Goal: Task Accomplishment & Management: Manage account settings

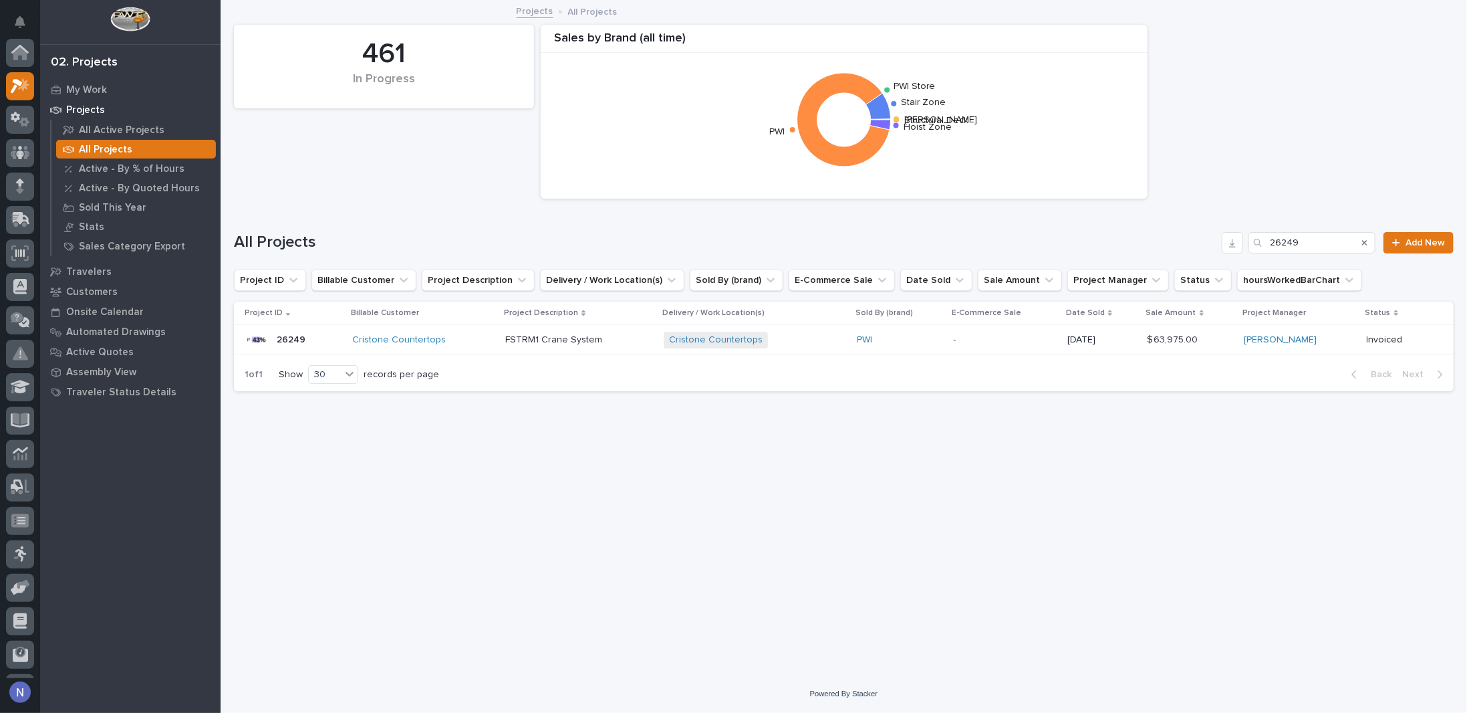
scroll to position [33, 0]
click at [60, 87] on div "My Work" at bounding box center [130, 89] width 174 height 19
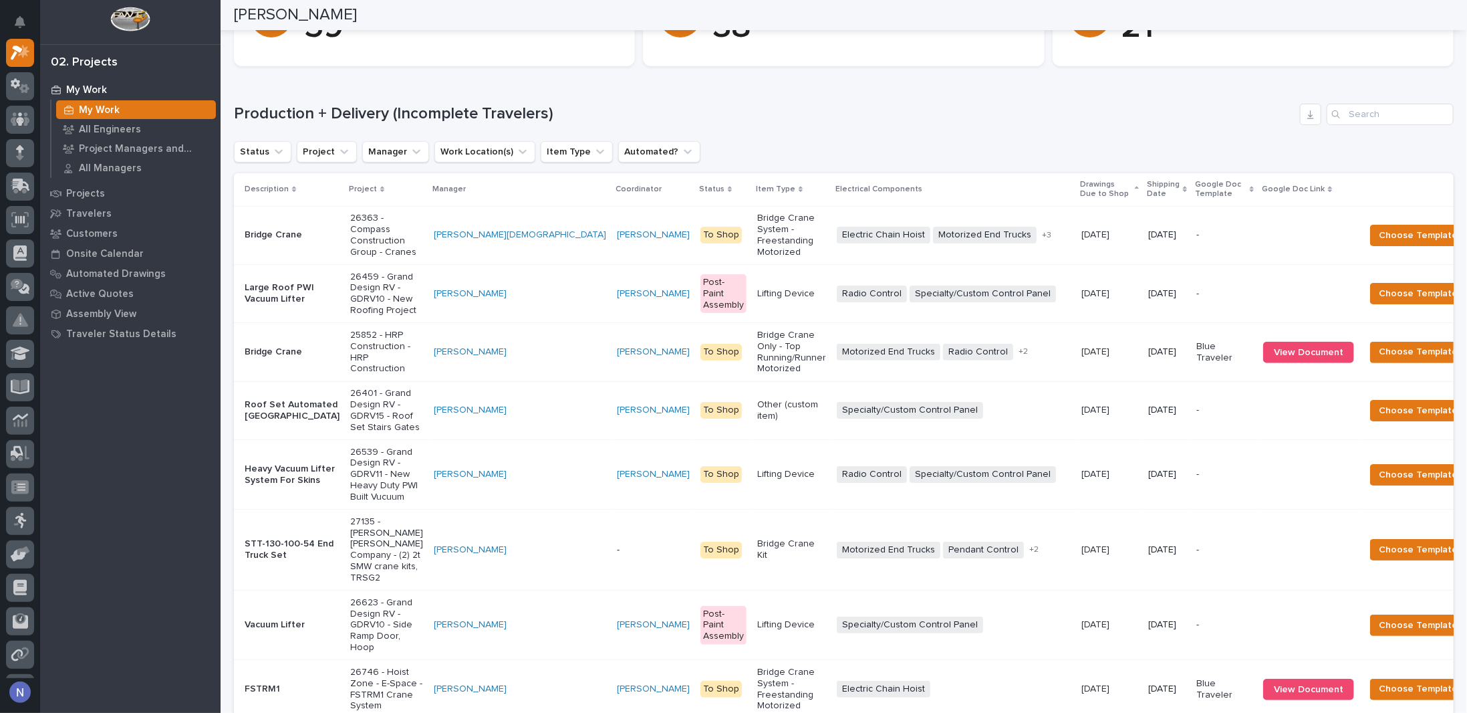
scroll to position [201, 0]
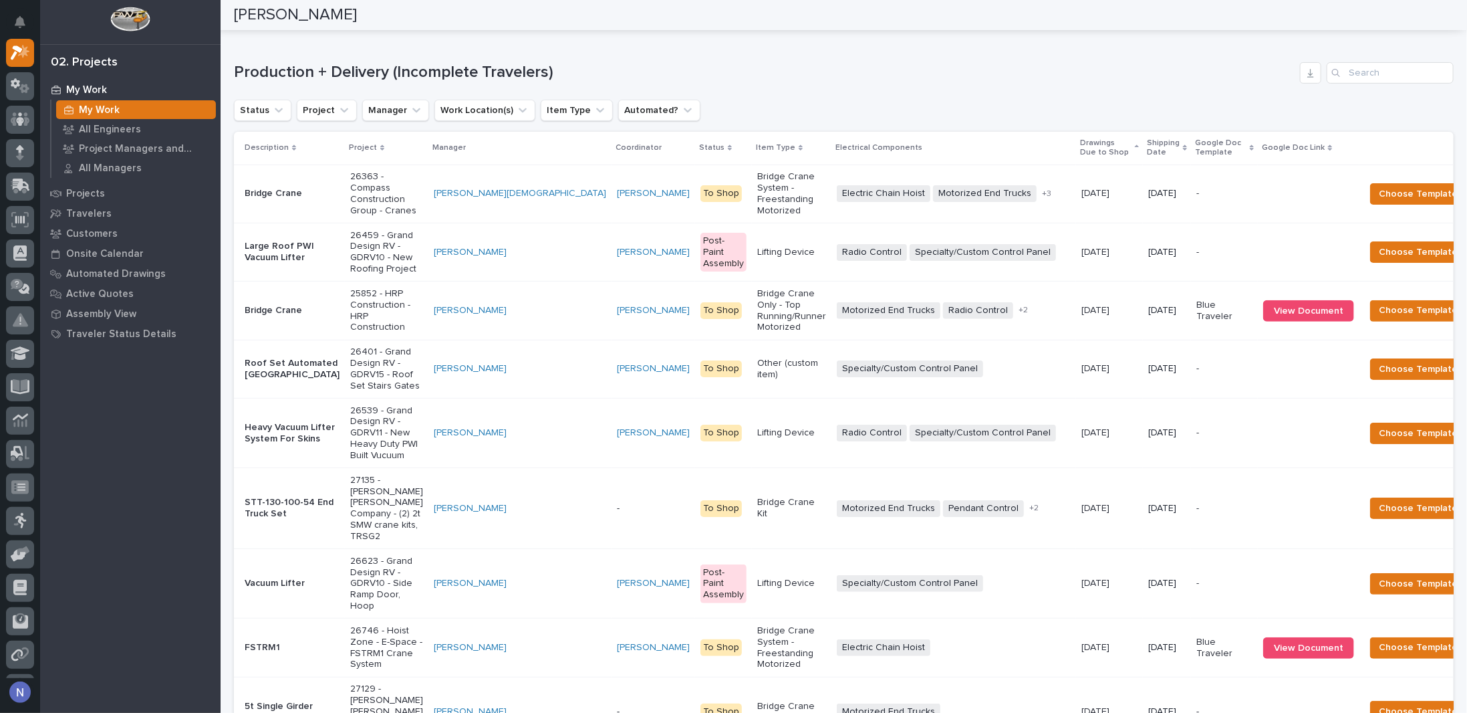
click at [1147, 142] on p "Shipping Date" at bounding box center [1163, 148] width 33 height 25
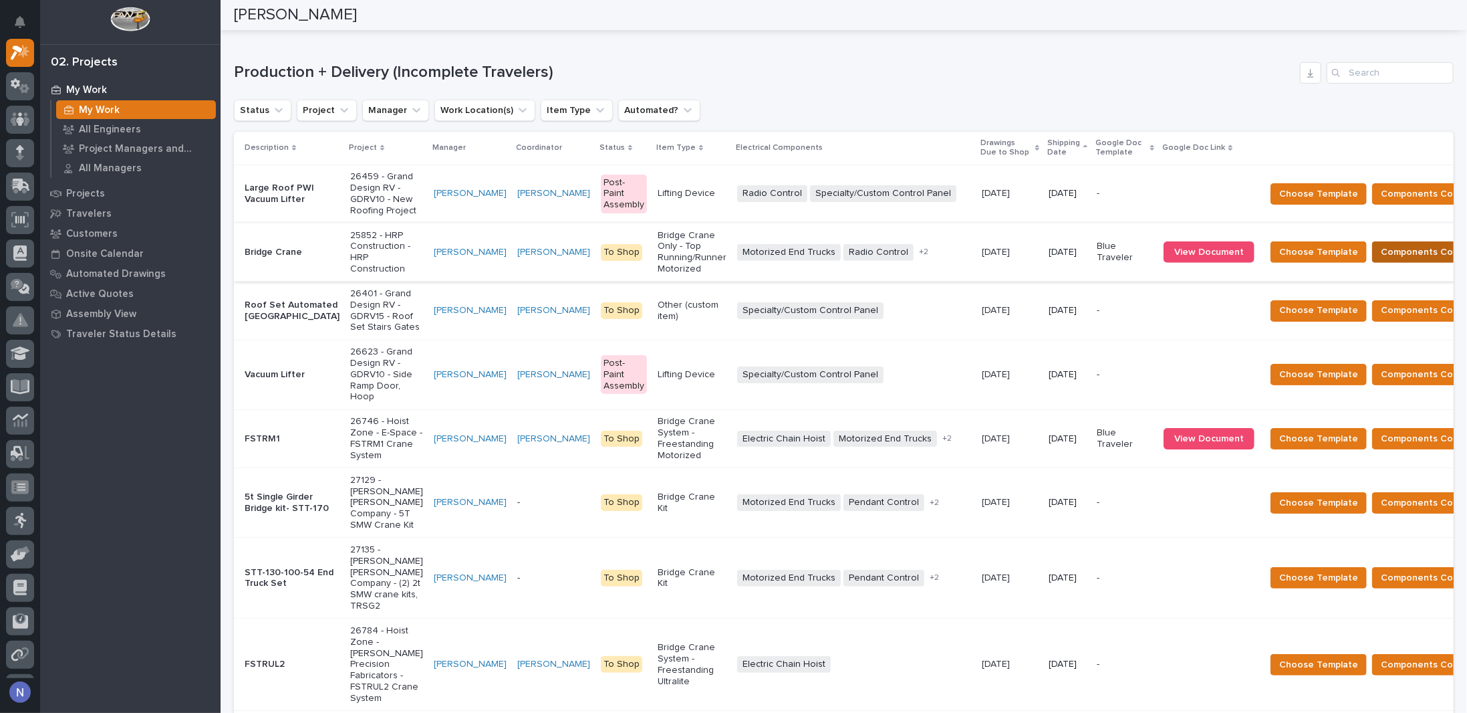
click at [1381, 260] on span "Components Complete" at bounding box center [1432, 252] width 103 height 16
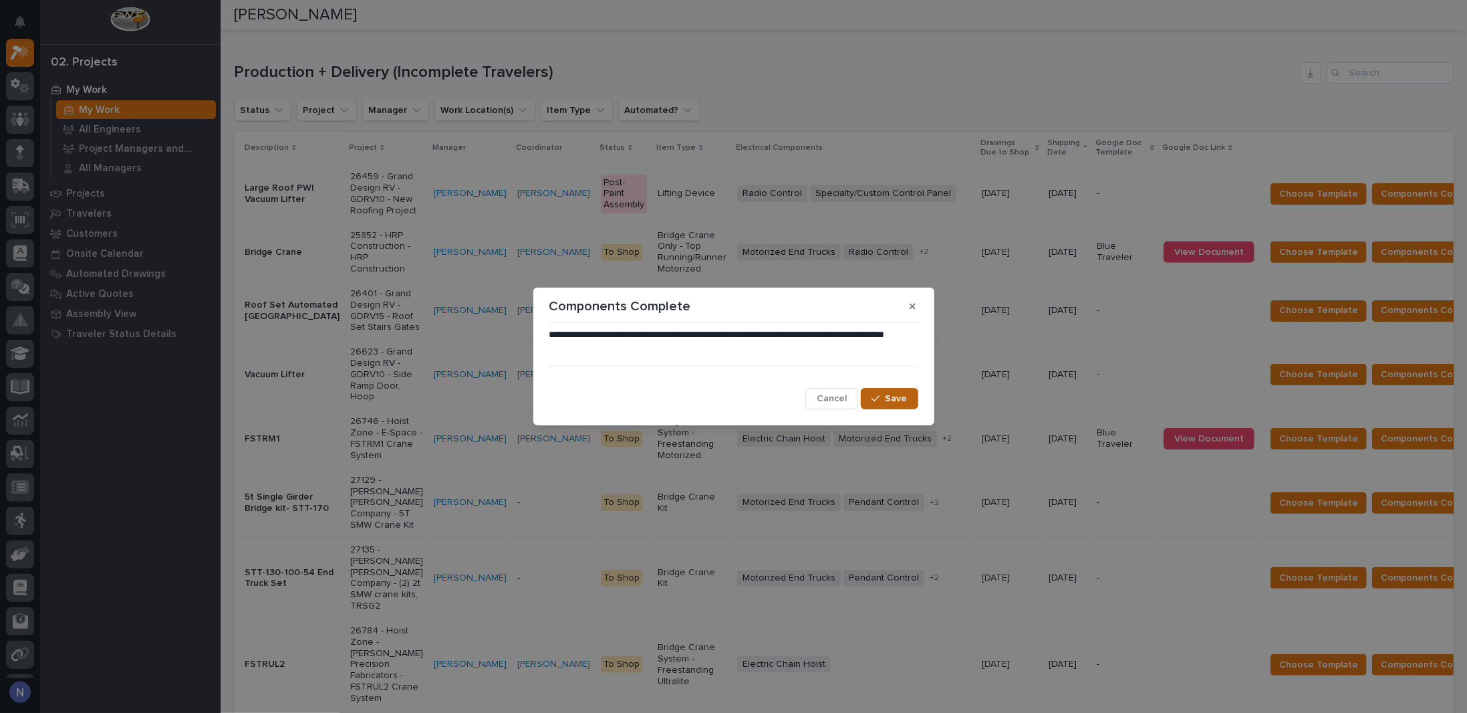
click at [889, 401] on span "Save" at bounding box center [897, 398] width 22 height 12
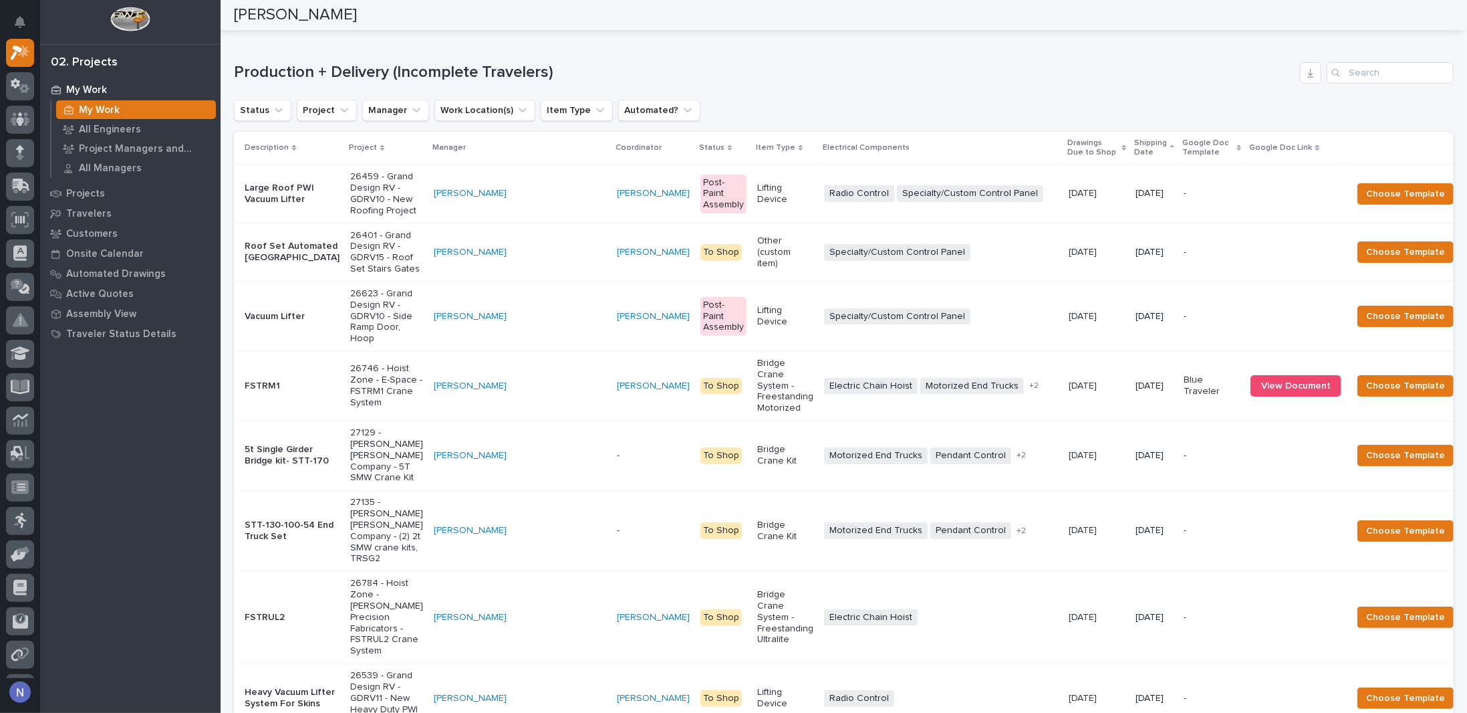
click at [429, 343] on td "[PERSON_NAME]" at bounding box center [520, 316] width 183 height 70
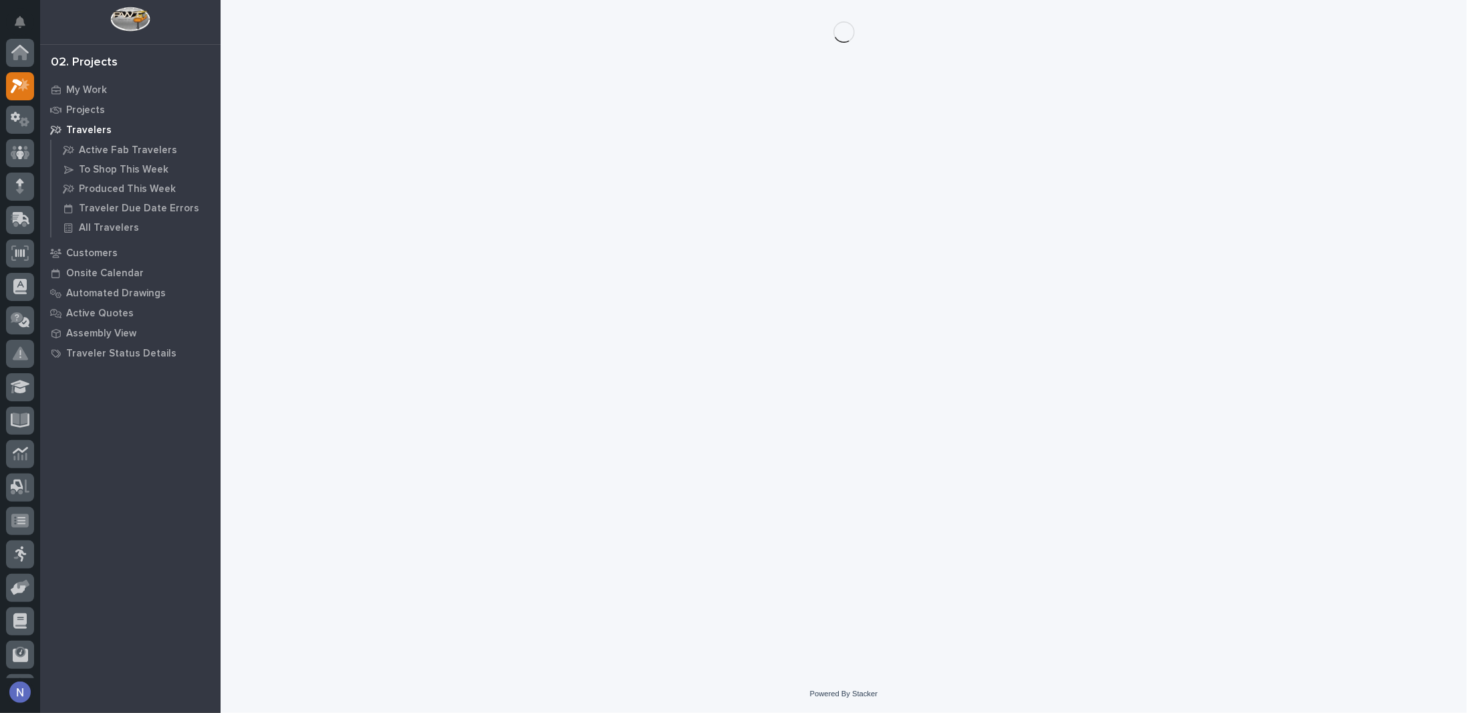
scroll to position [33, 0]
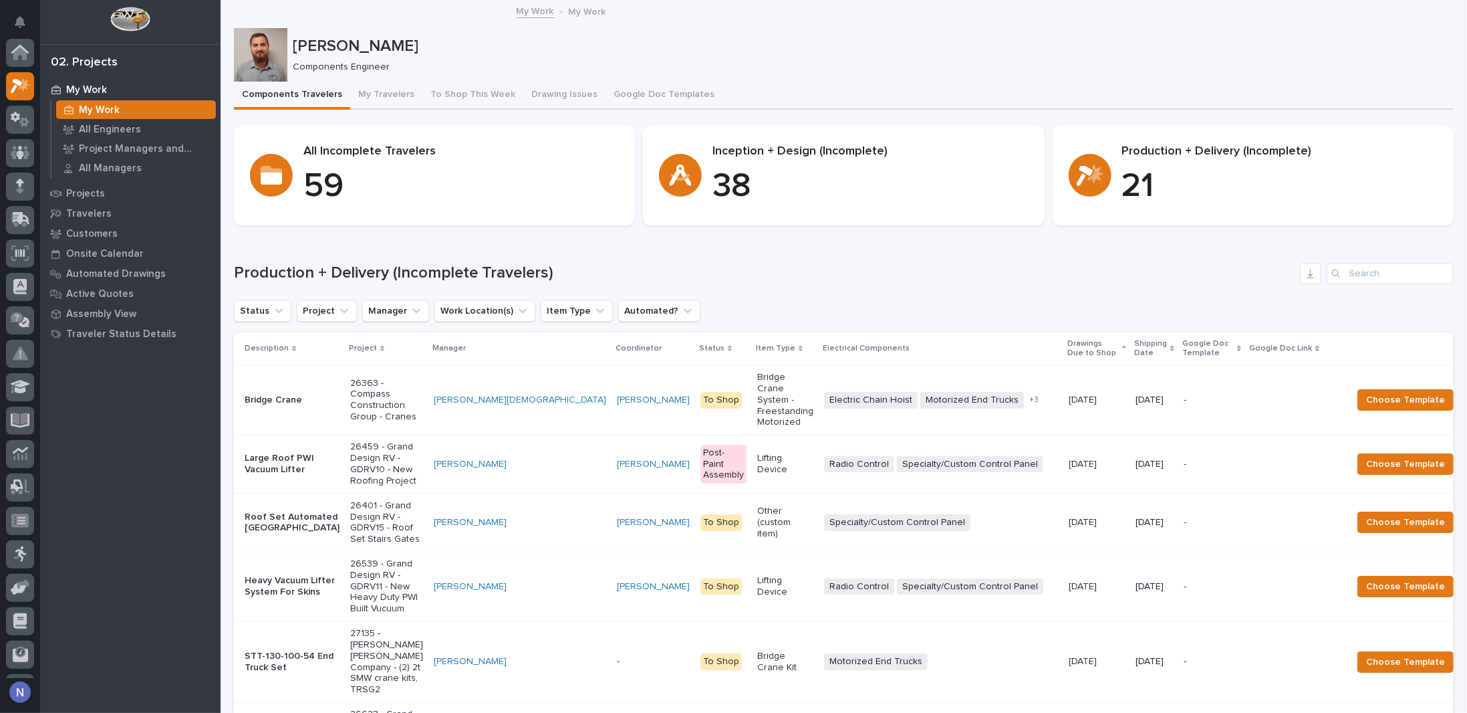
scroll to position [33, 0]
click at [1134, 350] on p "Shipping Date" at bounding box center [1150, 348] width 33 height 25
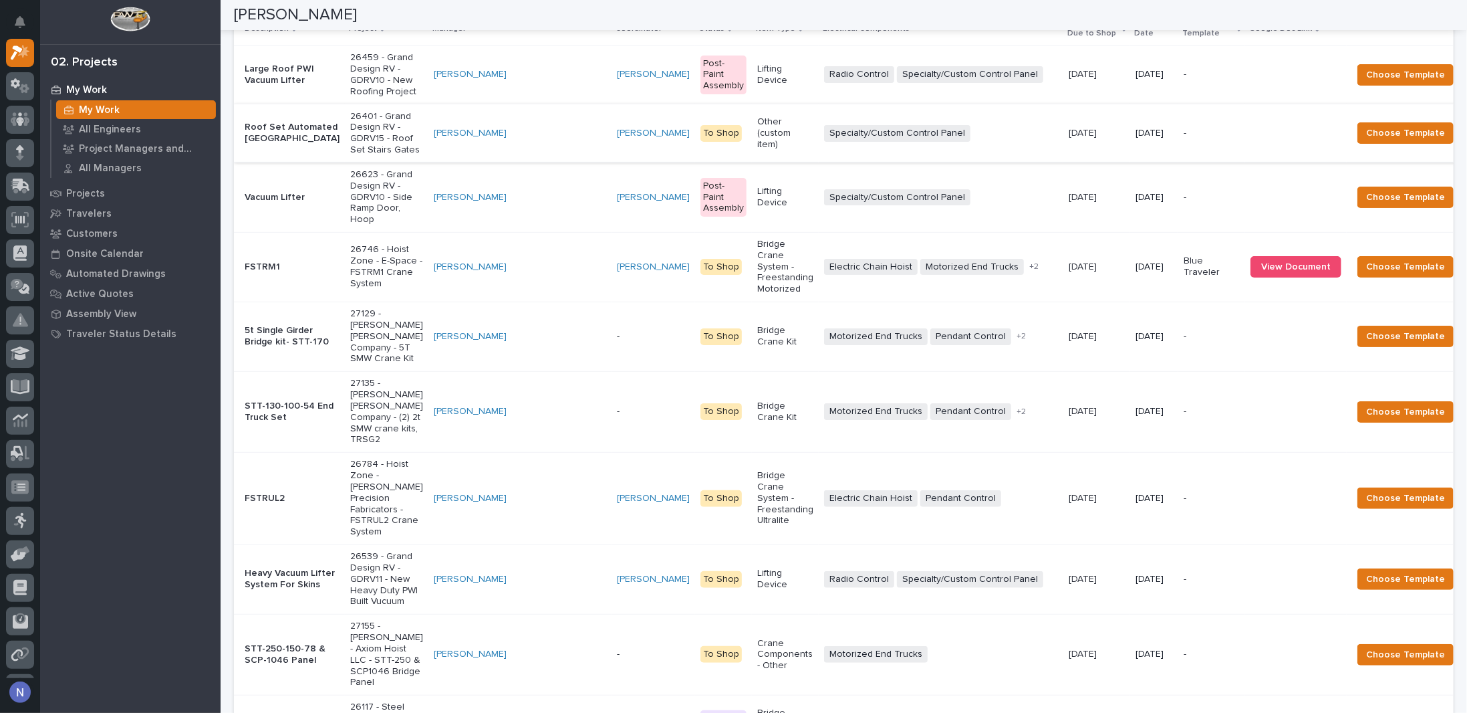
scroll to position [356, 0]
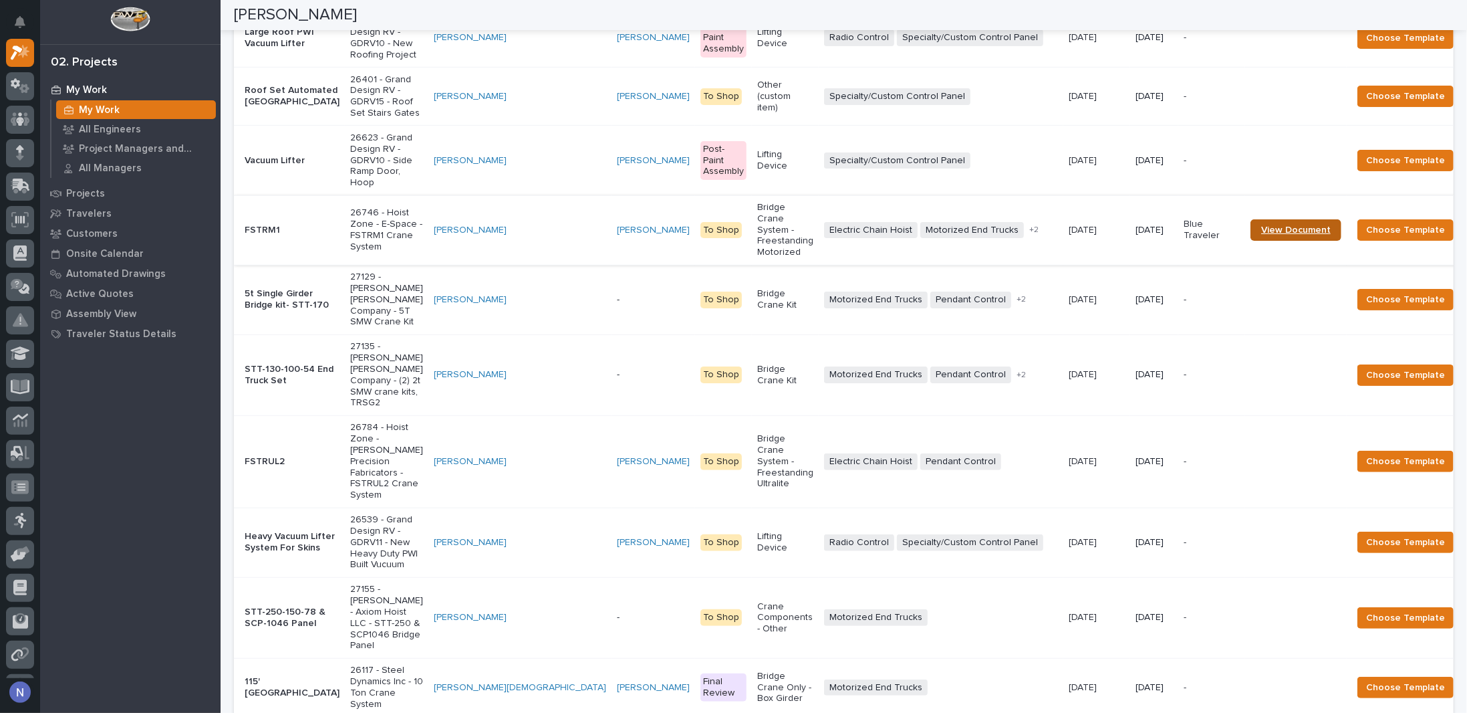
click at [1261, 235] on span "View Document" at bounding box center [1296, 229] width 70 height 9
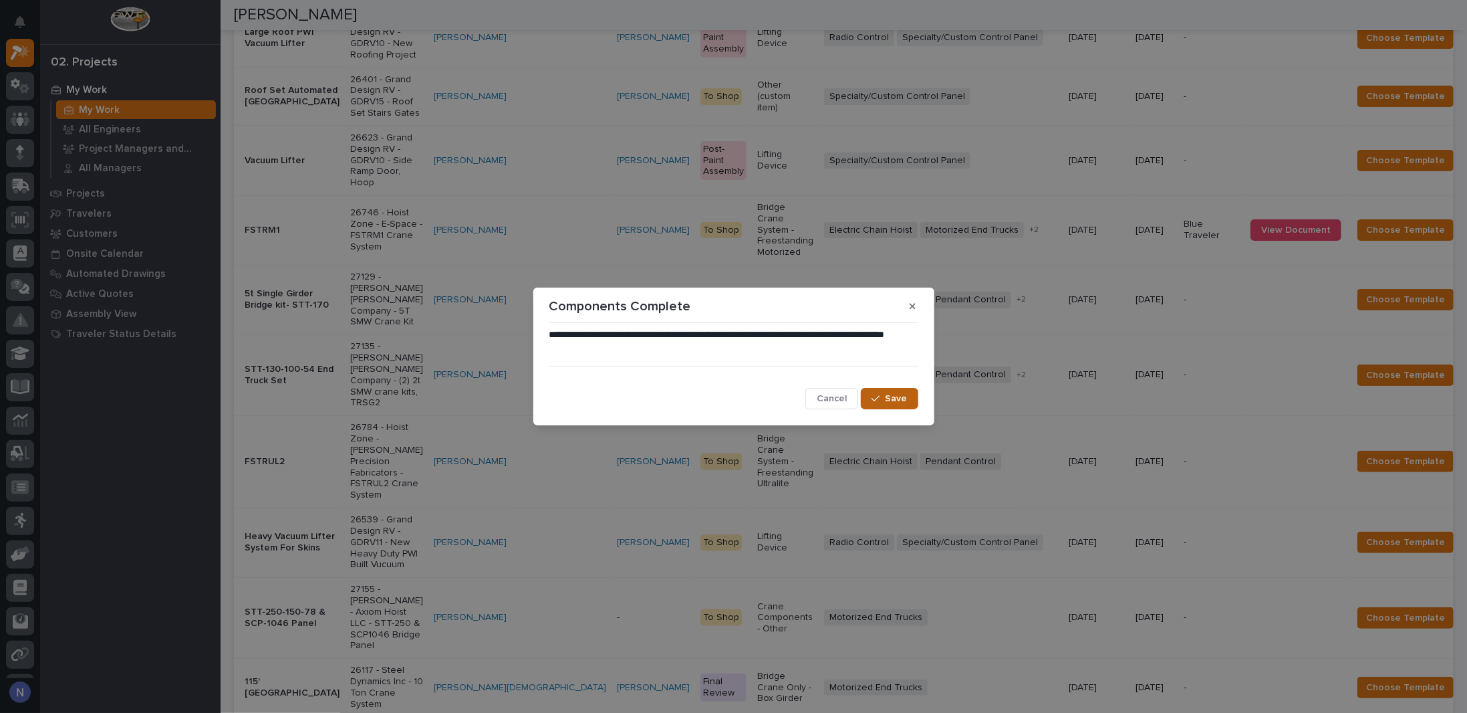
click at [903, 388] on button "Save" at bounding box center [889, 398] width 57 height 21
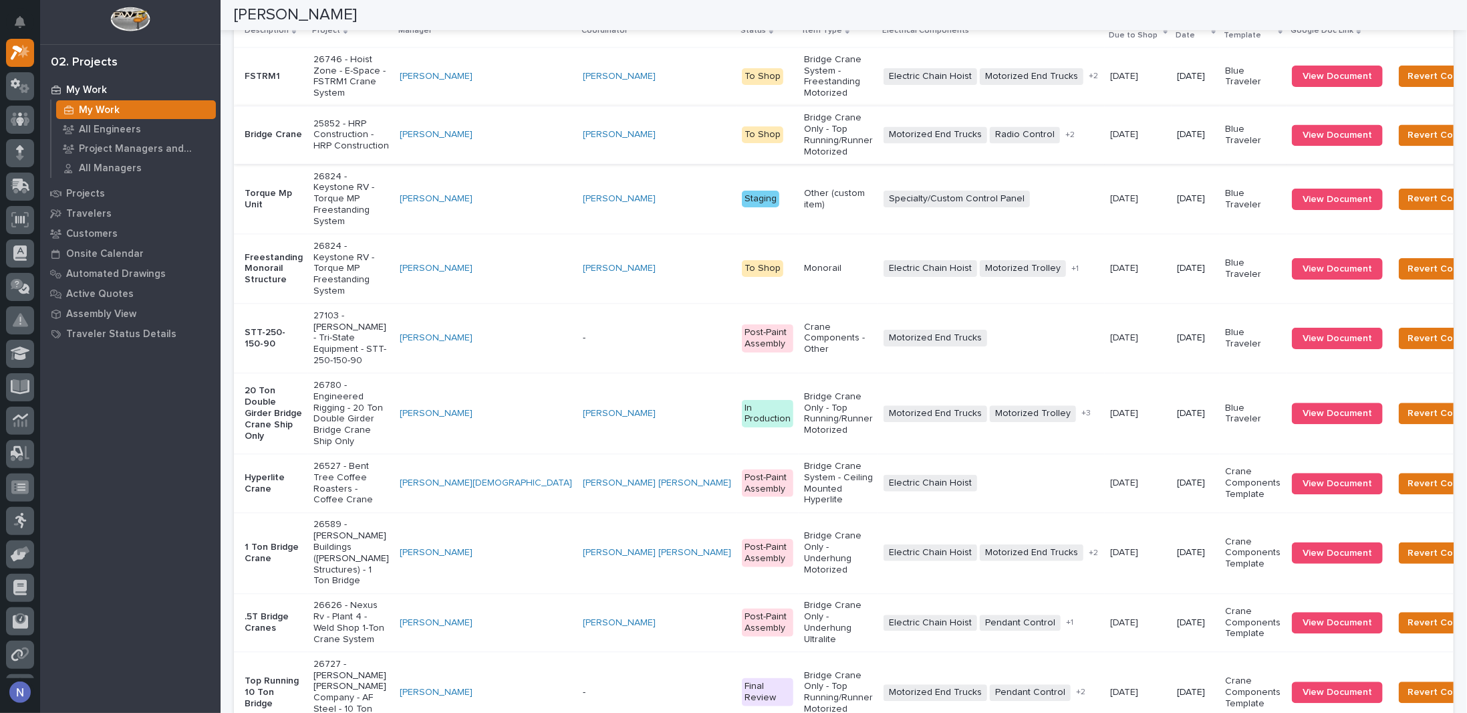
scroll to position [2006, 0]
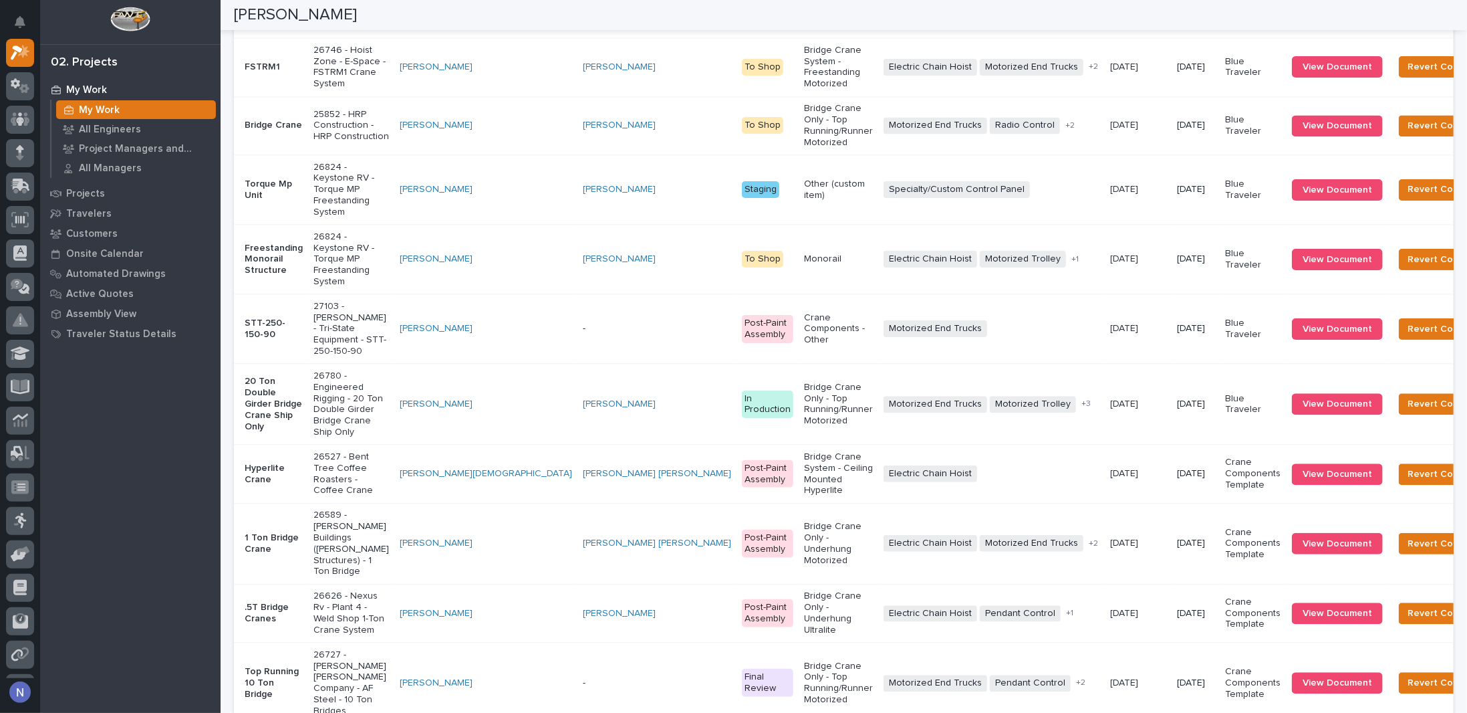
click at [295, 73] on p "FSTRM1" at bounding box center [274, 67] width 58 height 11
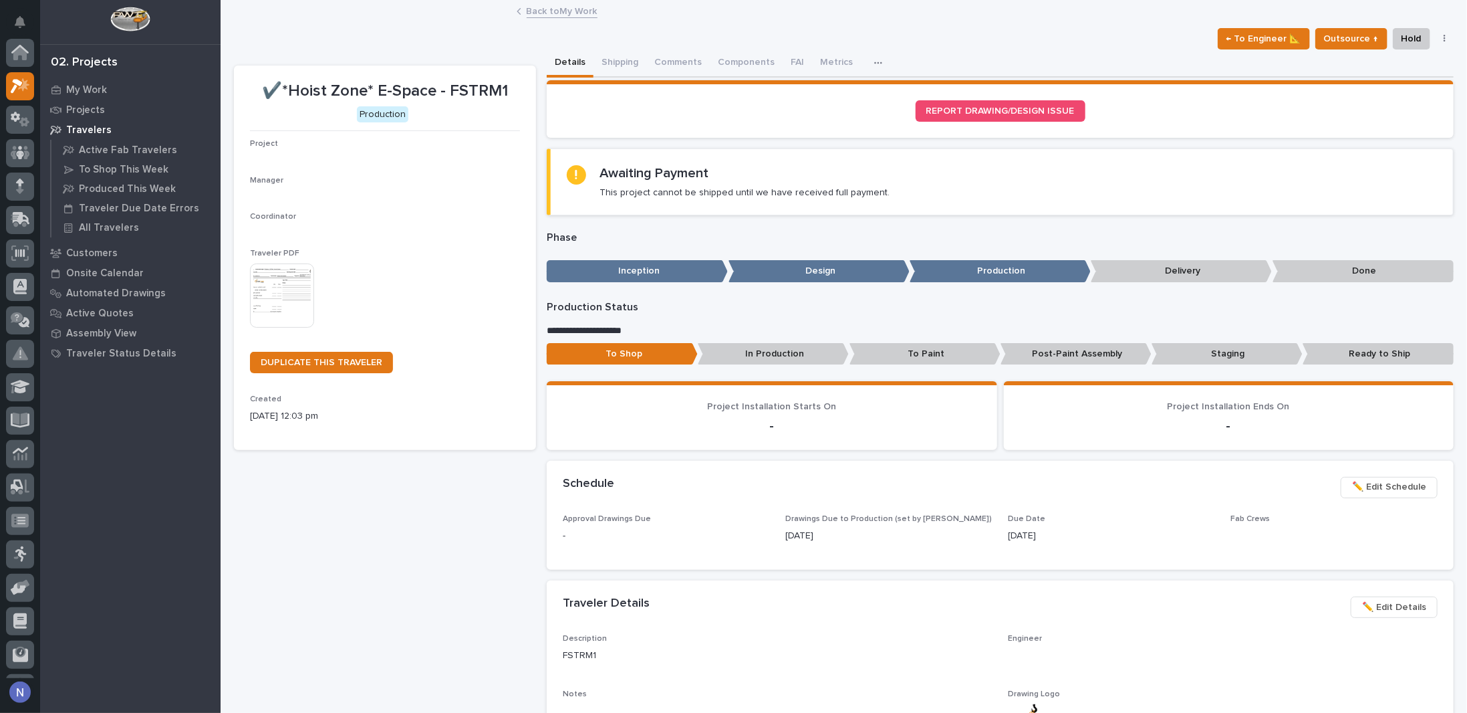
scroll to position [33, 0]
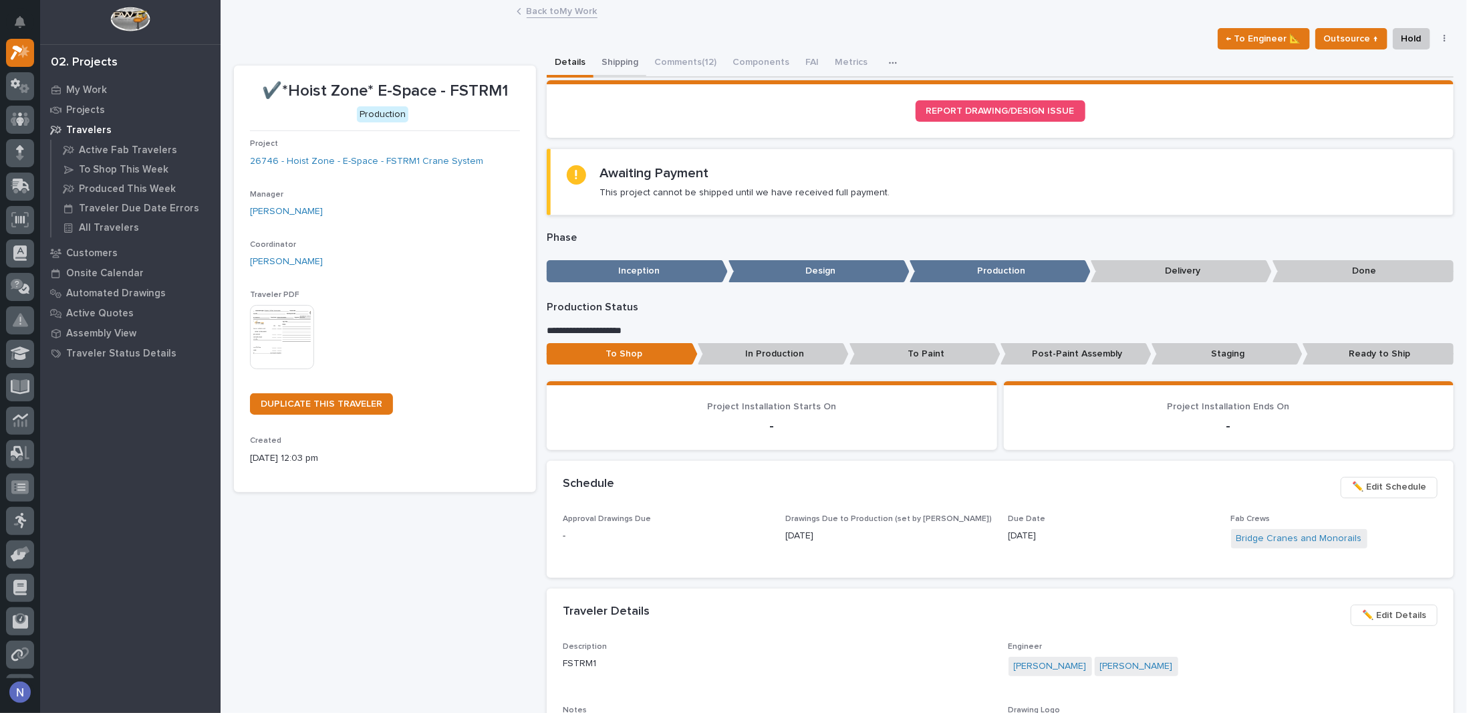
click at [612, 65] on button "Shipping" at bounding box center [620, 63] width 53 height 28
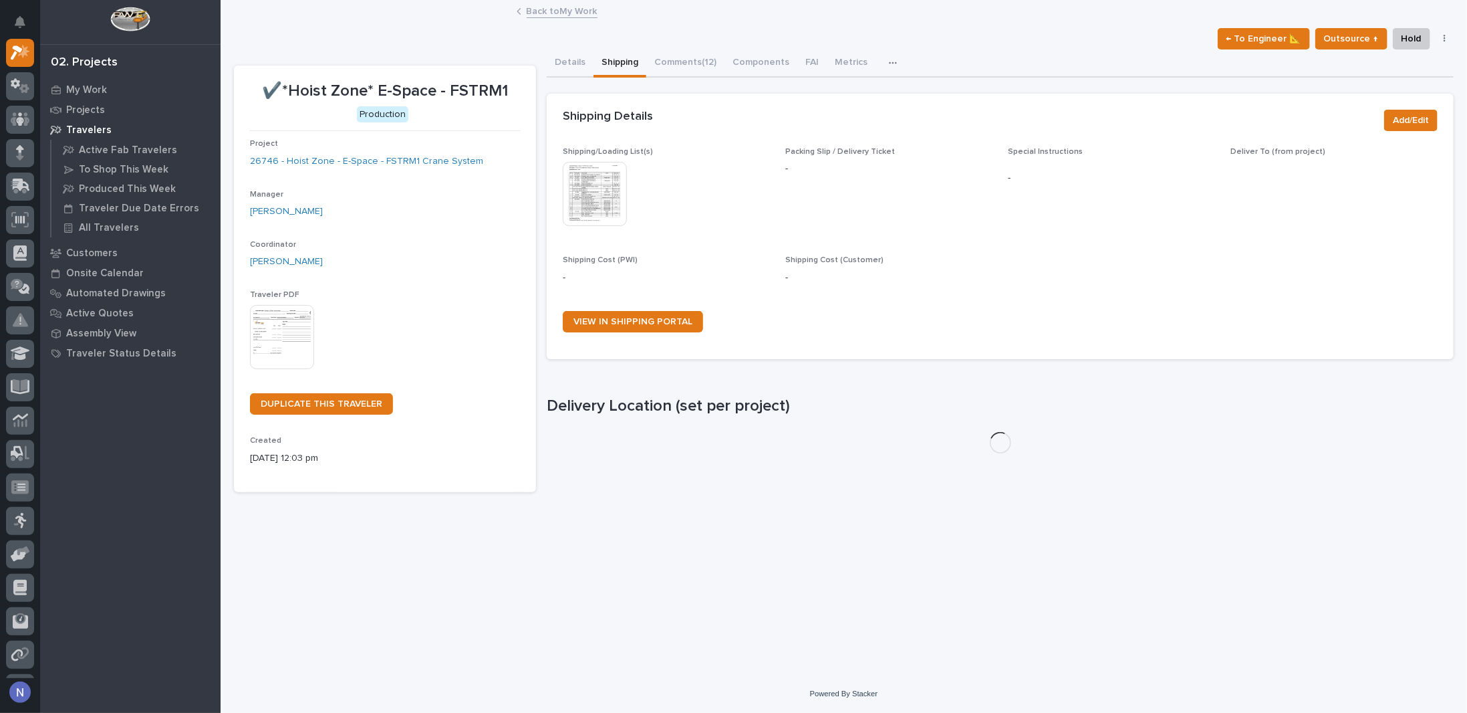
click at [594, 176] on img at bounding box center [595, 194] width 64 height 64
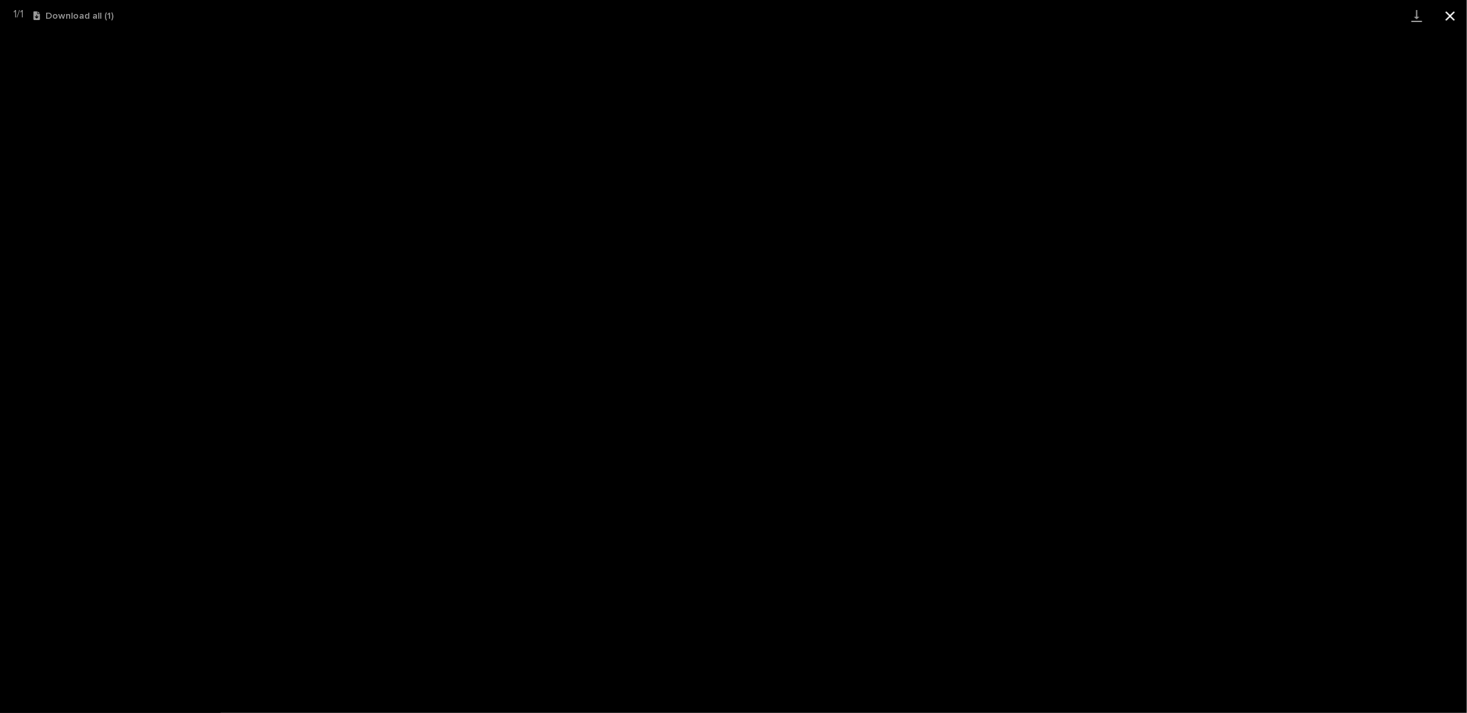
click at [1443, 17] on button "Close gallery" at bounding box center [1450, 15] width 33 height 31
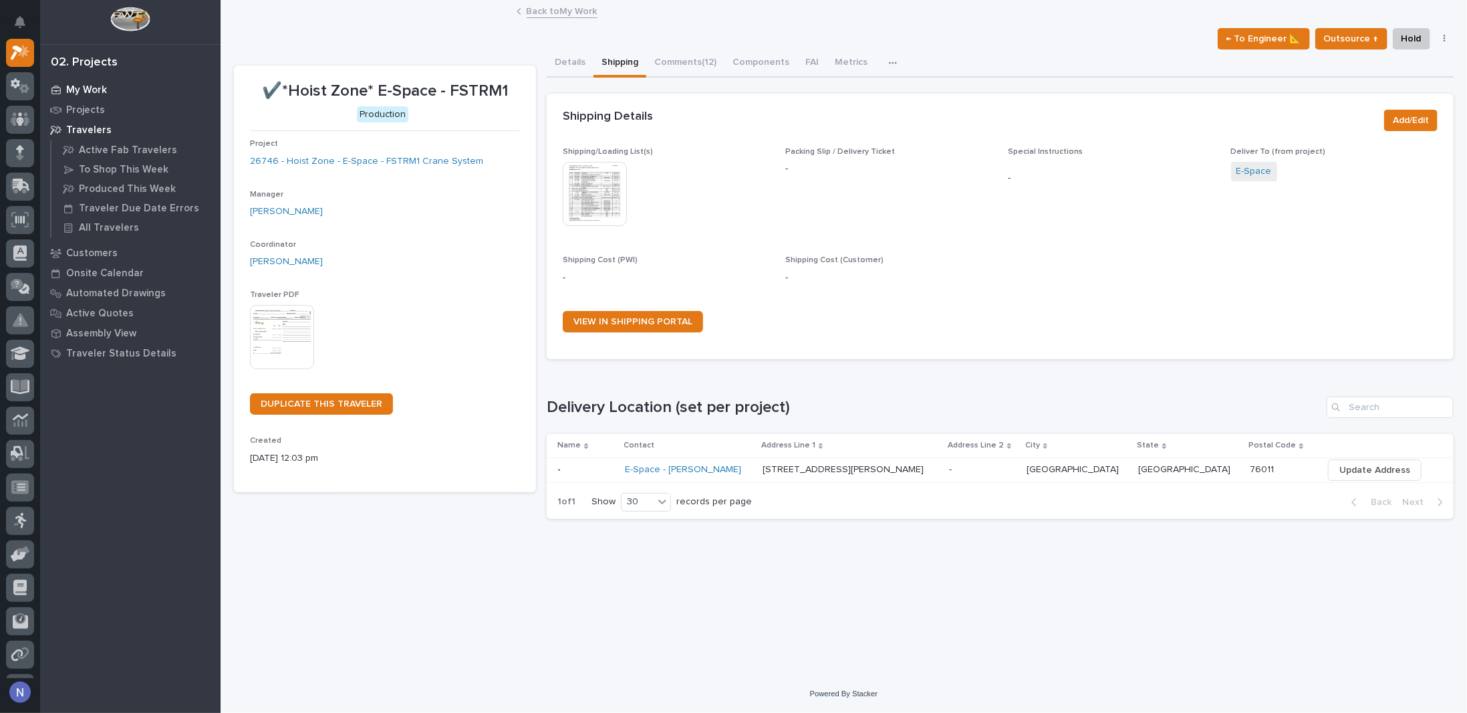
click at [88, 89] on p "My Work" at bounding box center [86, 90] width 41 height 12
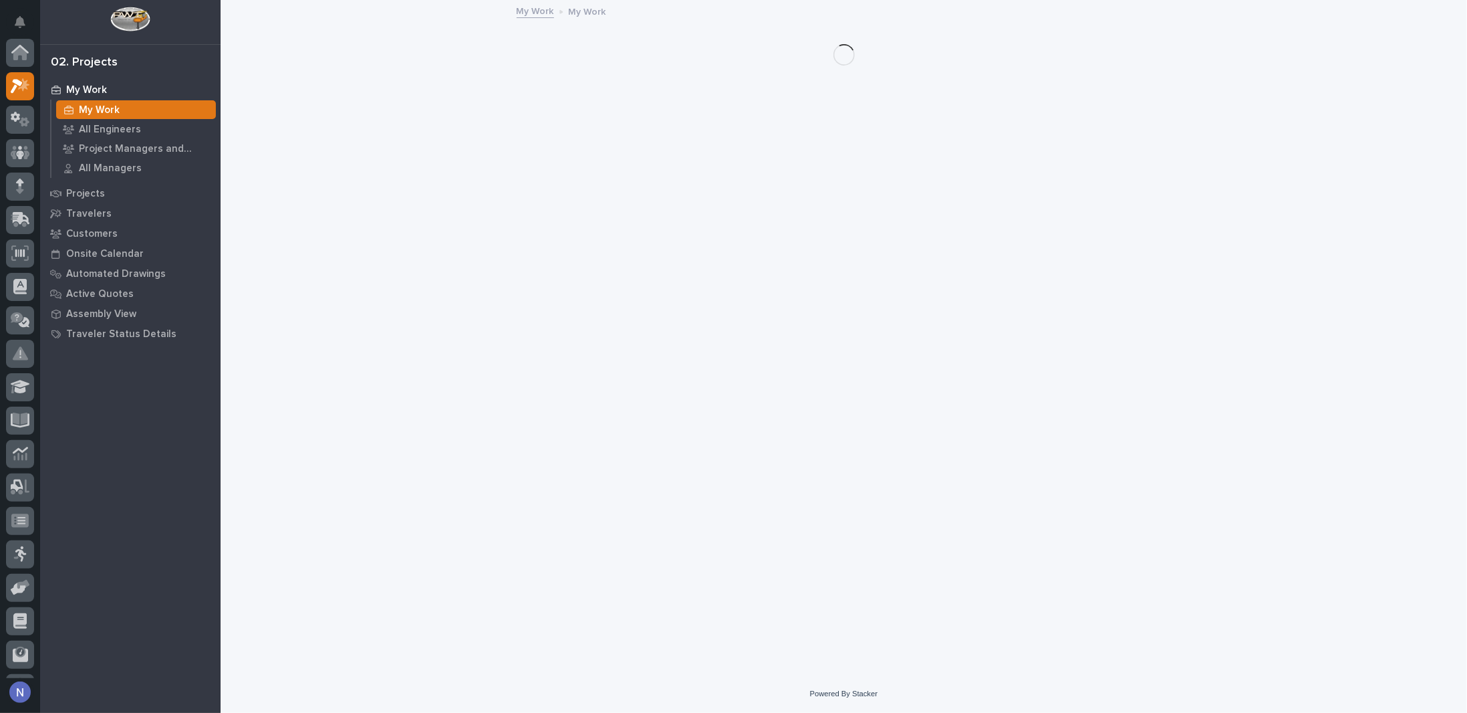
scroll to position [33, 0]
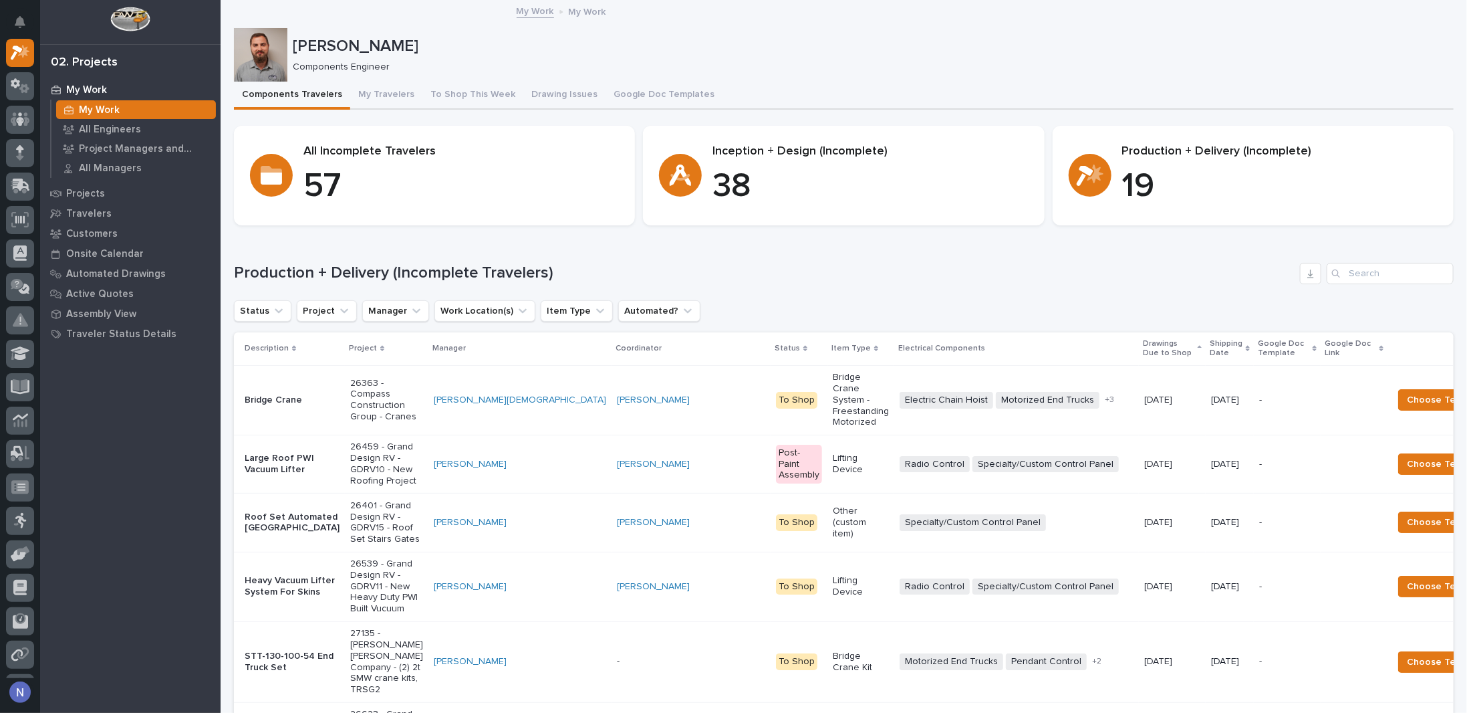
click at [1210, 339] on p "Shipping Date" at bounding box center [1226, 348] width 33 height 25
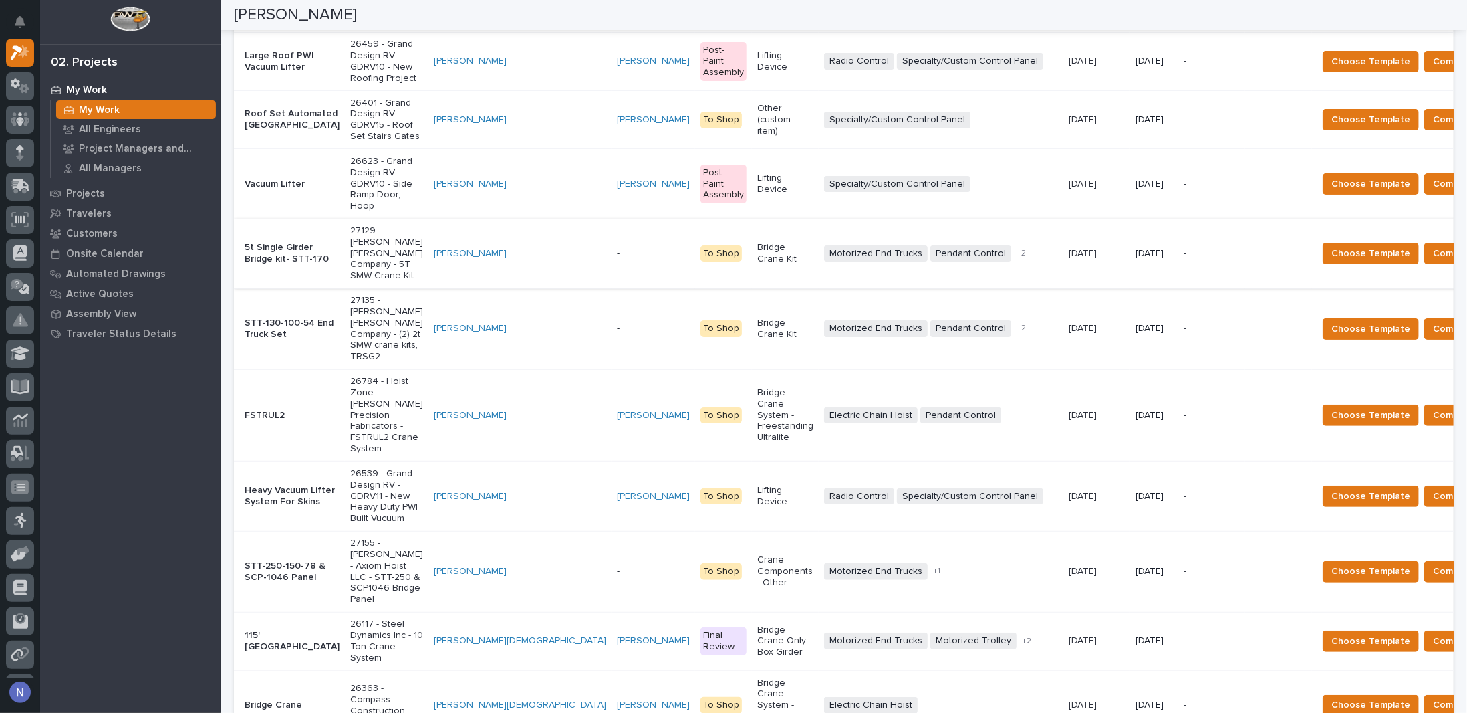
scroll to position [334, 0]
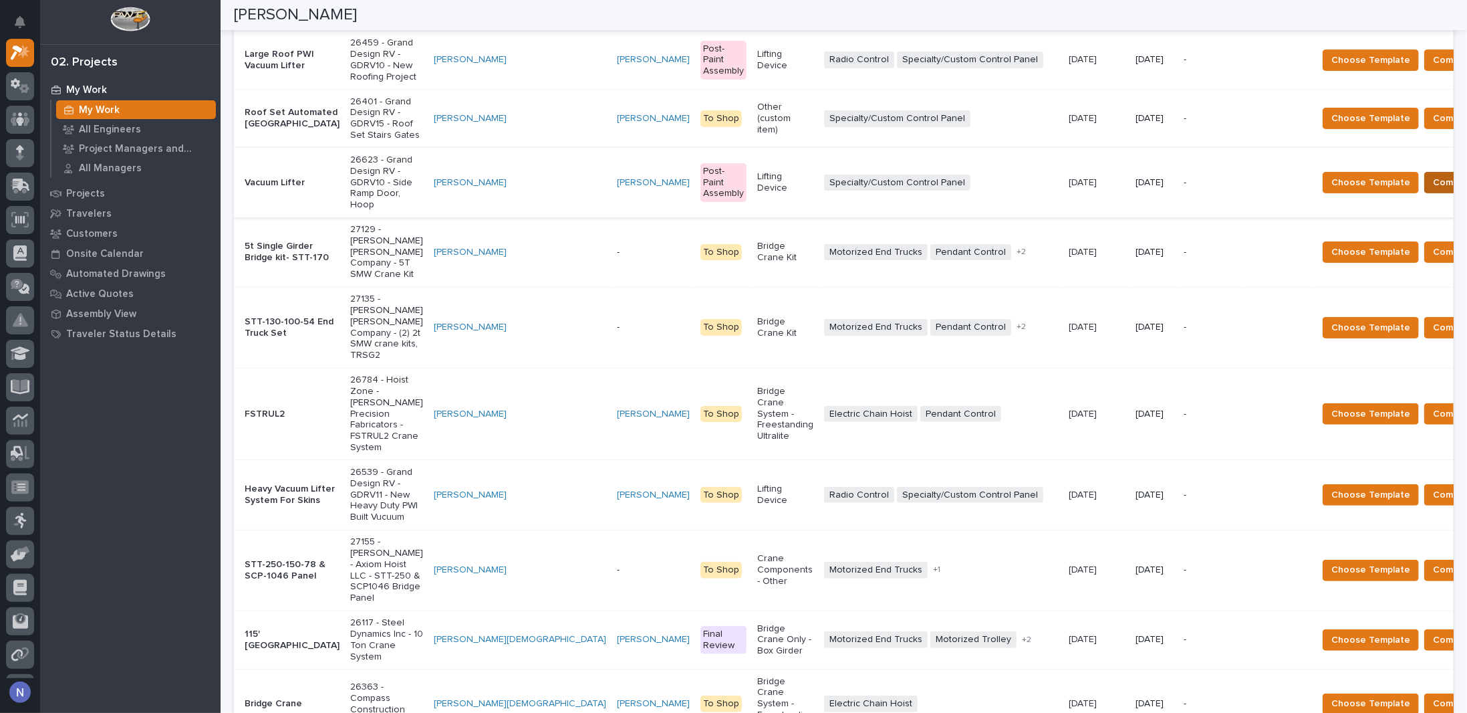
click at [1433, 191] on span "Components Complete" at bounding box center [1484, 182] width 103 height 16
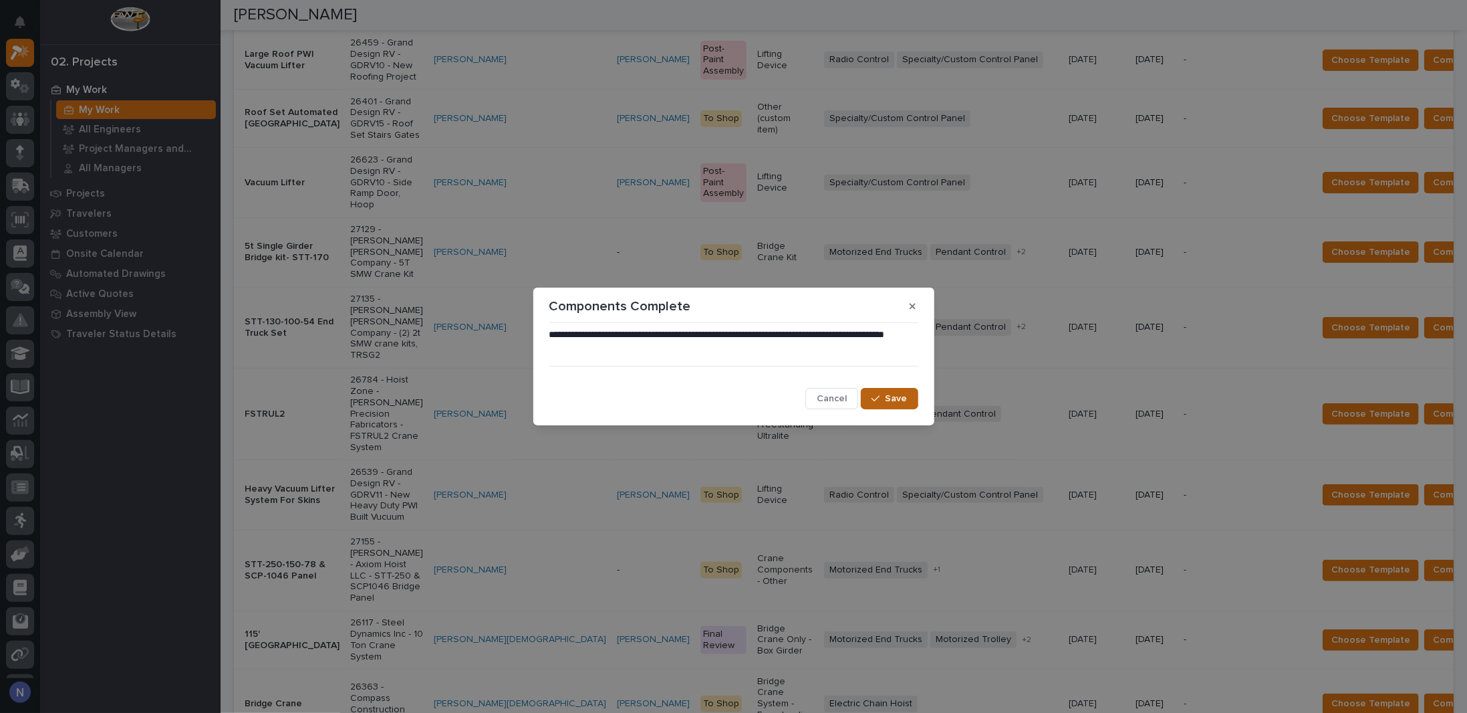
click at [905, 394] on span "Save" at bounding box center [897, 398] width 22 height 12
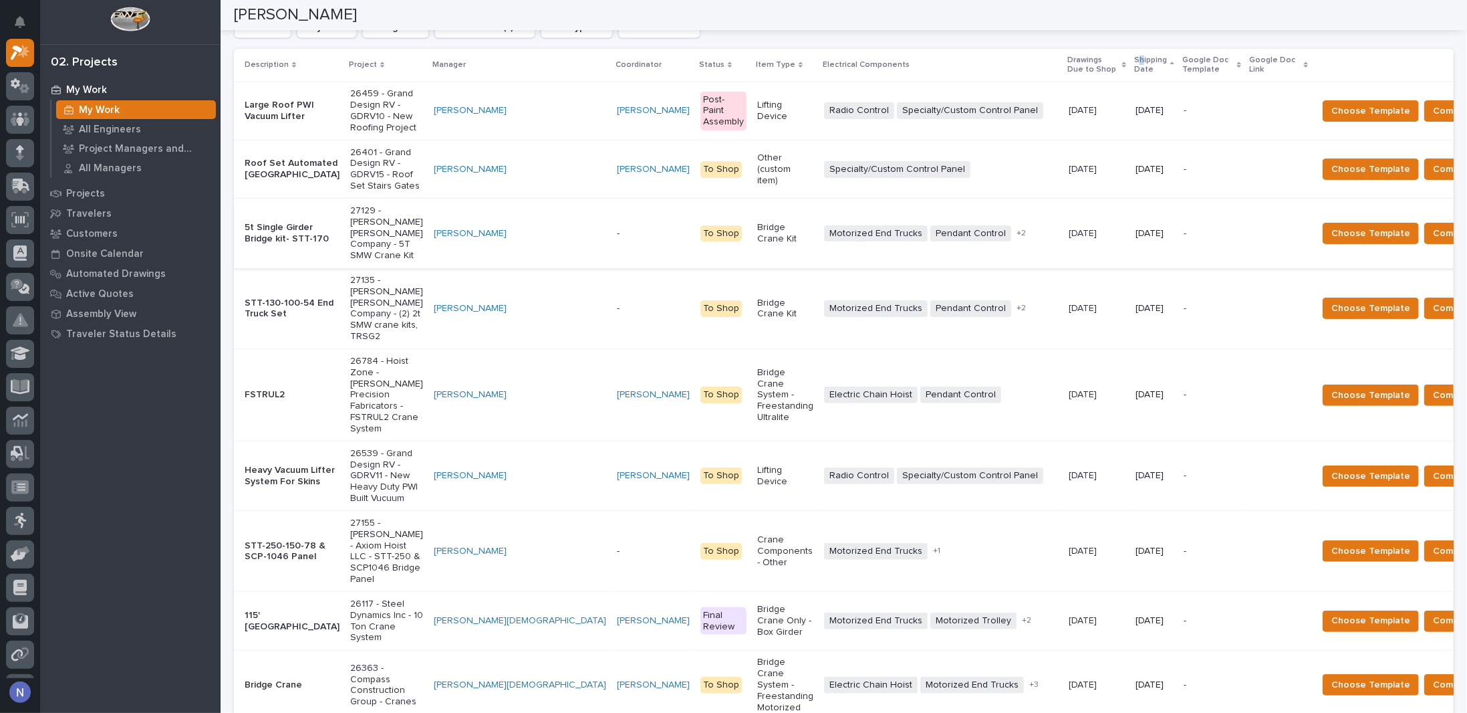
scroll to position [289, 0]
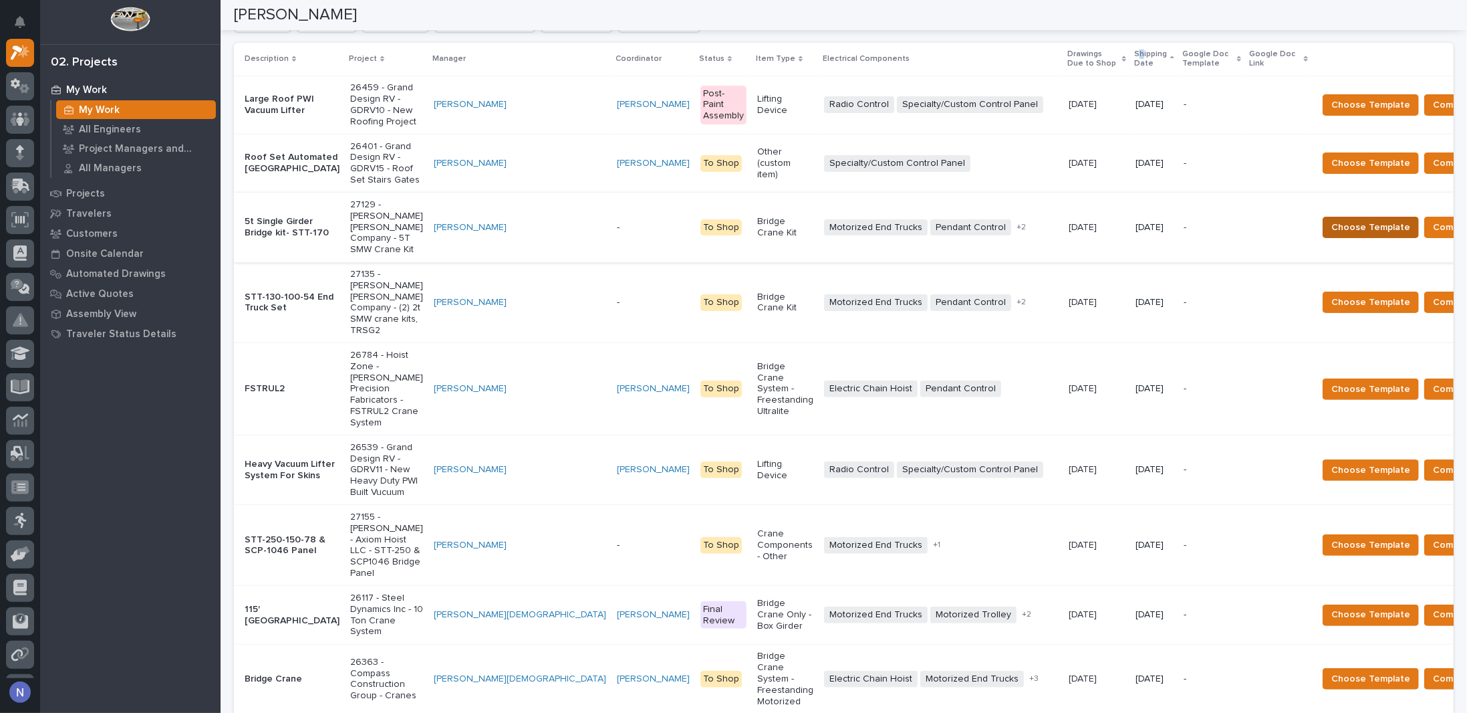
click at [1332, 235] on span "Choose Template" at bounding box center [1371, 227] width 79 height 16
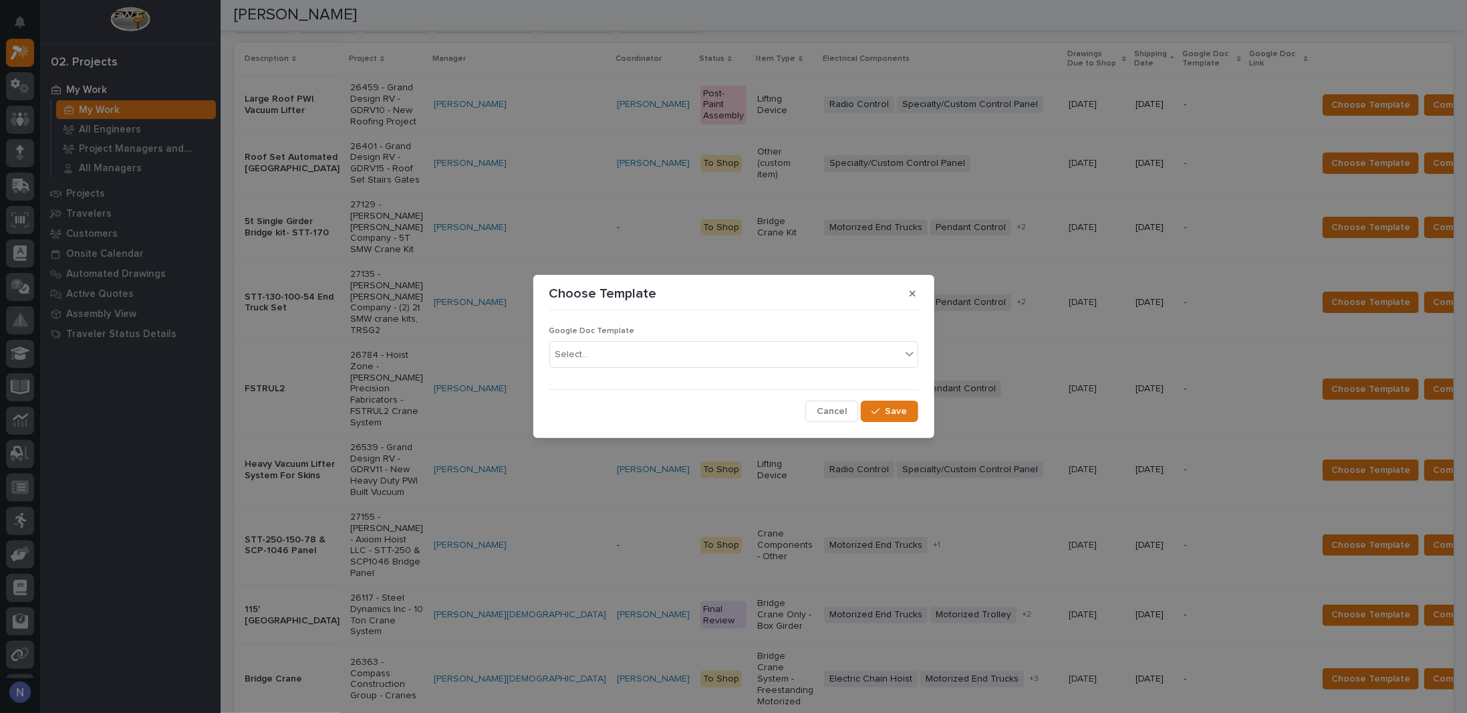
click at [870, 356] on div "Select..." at bounding box center [725, 355] width 351 height 22
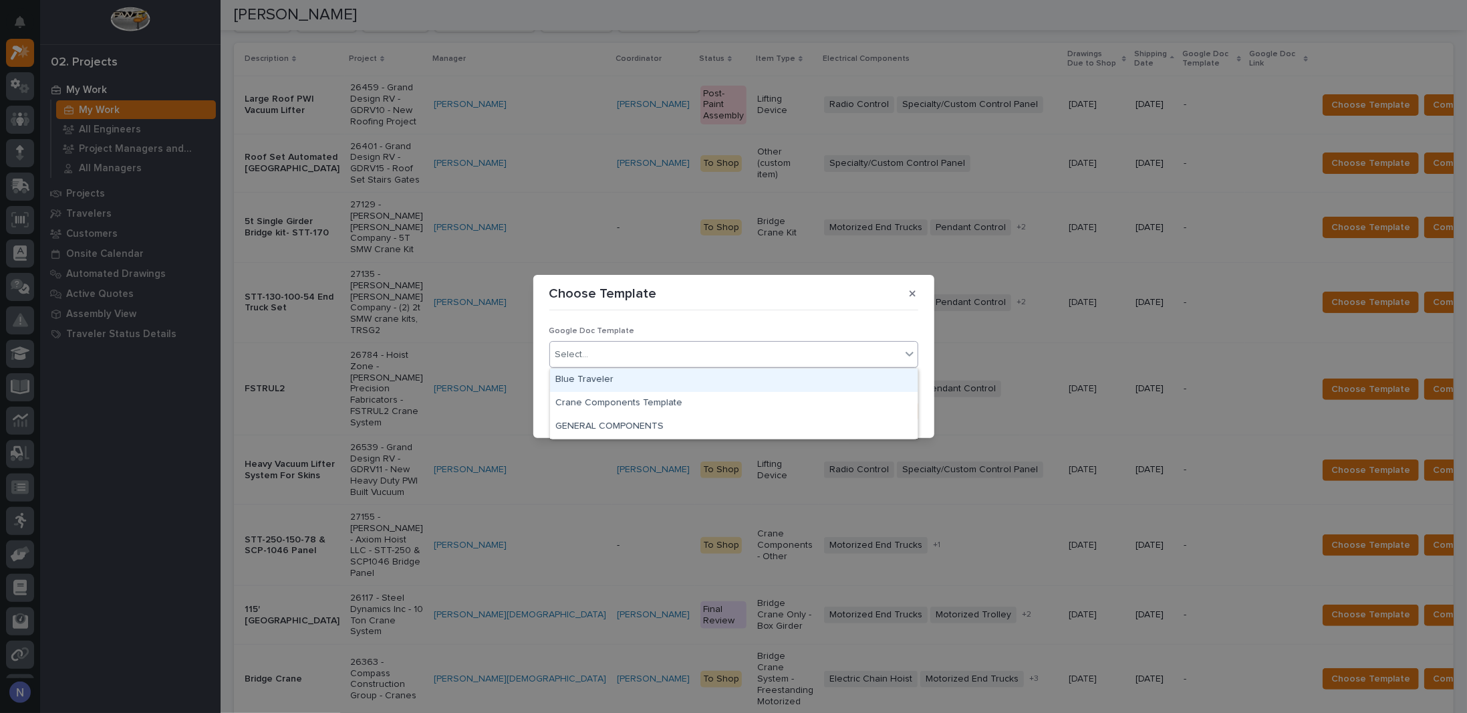
click at [611, 374] on div "Blue Traveler" at bounding box center [734, 379] width 368 height 23
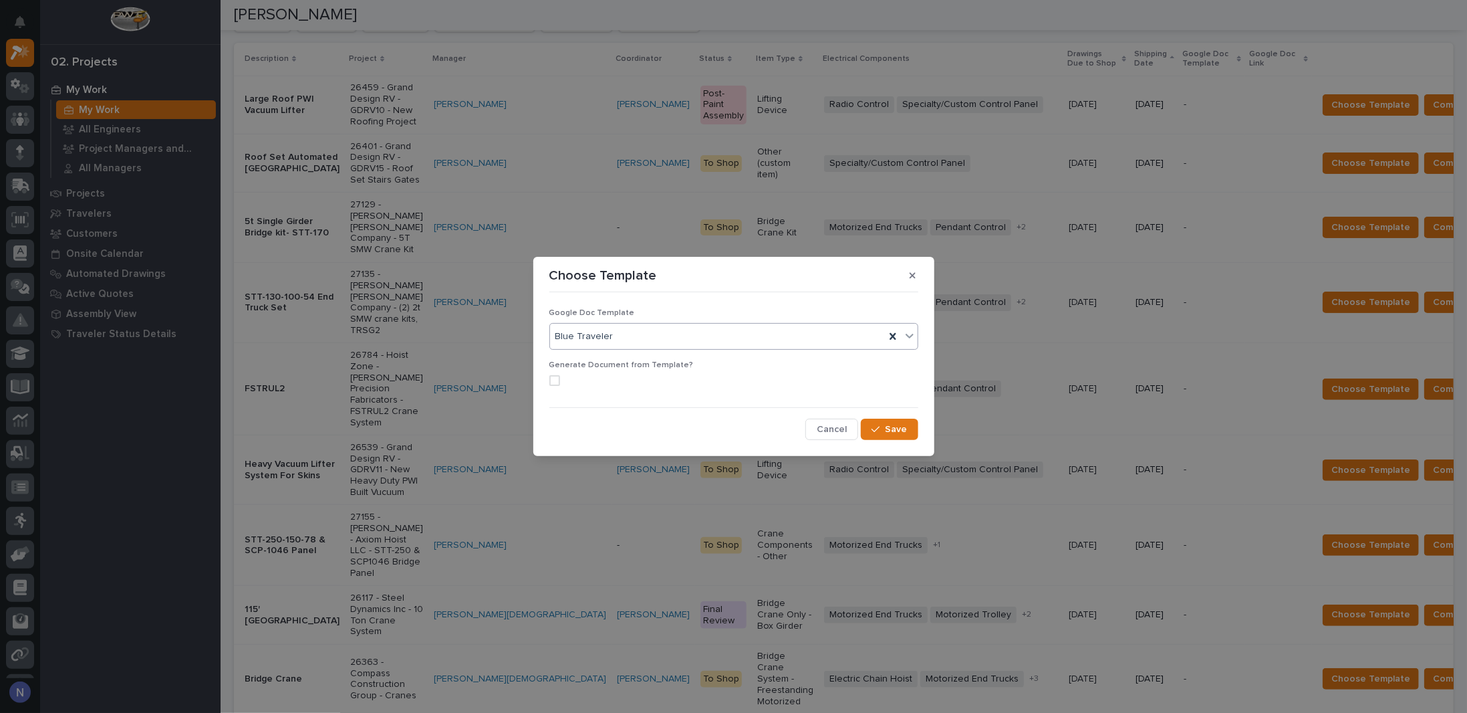
click at [554, 379] on span at bounding box center [555, 380] width 11 height 11
click at [898, 427] on span "Save" at bounding box center [897, 429] width 22 height 12
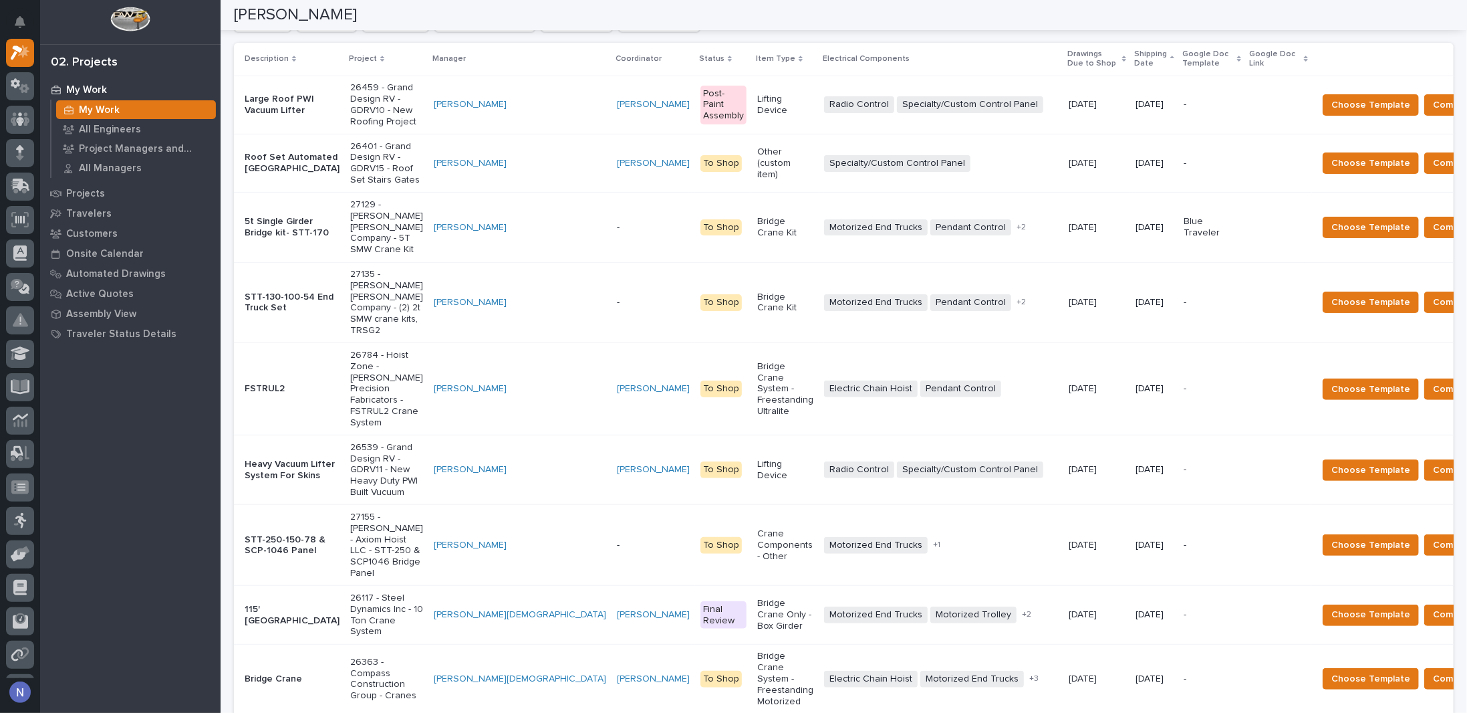
click at [1245, 243] on td at bounding box center [1278, 228] width 67 height 70
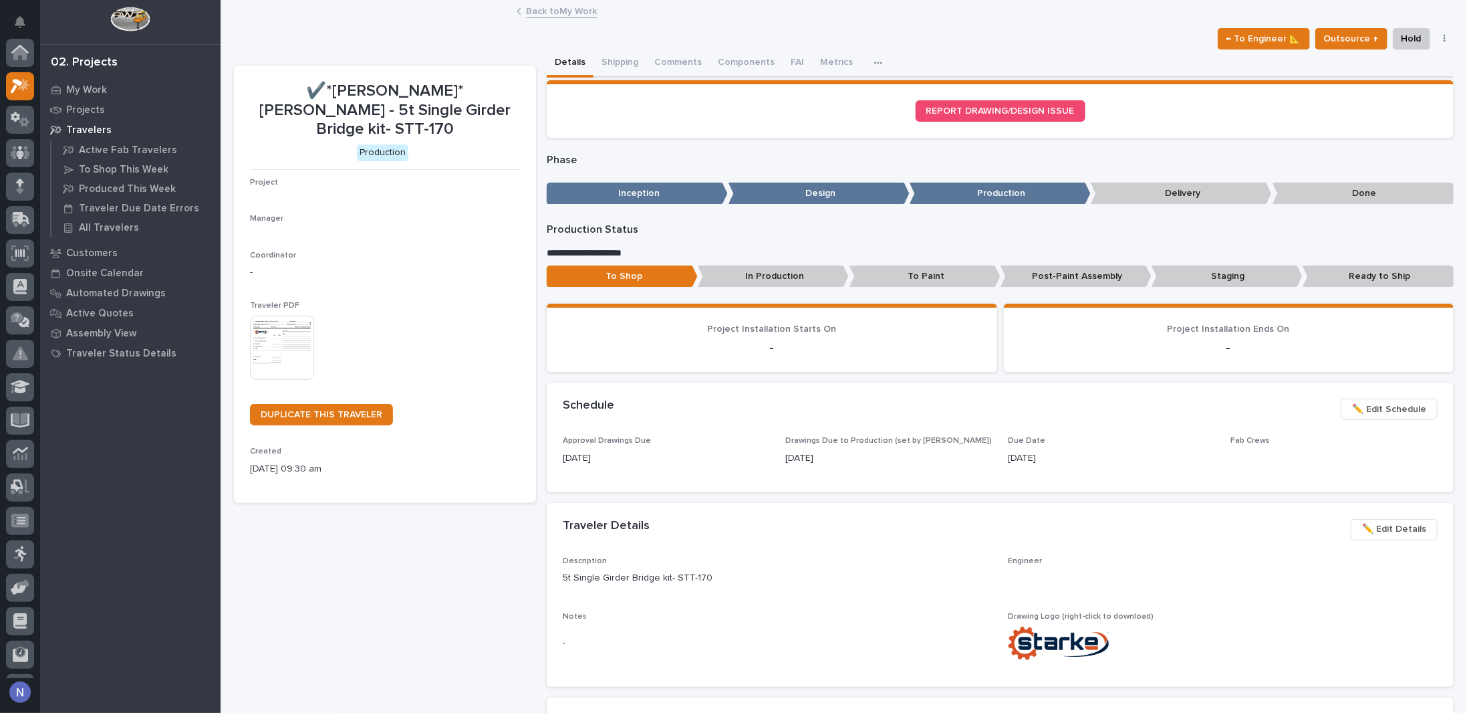
scroll to position [33, 0]
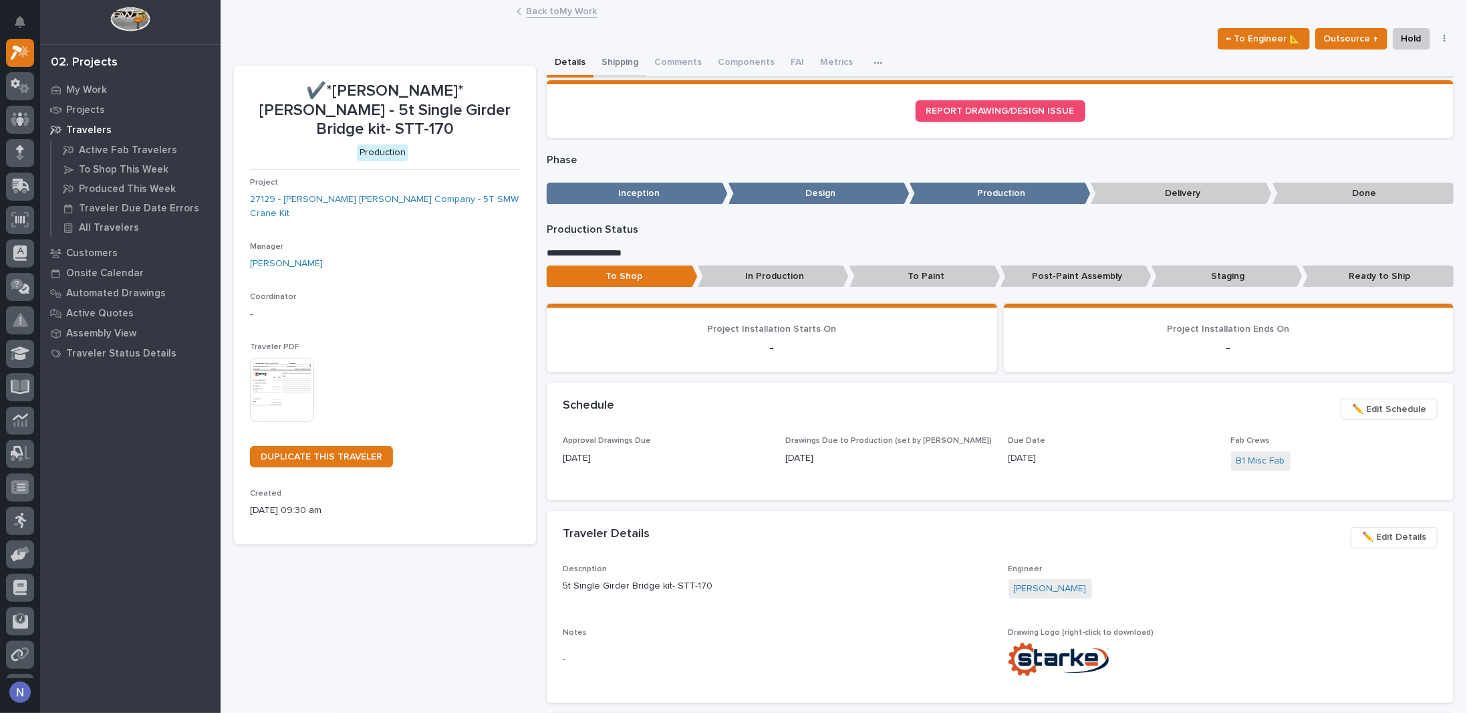
click at [620, 69] on button "Shipping" at bounding box center [620, 63] width 53 height 28
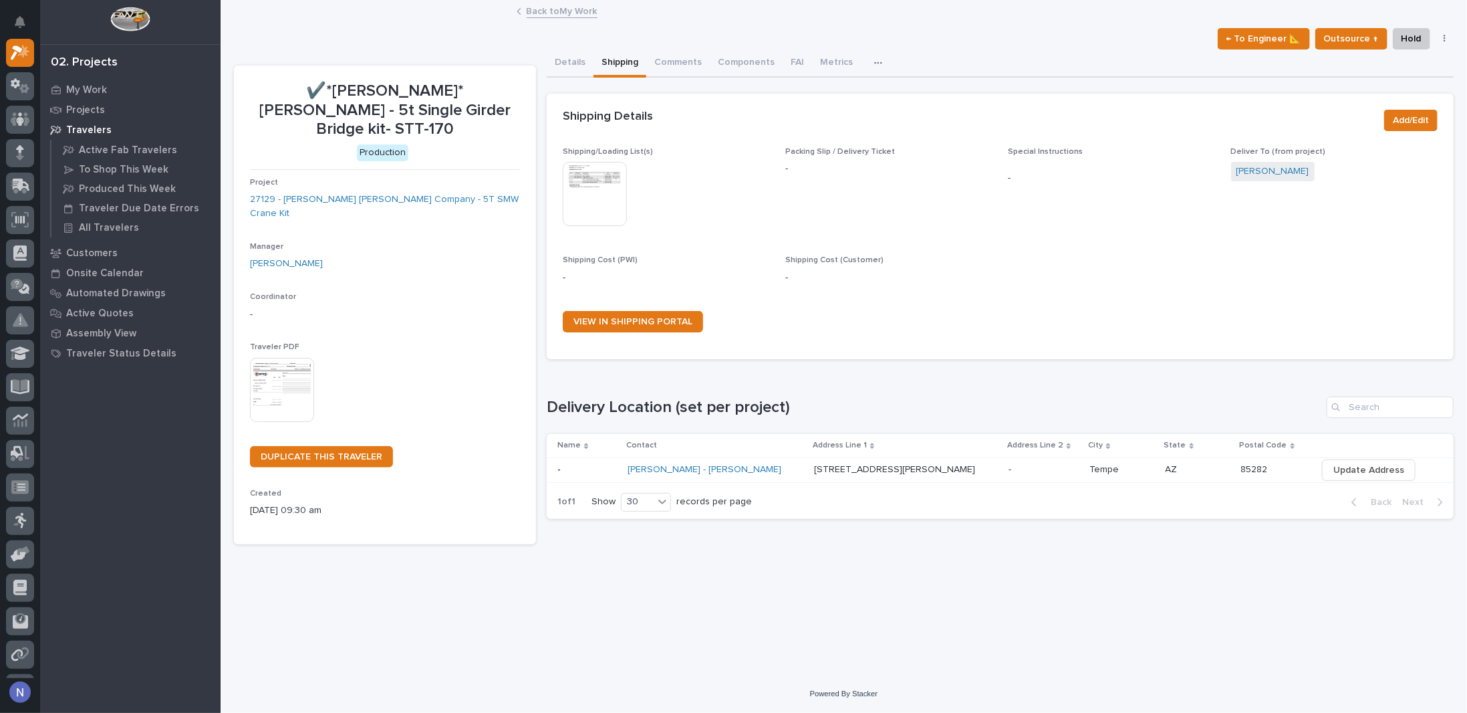
click at [603, 211] on img at bounding box center [595, 194] width 64 height 64
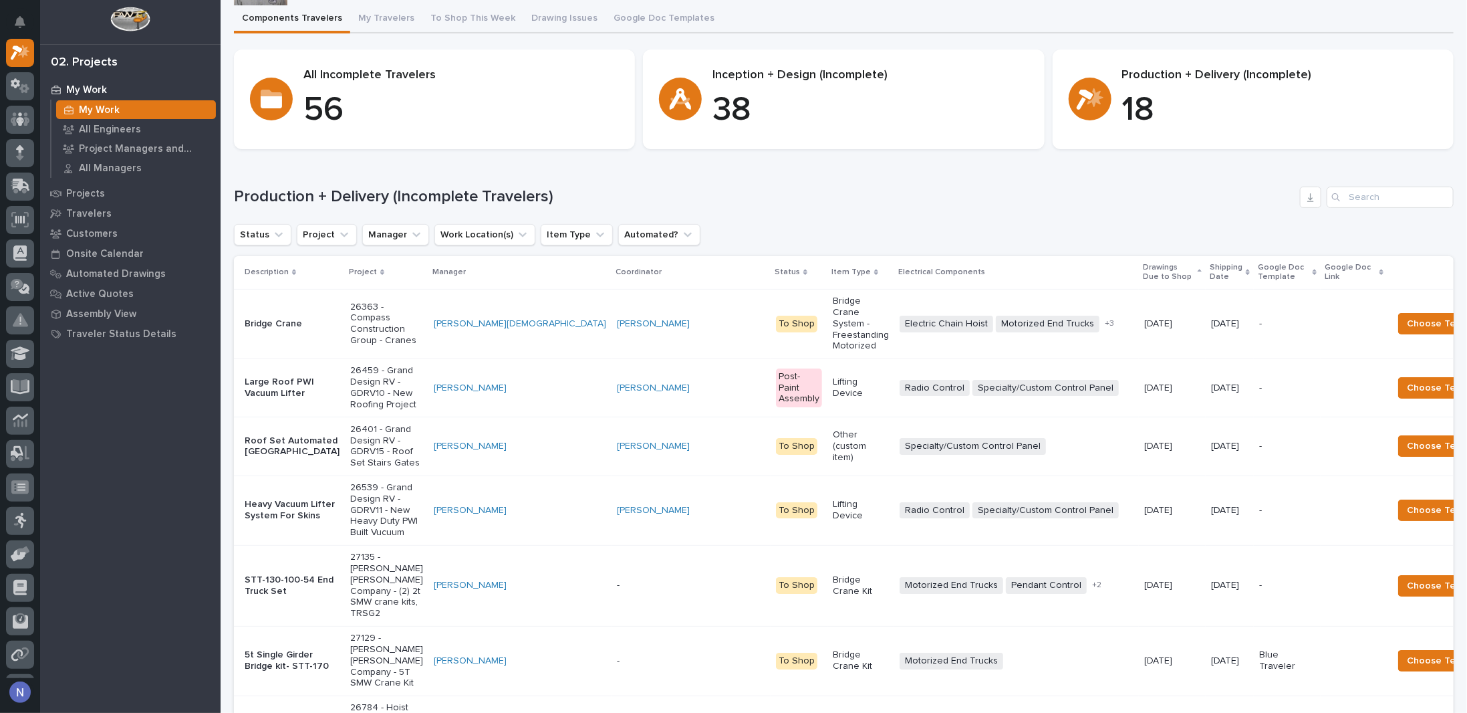
scroll to position [89, 0]
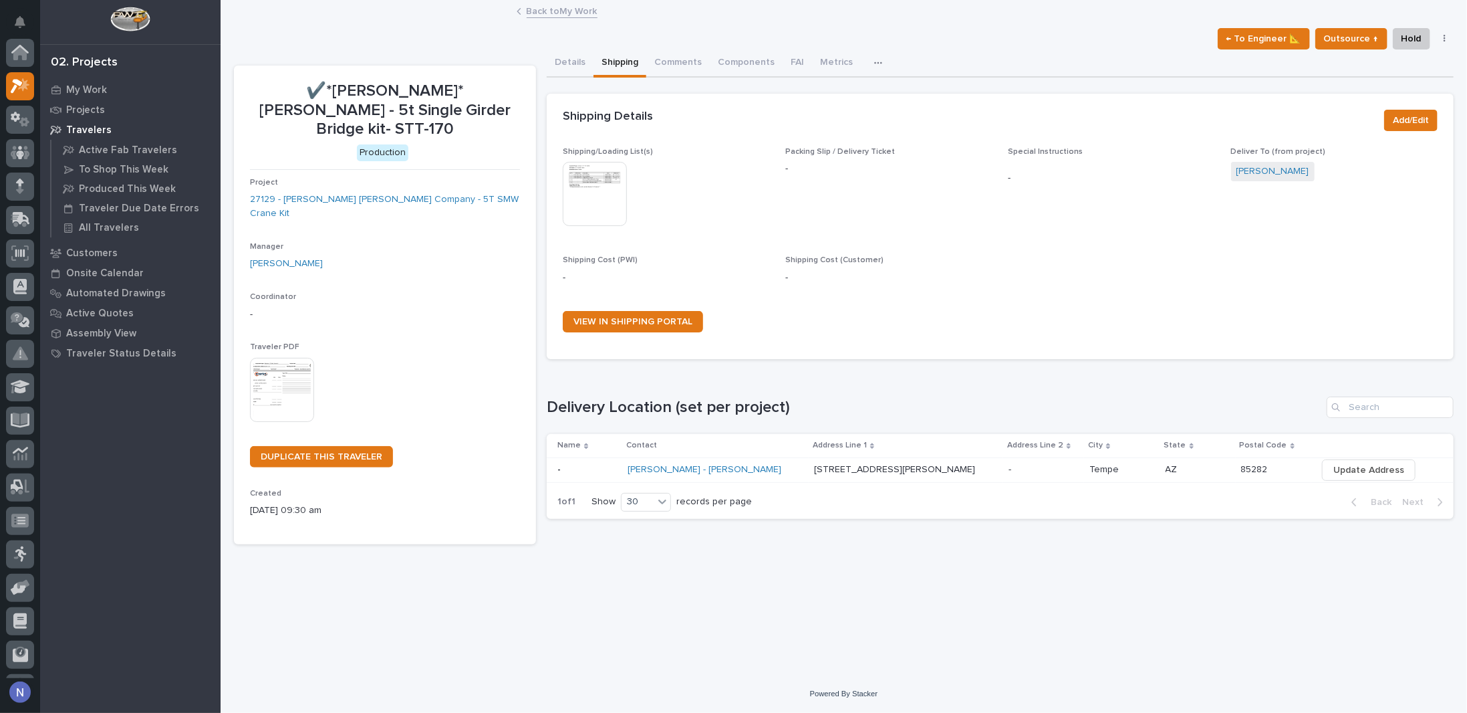
scroll to position [33, 0]
click at [433, 193] on link "27129 - [PERSON_NAME] [PERSON_NAME] Company - 5T SMW Crane Kit" at bounding box center [385, 207] width 270 height 28
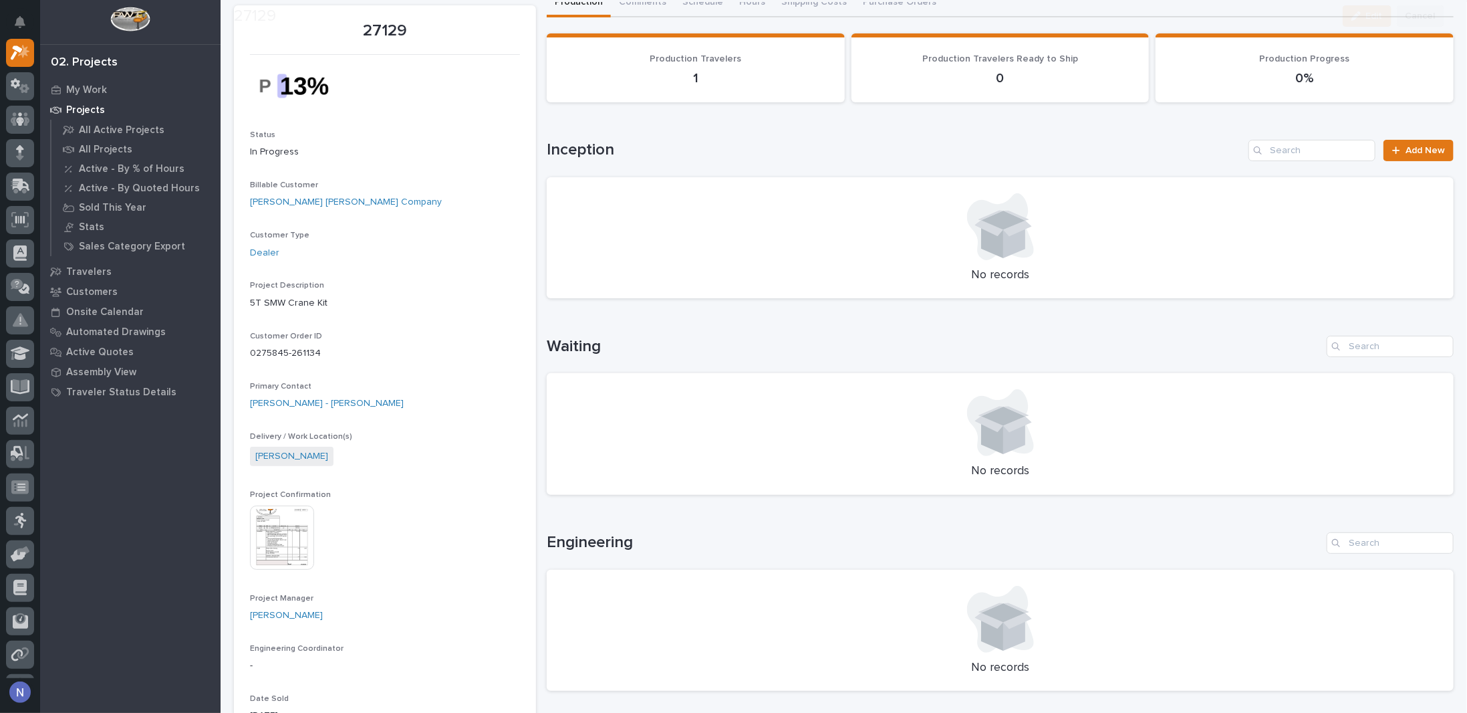
scroll to position [134, 0]
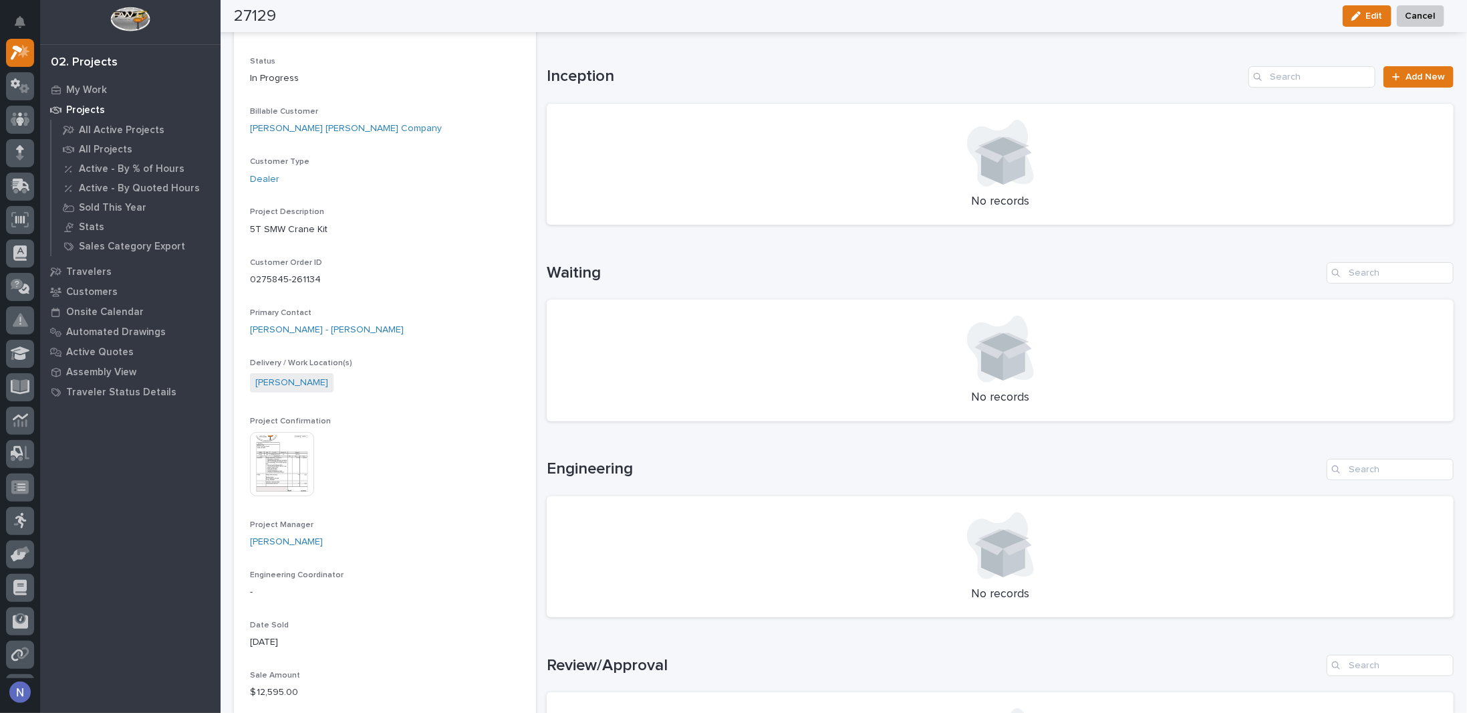
click at [285, 434] on img at bounding box center [282, 464] width 64 height 64
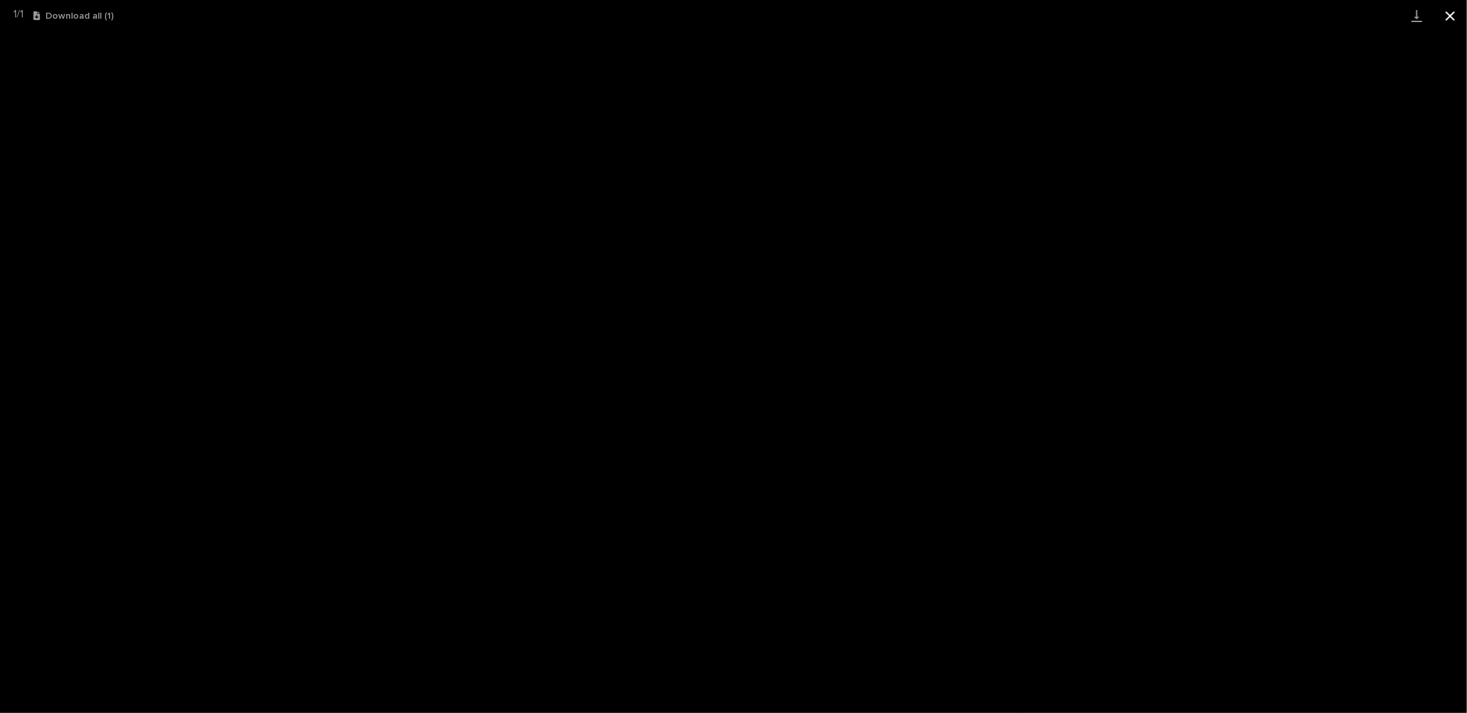
click at [1445, 10] on button "Close gallery" at bounding box center [1450, 15] width 33 height 31
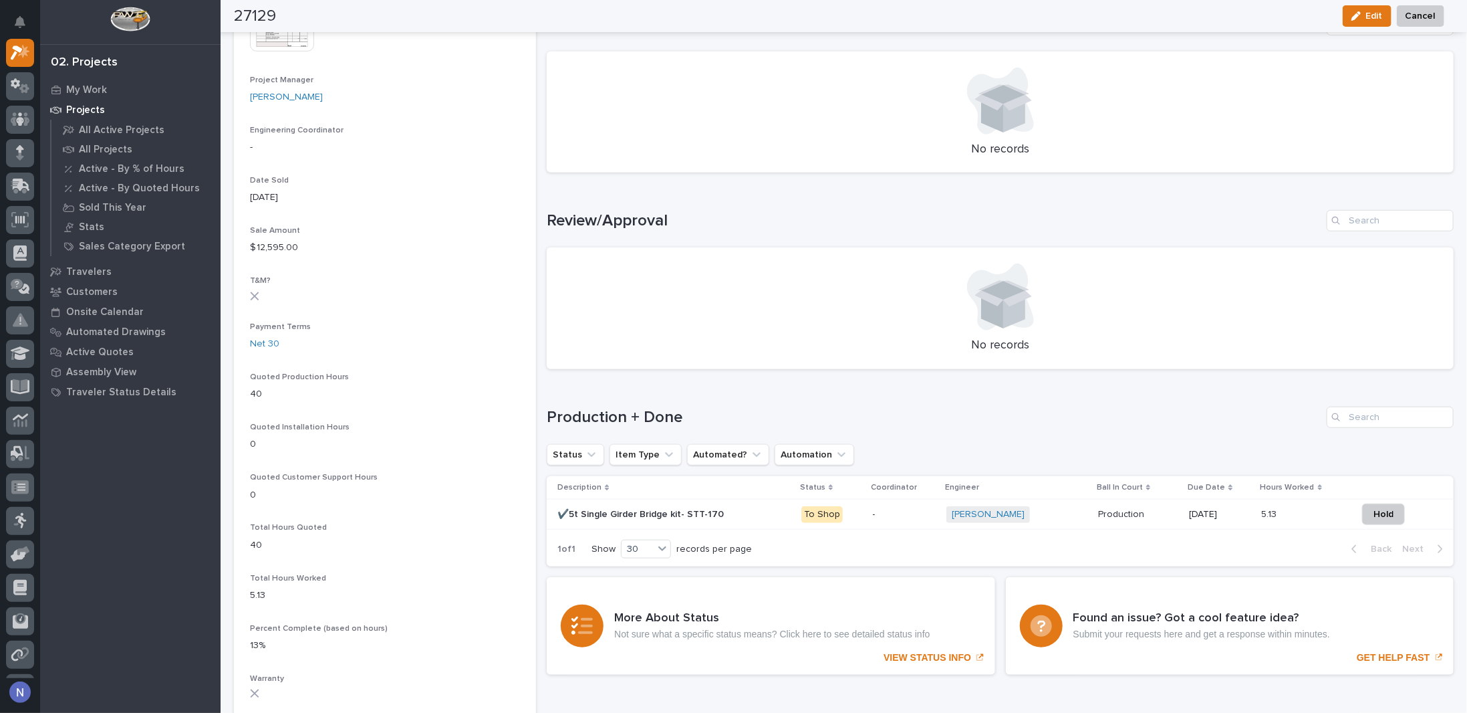
scroll to position [669, 0]
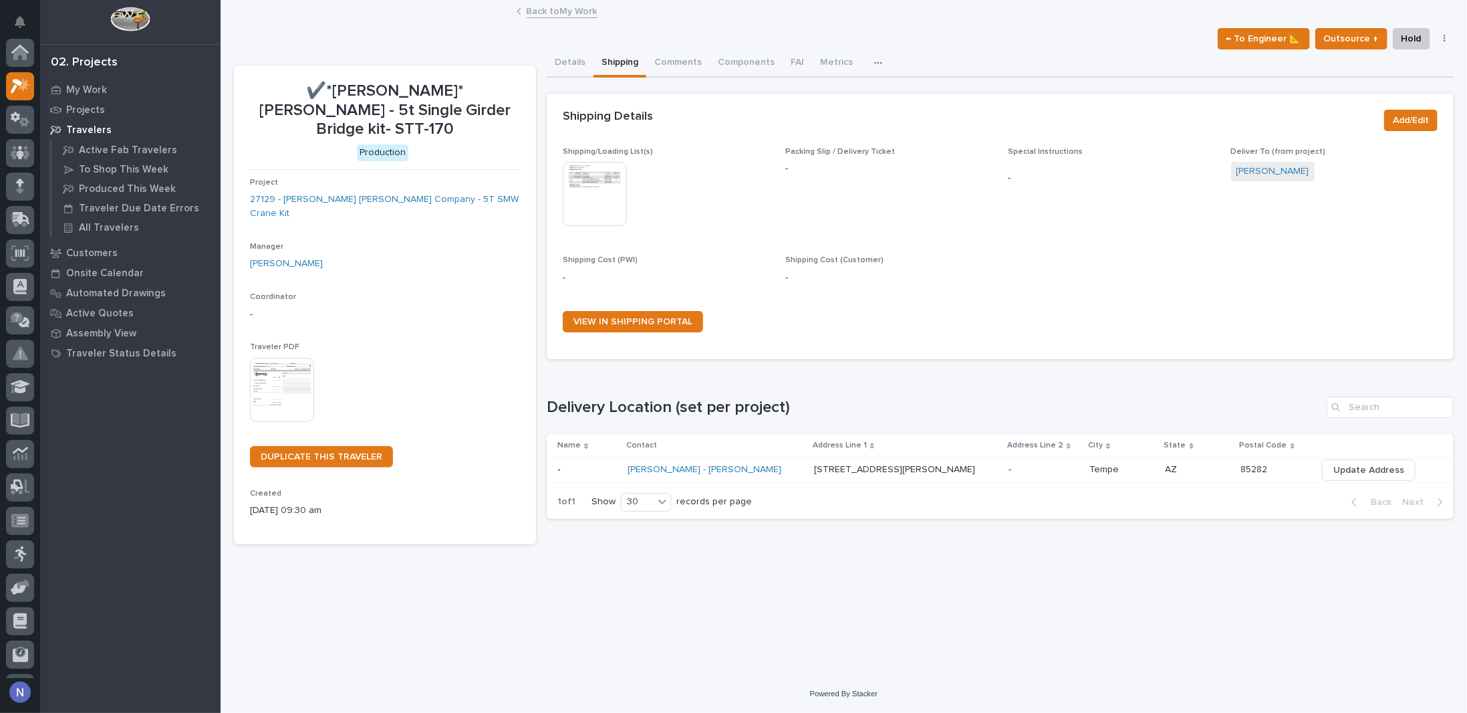
scroll to position [33, 0]
click at [753, 48] on div "← To Engineer 📐 Outsource ↑ Hold Cancel Change Traveler Type Regenerate PDF Gen…" at bounding box center [844, 38] width 1220 height 21
click at [741, 68] on button "Components" at bounding box center [746, 63] width 73 height 28
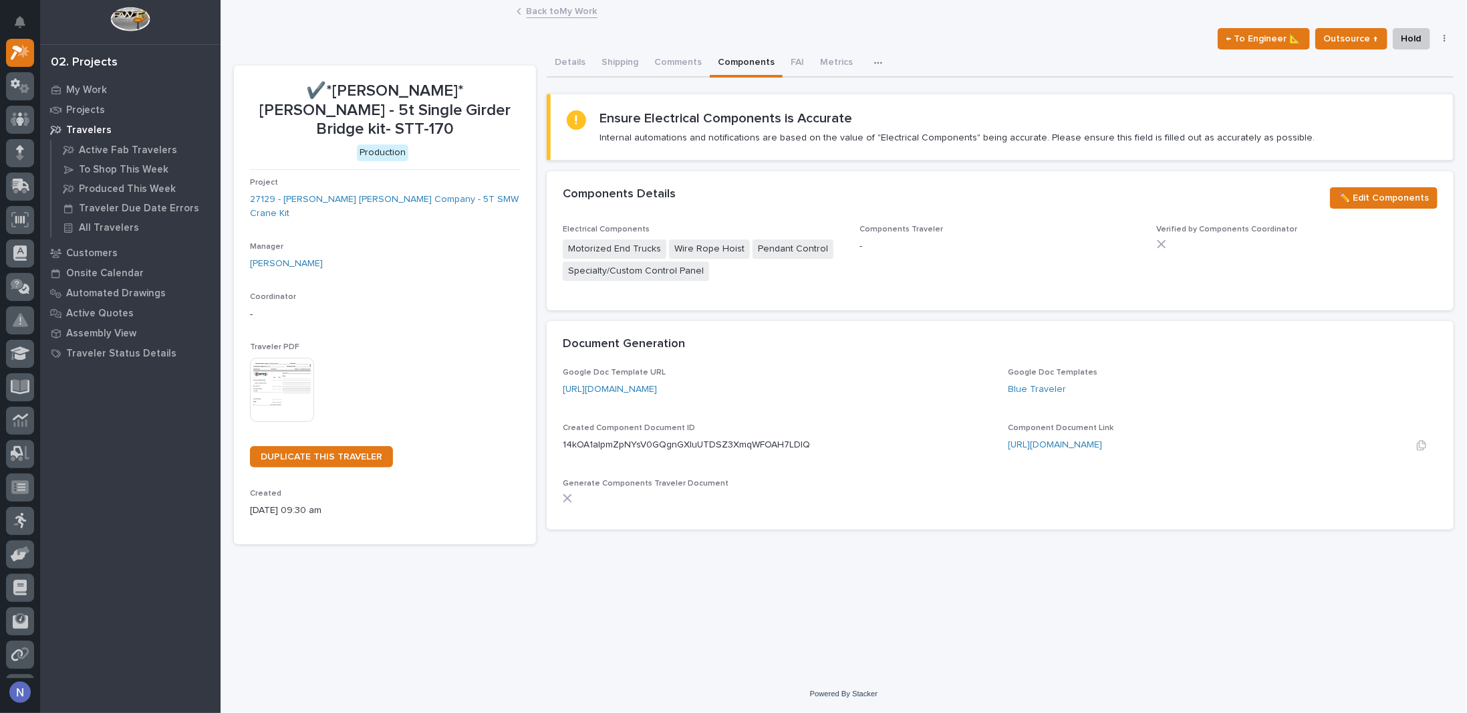
click at [1126, 449] on div "[URL][DOMAIN_NAME]" at bounding box center [1181, 445] width 344 height 14
click at [1103, 442] on link "[URL][DOMAIN_NAME]" at bounding box center [1056, 444] width 94 height 9
click at [560, 62] on button "Details" at bounding box center [570, 63] width 47 height 28
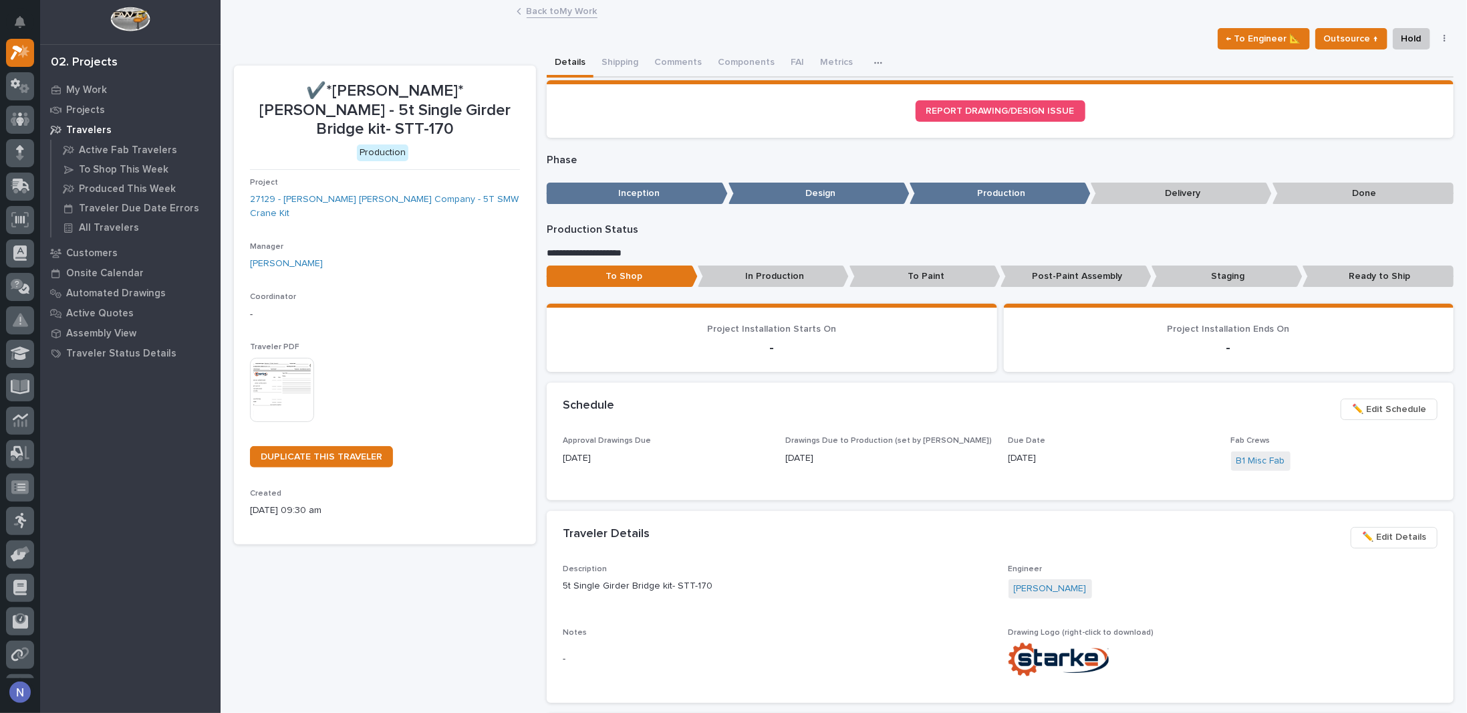
click at [540, 6] on link "Back to My Work" at bounding box center [562, 10] width 71 height 15
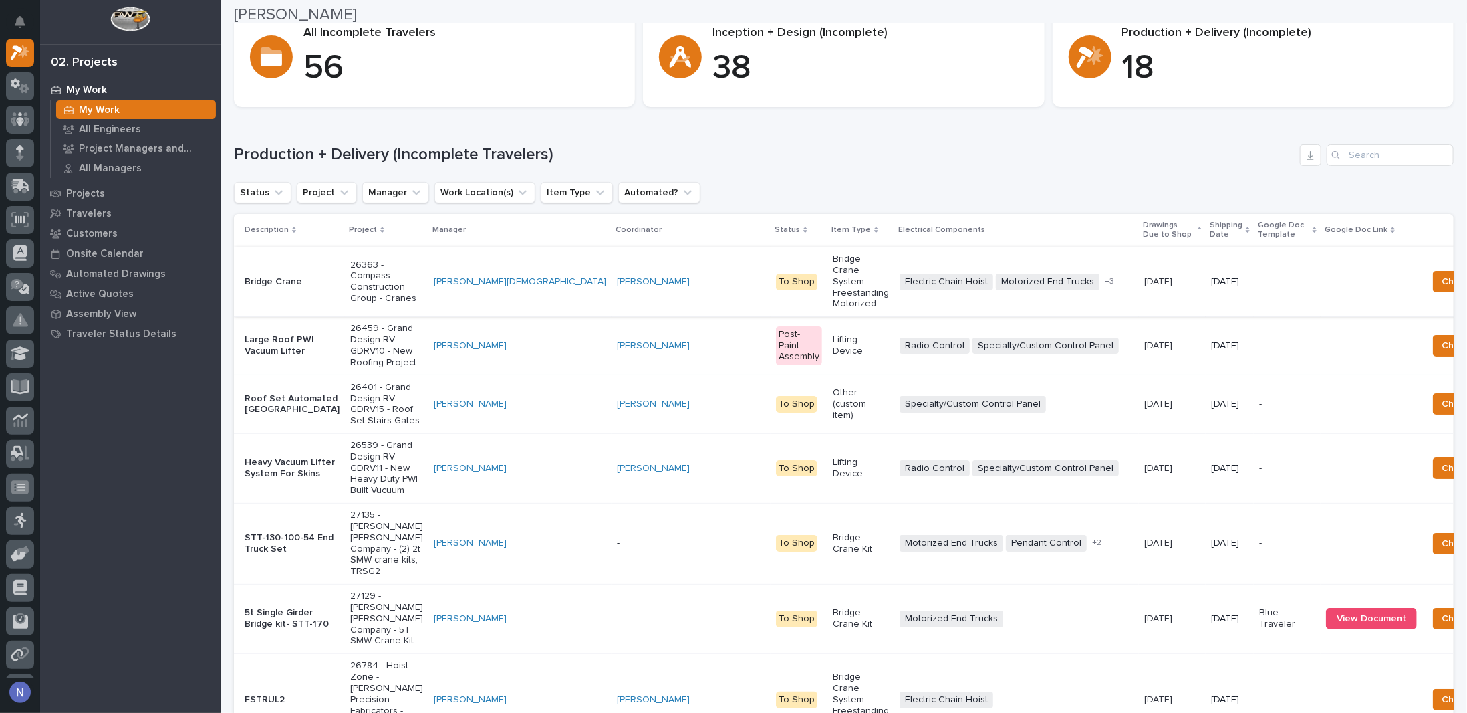
scroll to position [134, 0]
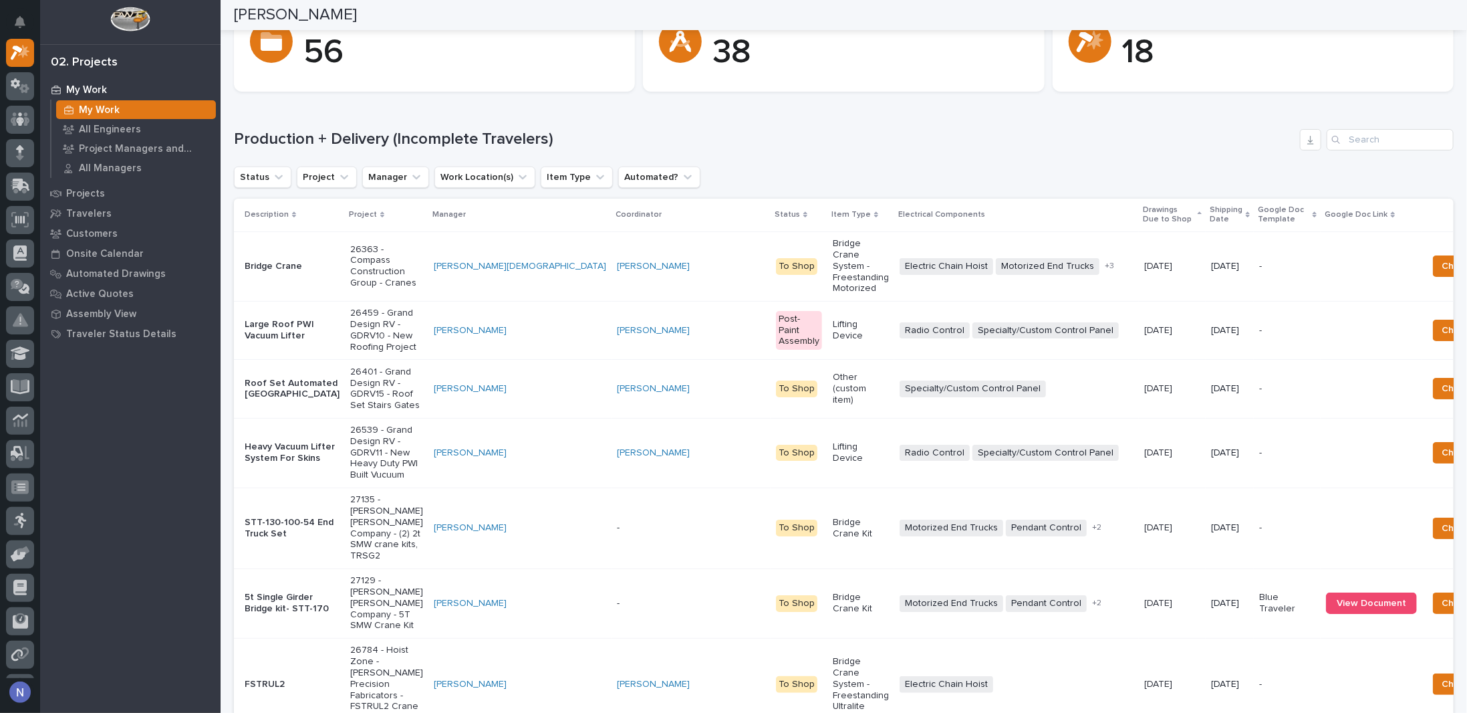
click at [1210, 211] on p "Shipping Date" at bounding box center [1226, 215] width 33 height 25
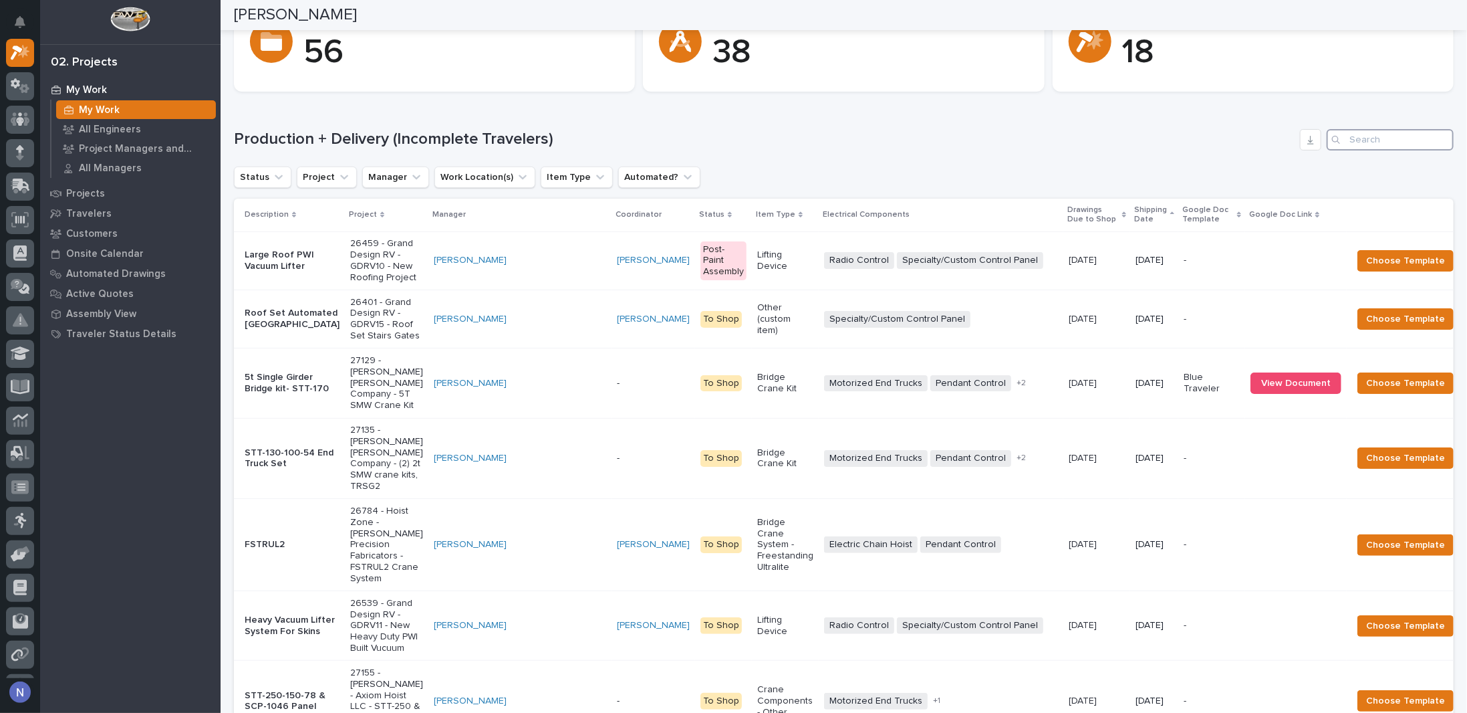
drag, startPoint x: 1399, startPoint y: 131, endPoint x: 1391, endPoint y: 137, distance: 10.6
click at [1396, 134] on input "Search" at bounding box center [1390, 139] width 127 height 21
click at [1391, 137] on input "Search" at bounding box center [1390, 139] width 127 height 21
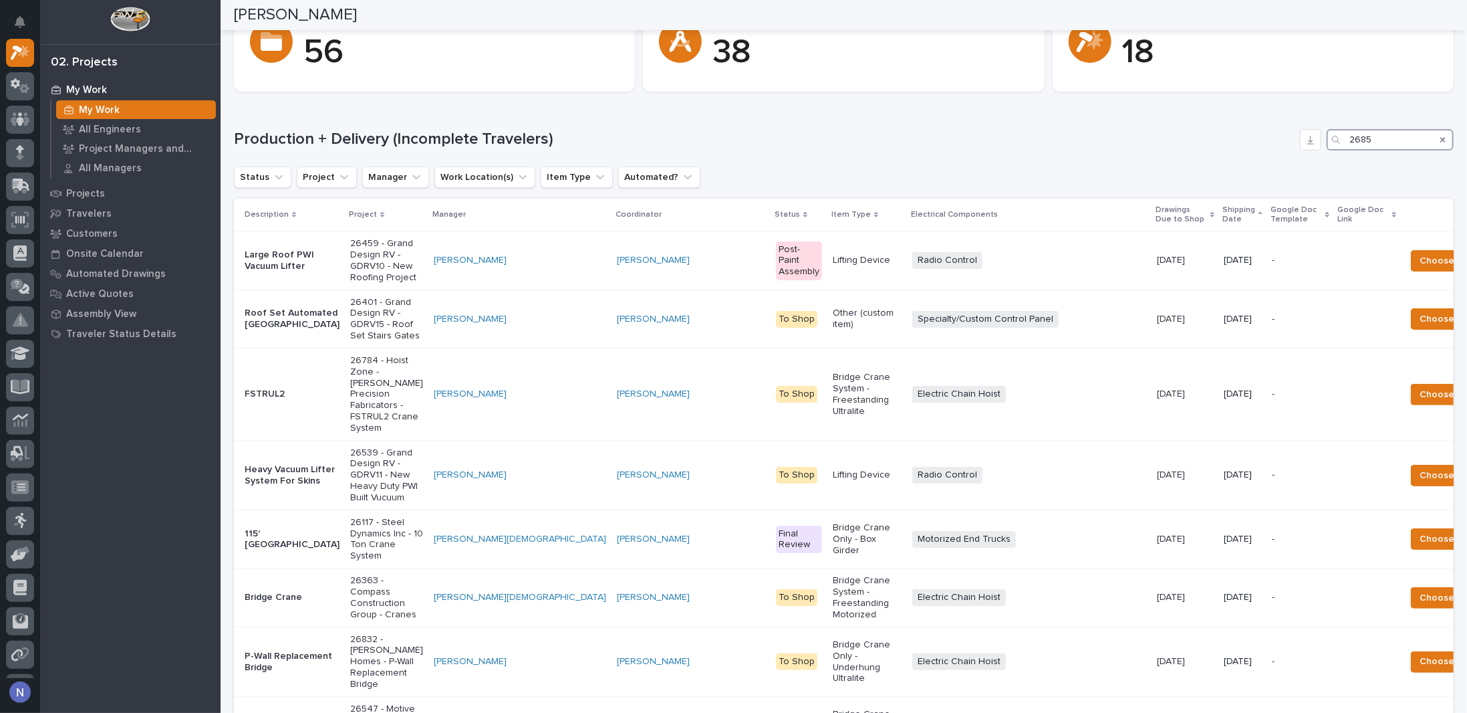
type input "26852"
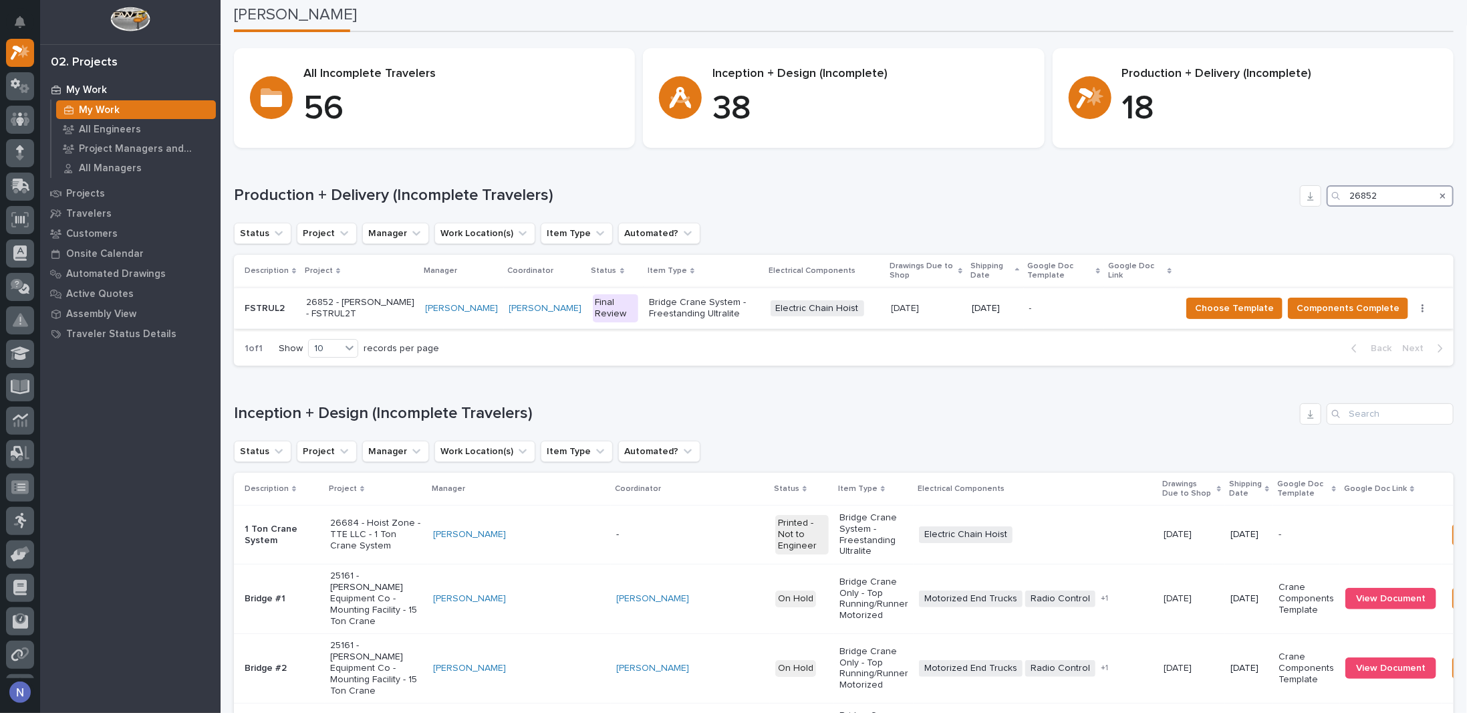
scroll to position [0, 0]
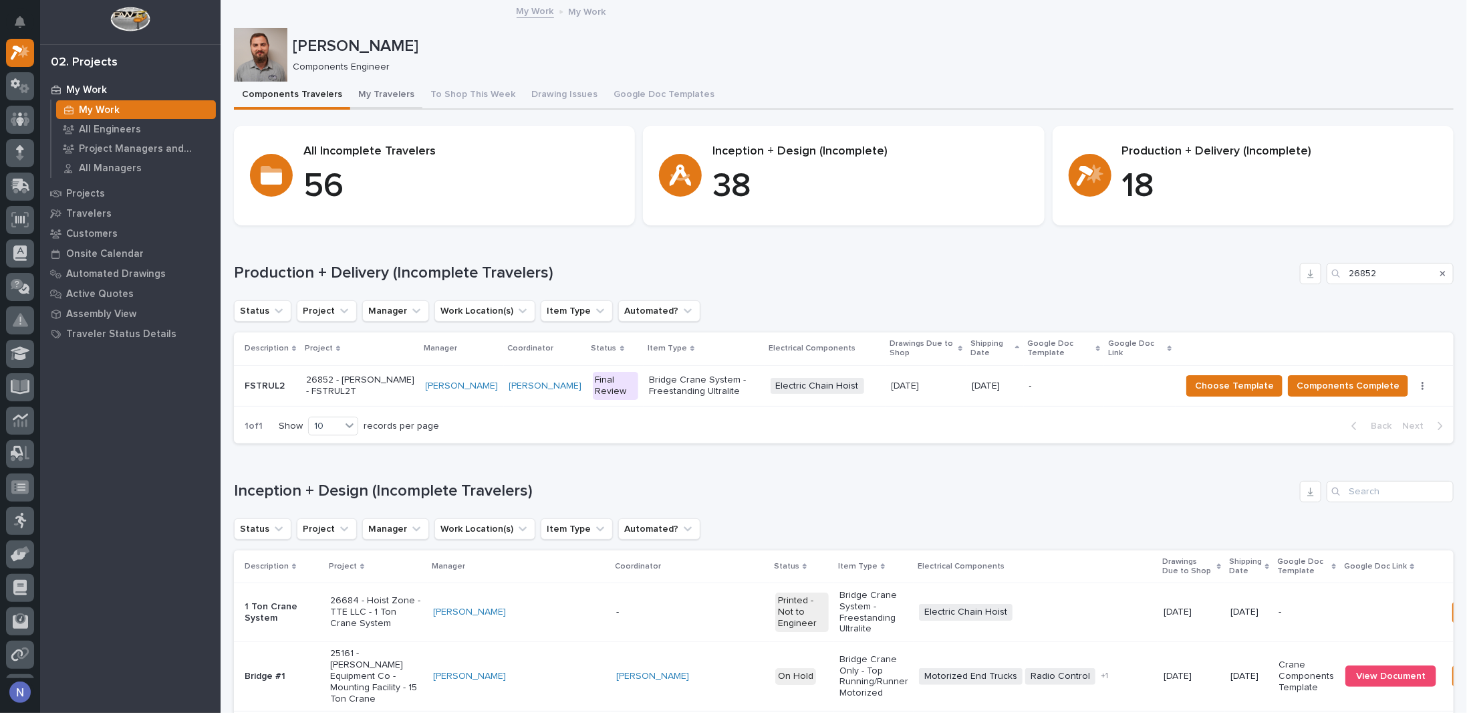
click at [381, 89] on button "My Travelers" at bounding box center [386, 96] width 72 height 28
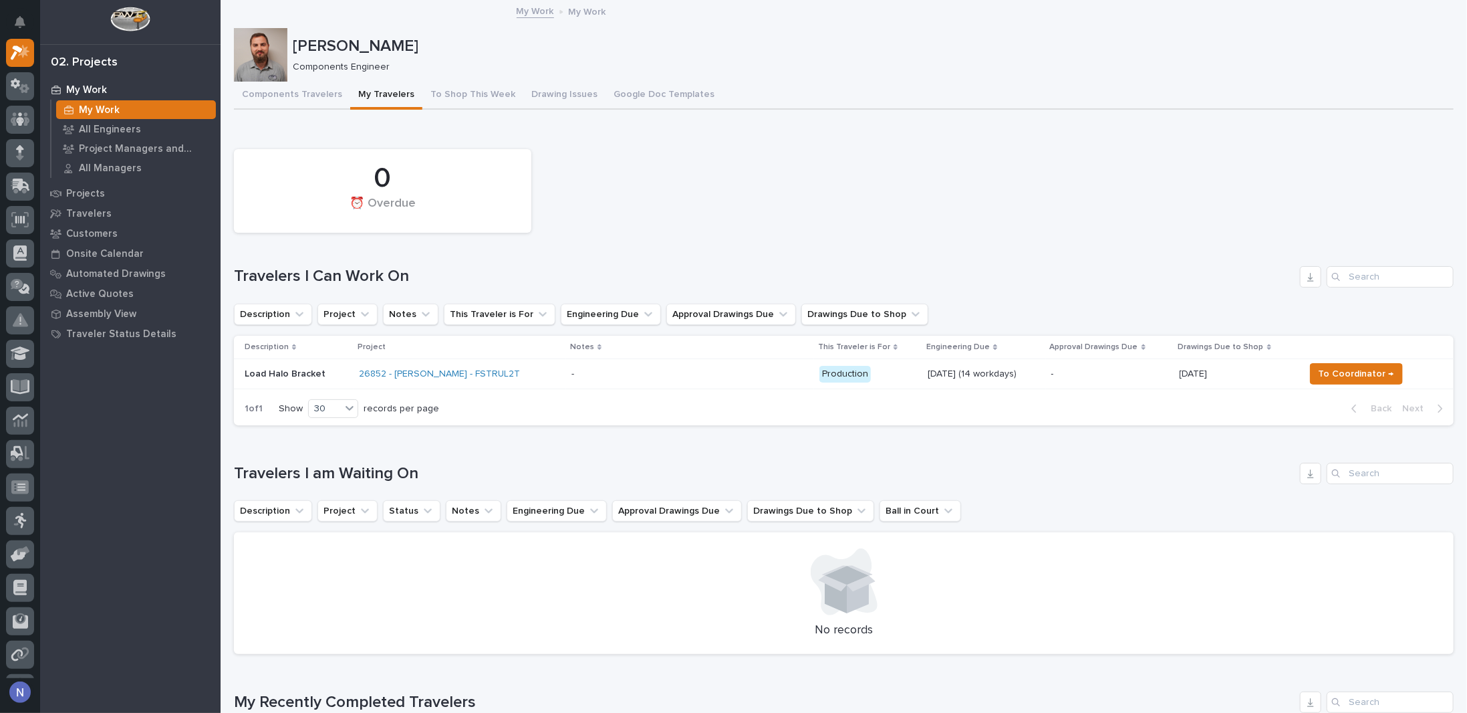
click at [221, 358] on div "My Settings Log Out 02. Projects My Work My Work All Engineers Project Managers…" at bounding box center [844, 686] width 1247 height 1373
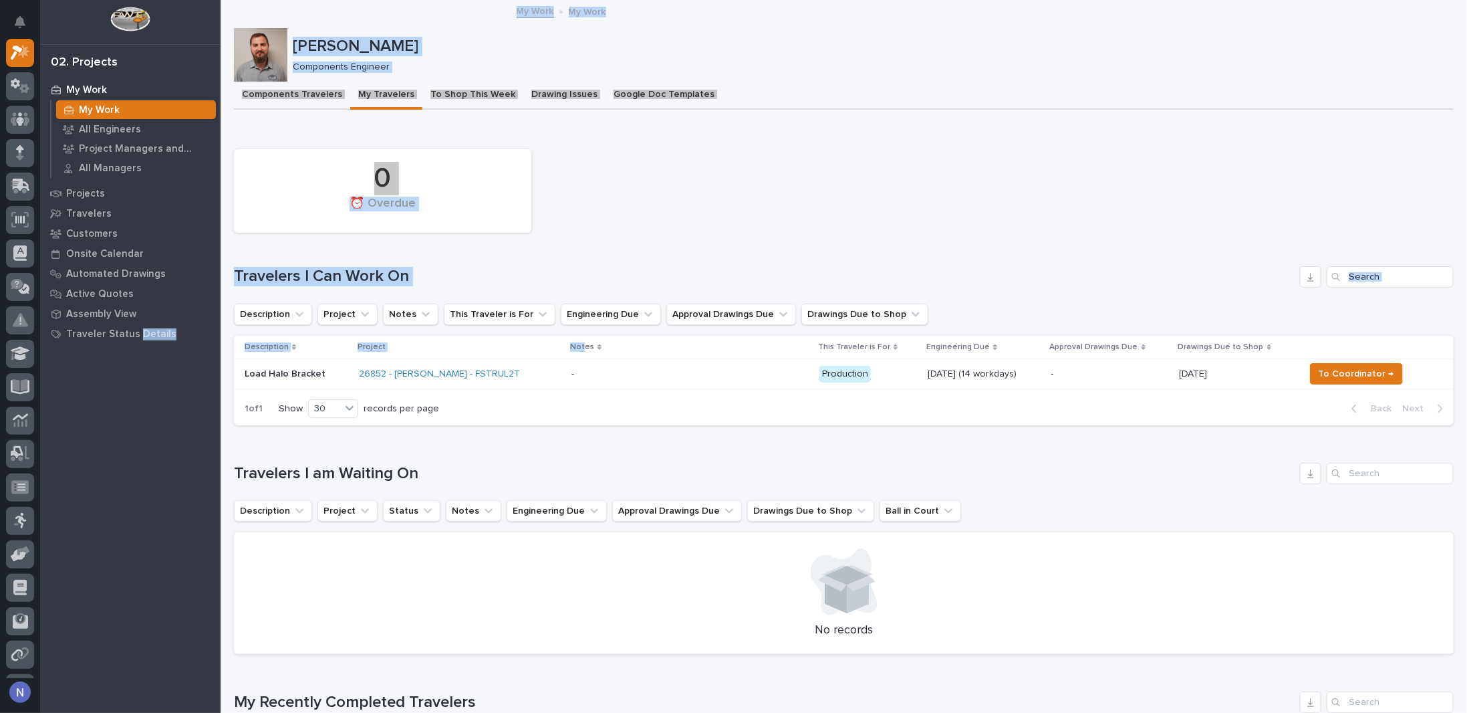
drag, startPoint x: 104, startPoint y: 104, endPoint x: 231, endPoint y: 130, distance: 129.7
click at [104, 104] on p "My Work" at bounding box center [99, 110] width 41 height 12
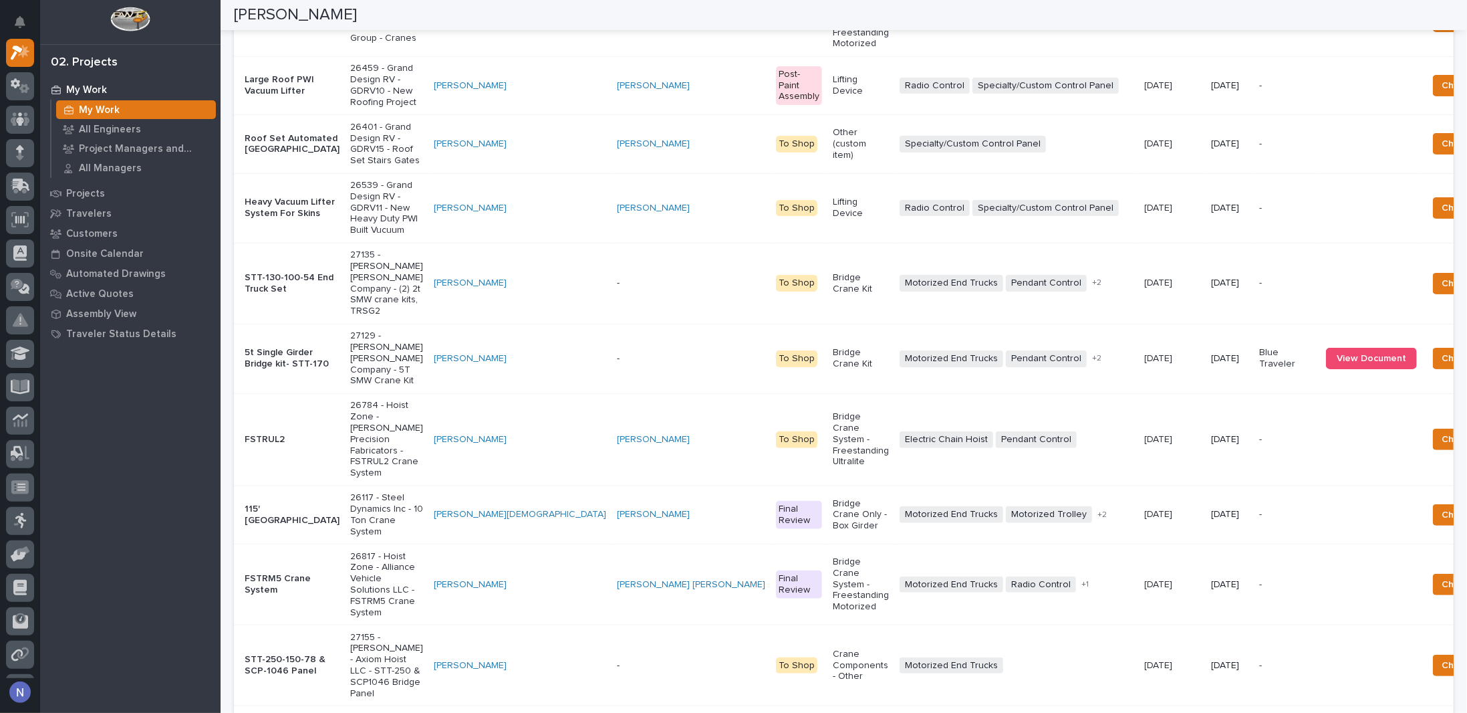
scroll to position [378, 0]
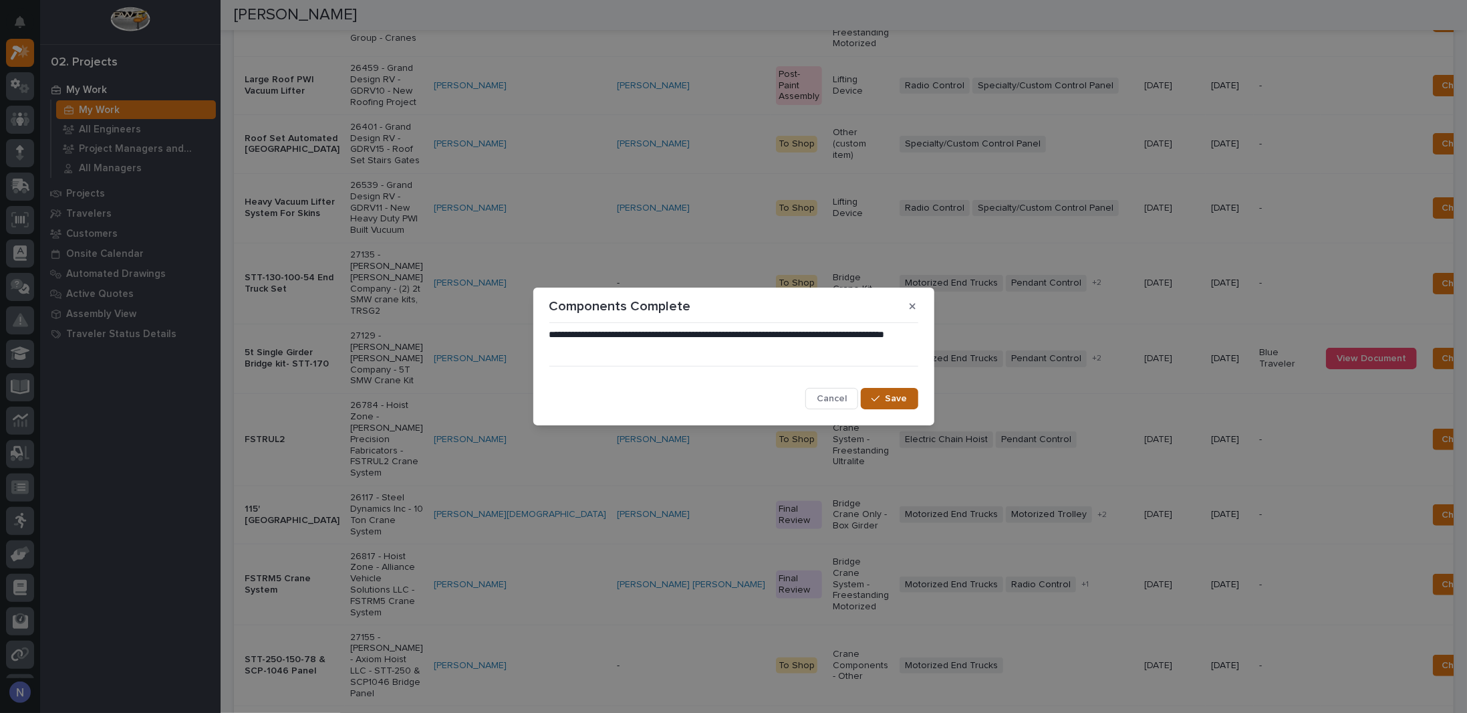
click at [892, 395] on span "Save" at bounding box center [897, 398] width 22 height 12
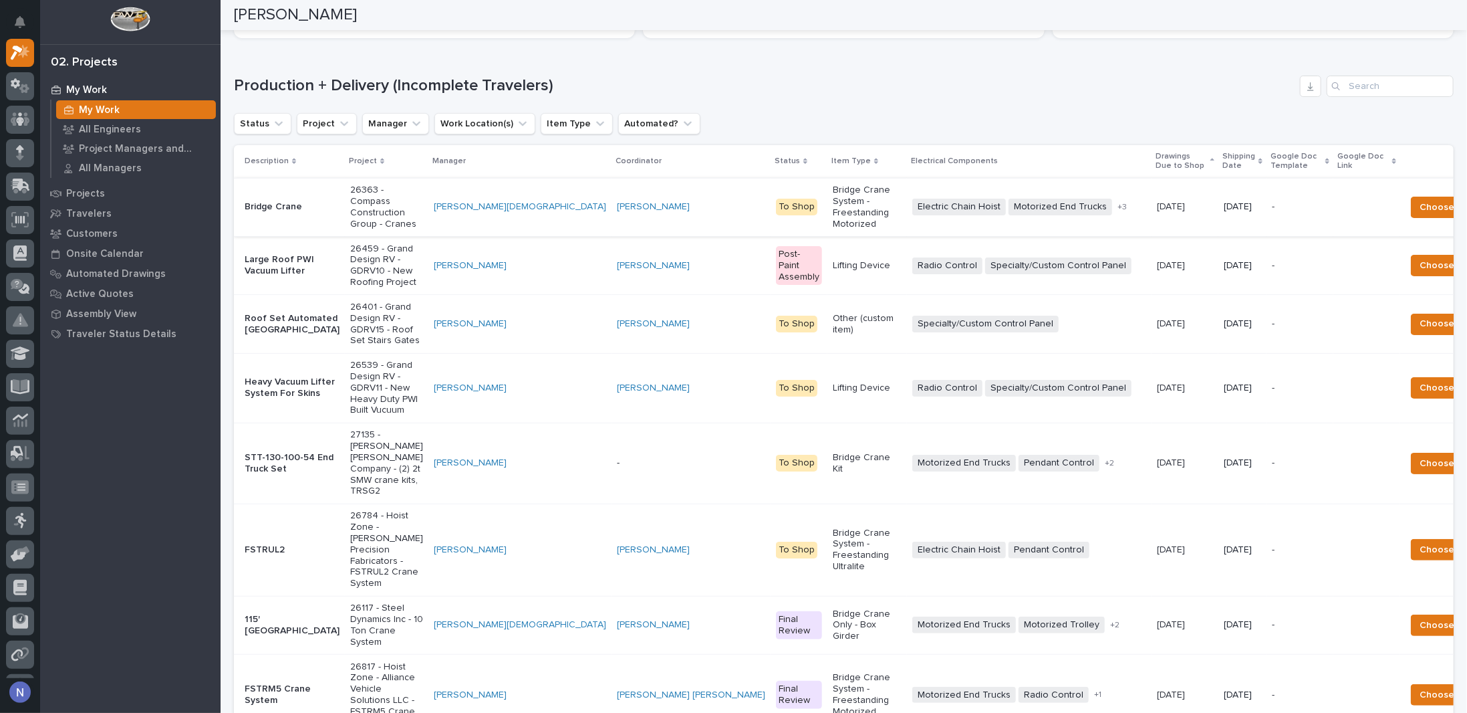
scroll to position [134, 0]
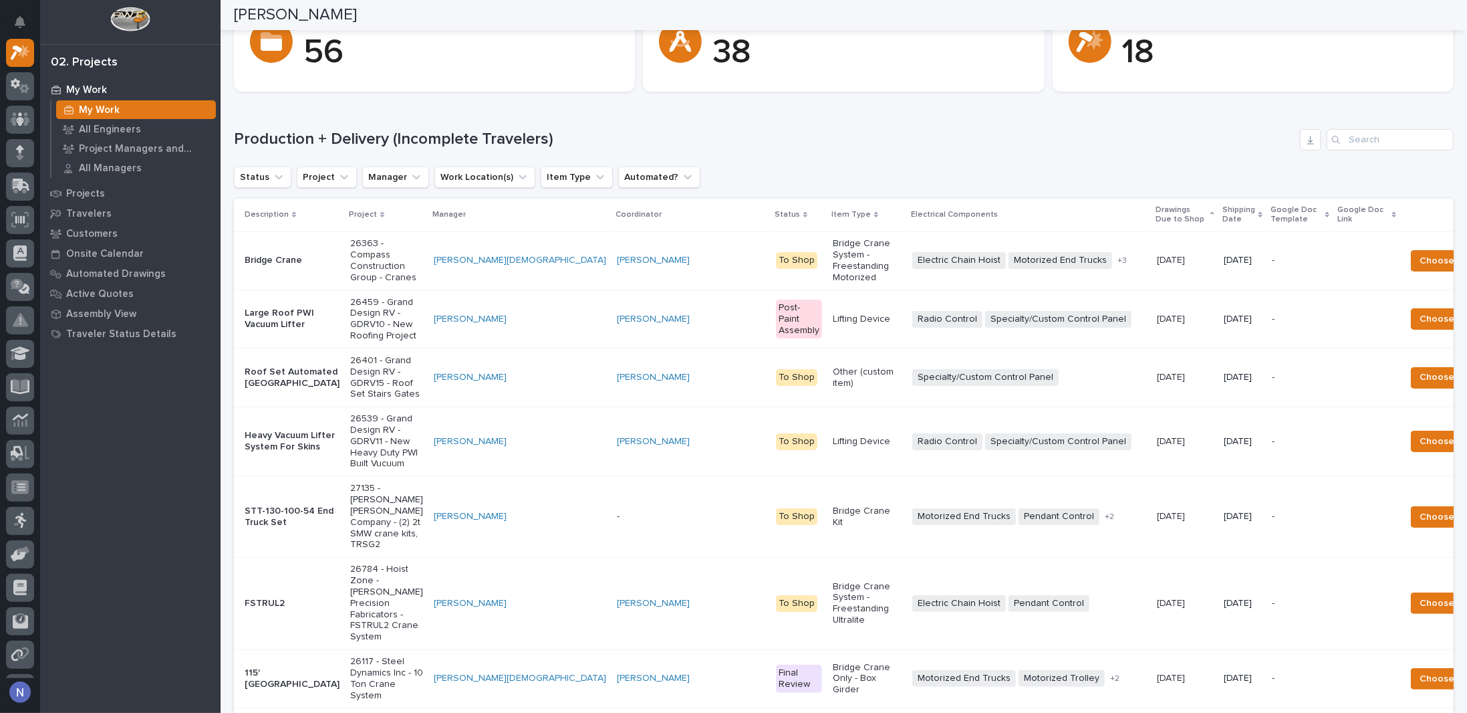
click at [1223, 222] on p "Shipping Date" at bounding box center [1239, 215] width 33 height 25
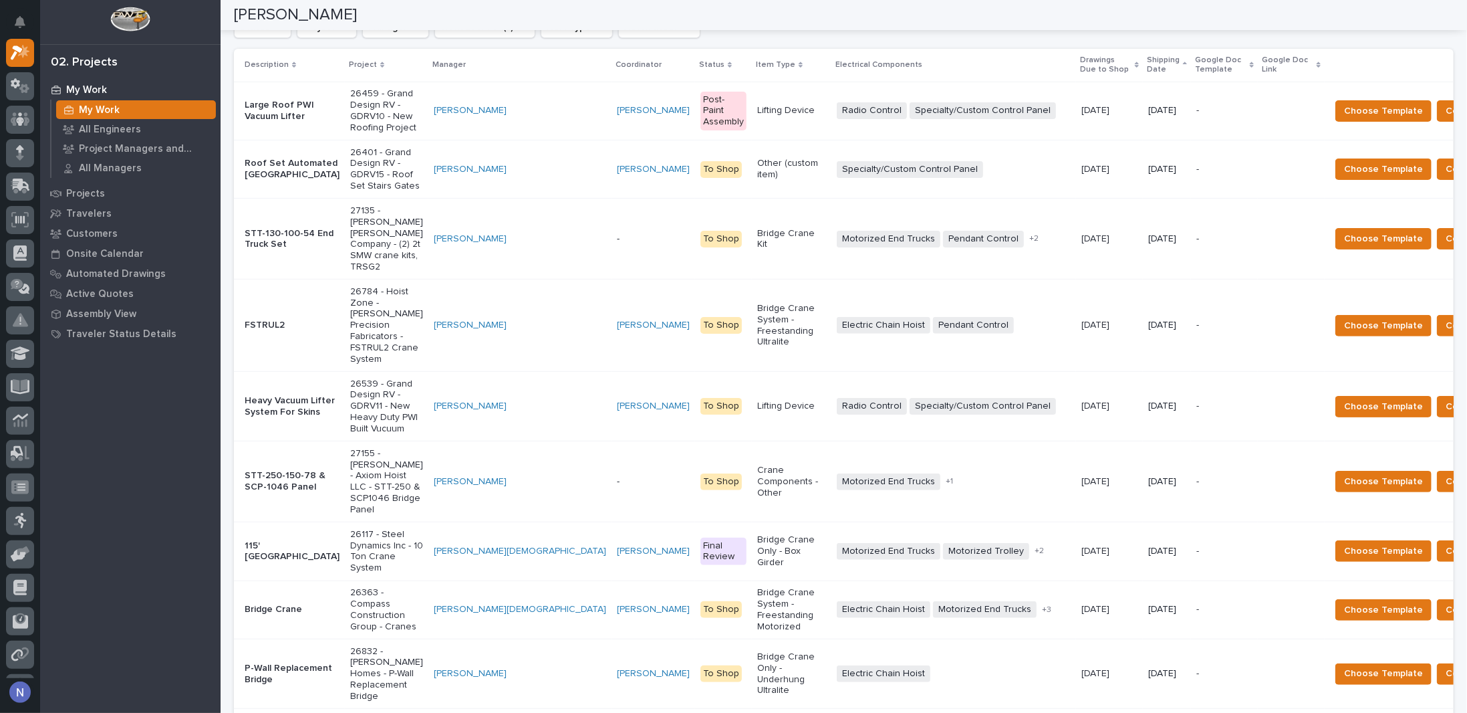
scroll to position [312, 0]
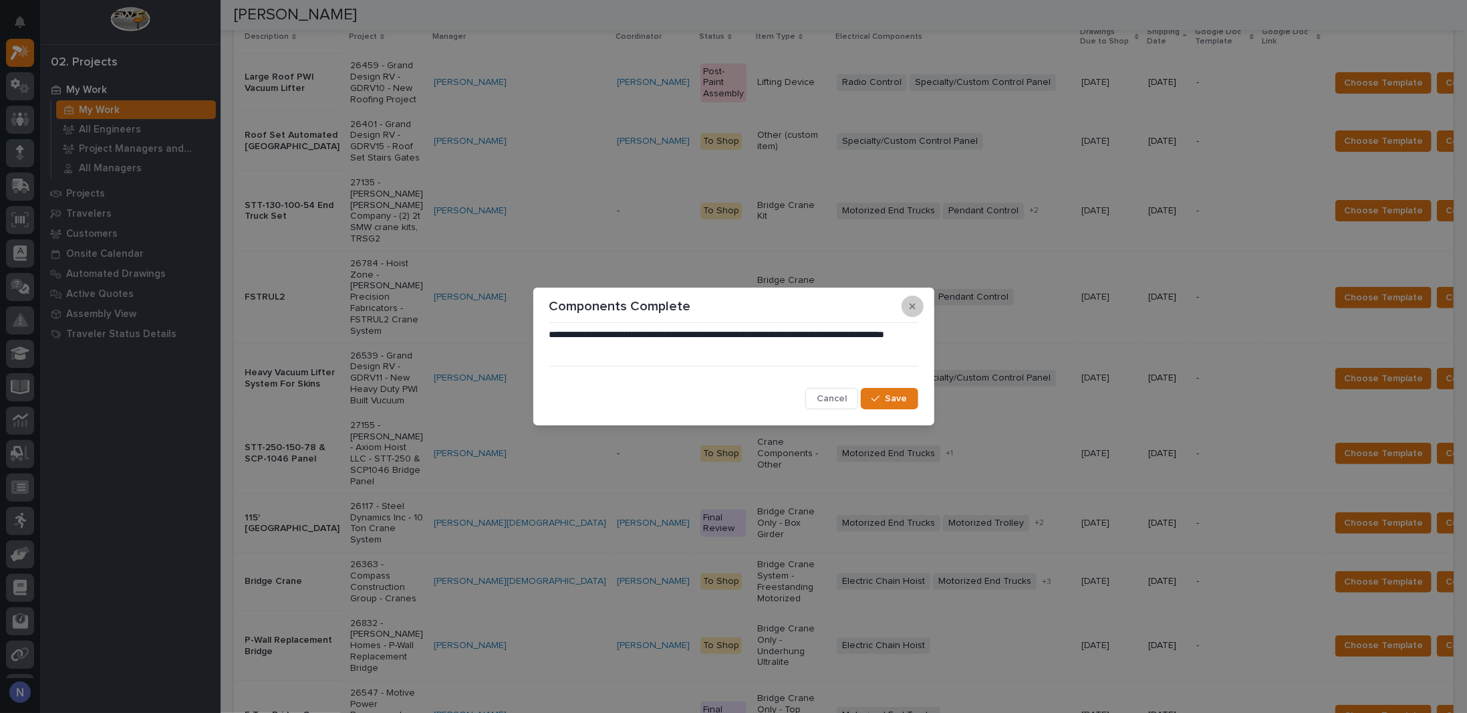
click at [915, 312] on button "button" at bounding box center [913, 305] width 22 height 21
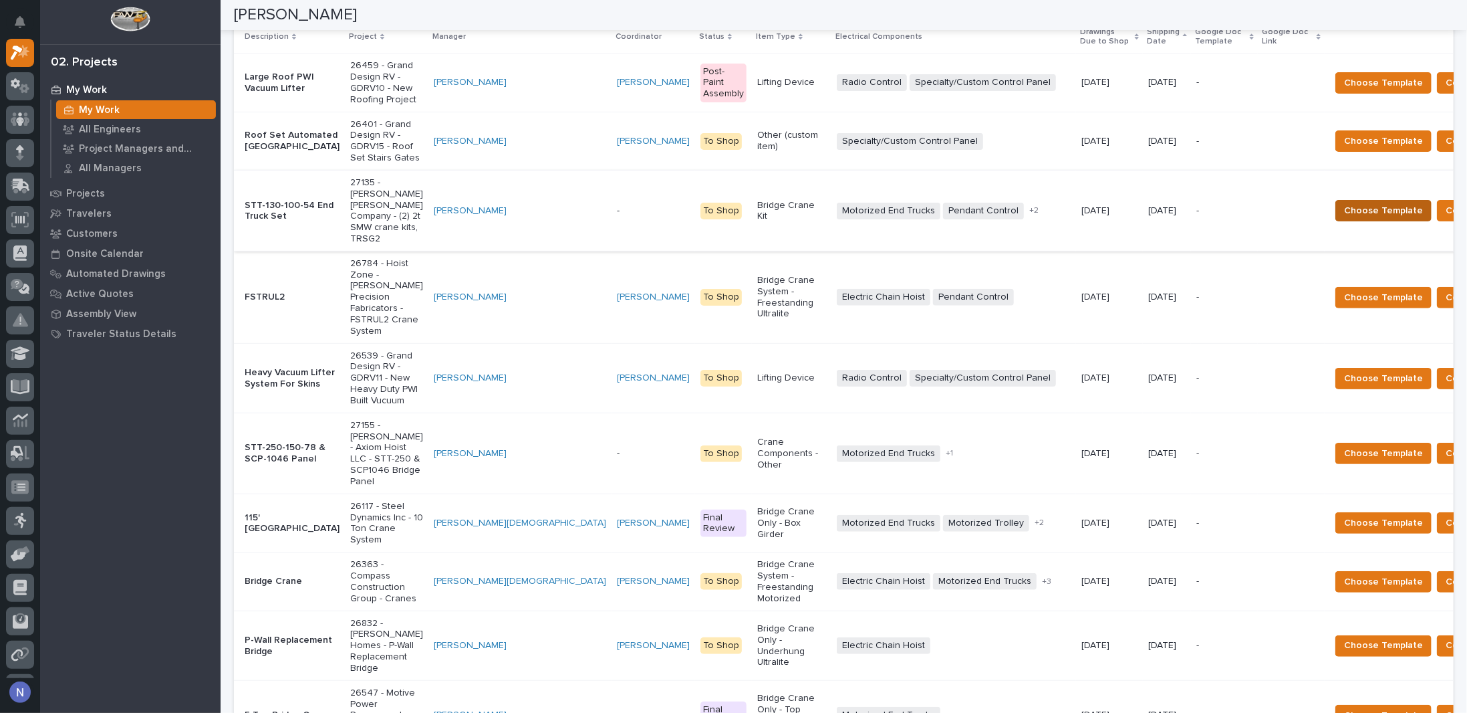
click at [1344, 219] on span "Choose Template" at bounding box center [1383, 211] width 79 height 16
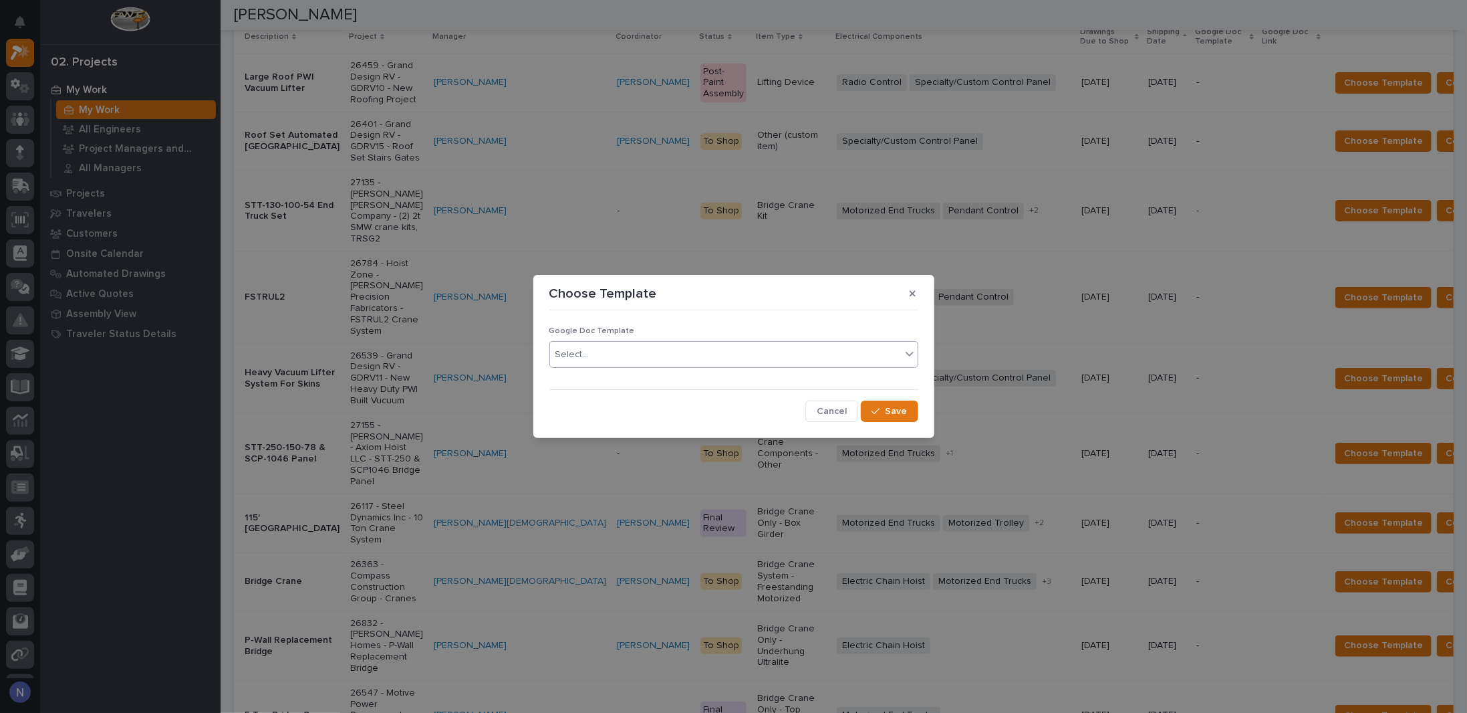
click at [750, 355] on div "Select..." at bounding box center [725, 355] width 351 height 22
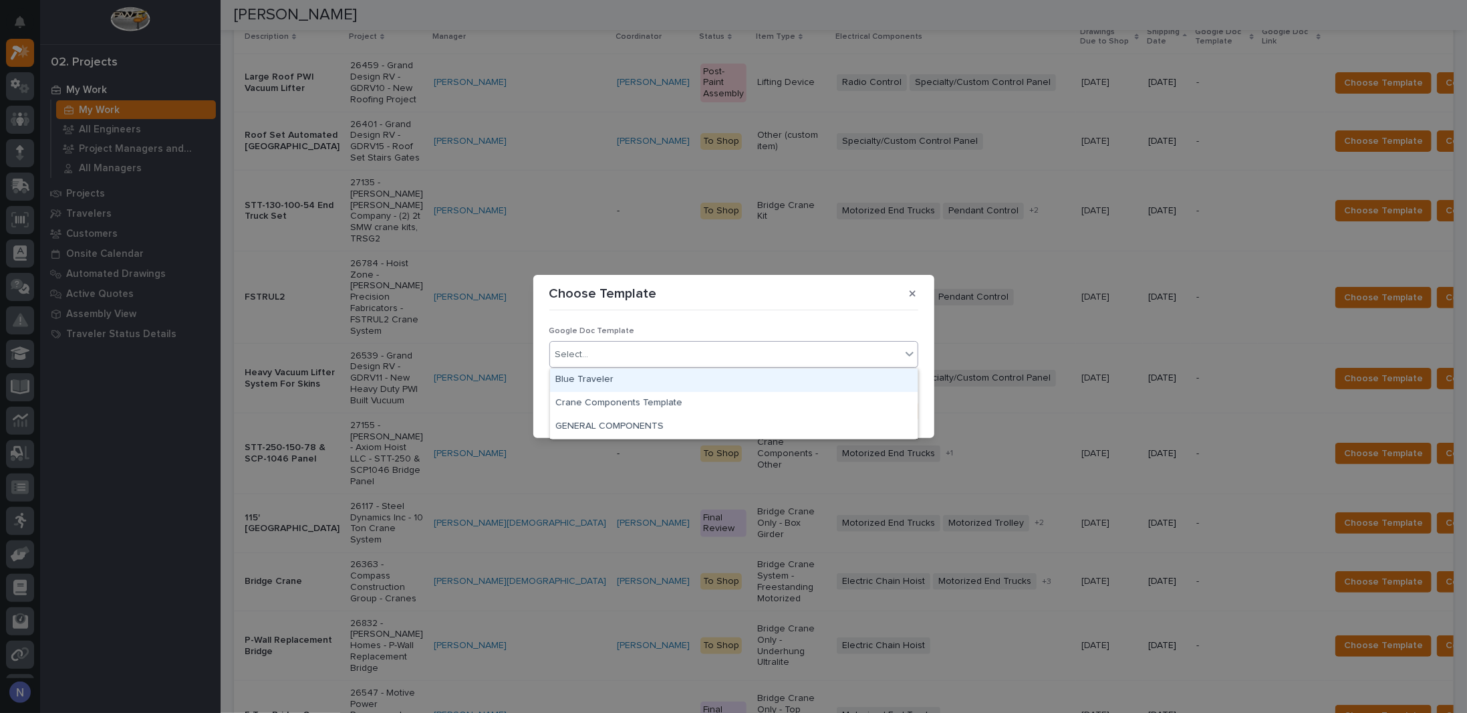
click at [618, 380] on div "Blue Traveler" at bounding box center [734, 379] width 368 height 23
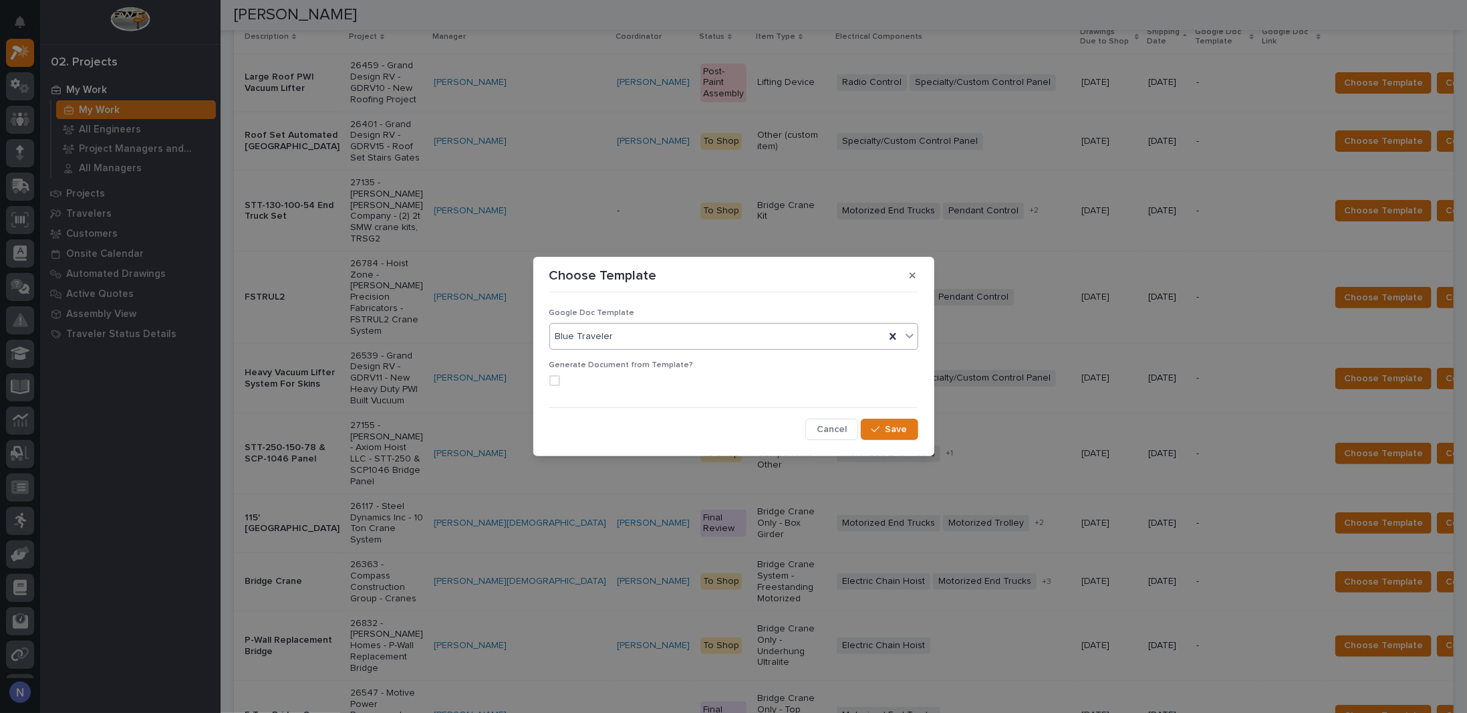
drag, startPoint x: 554, startPoint y: 383, endPoint x: 654, endPoint y: 390, distance: 101.2
click at [554, 382] on span at bounding box center [555, 380] width 11 height 11
click at [888, 429] on span "Save" at bounding box center [897, 429] width 22 height 12
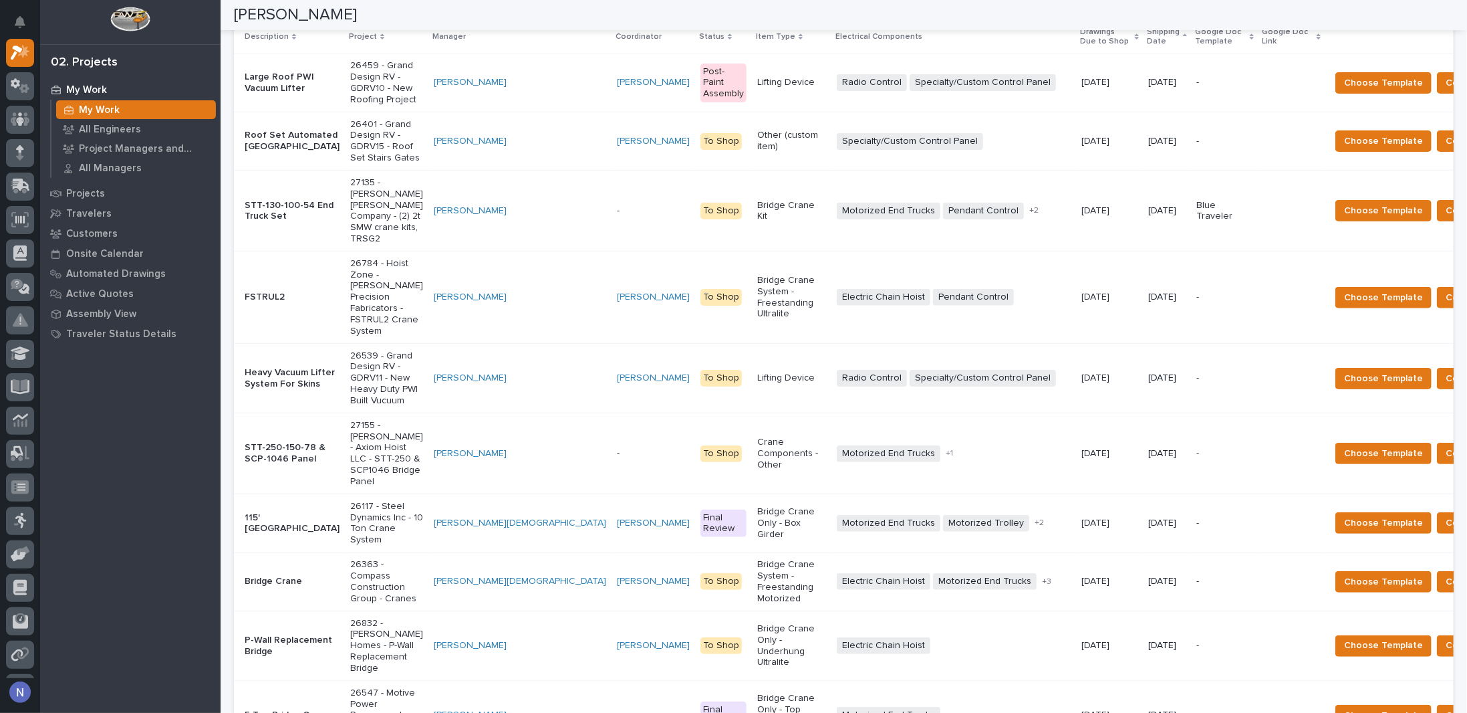
click at [612, 235] on td "-" at bounding box center [654, 210] width 84 height 81
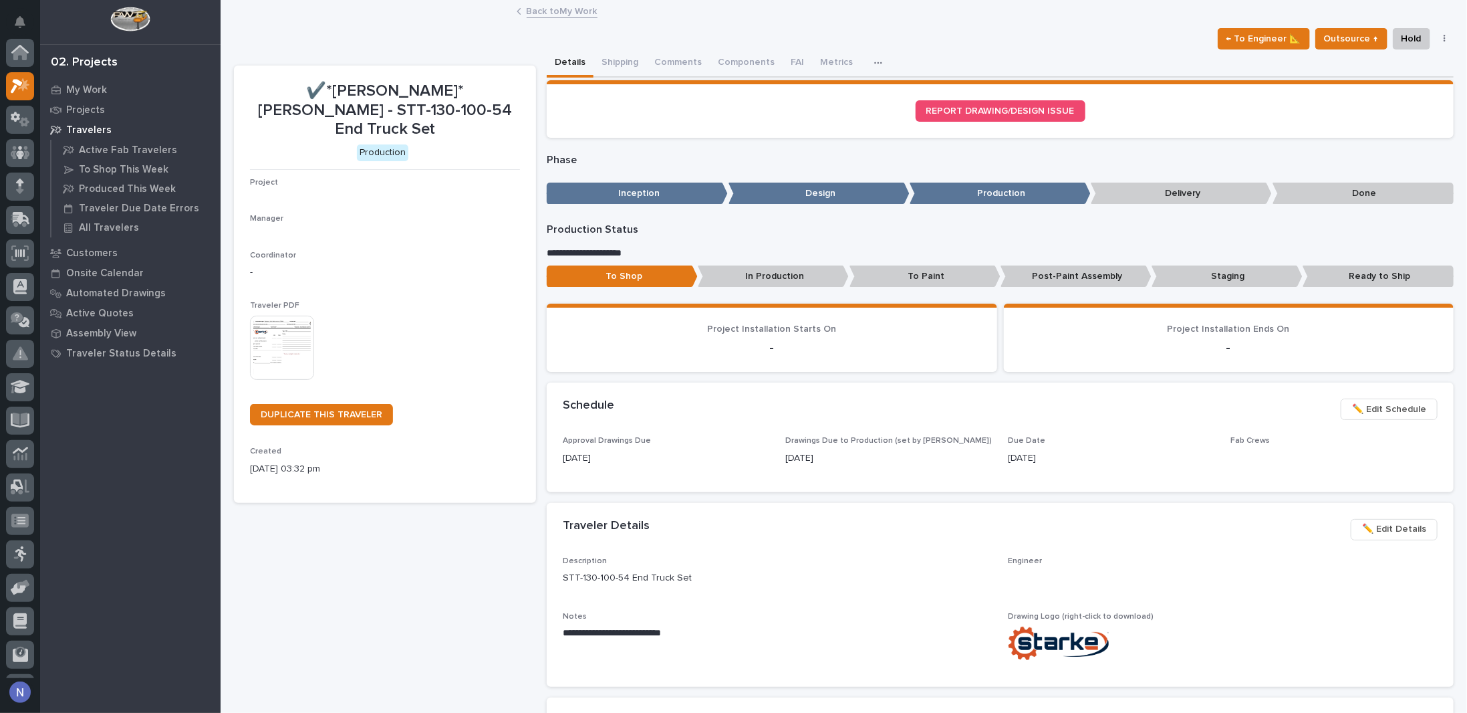
scroll to position [33, 0]
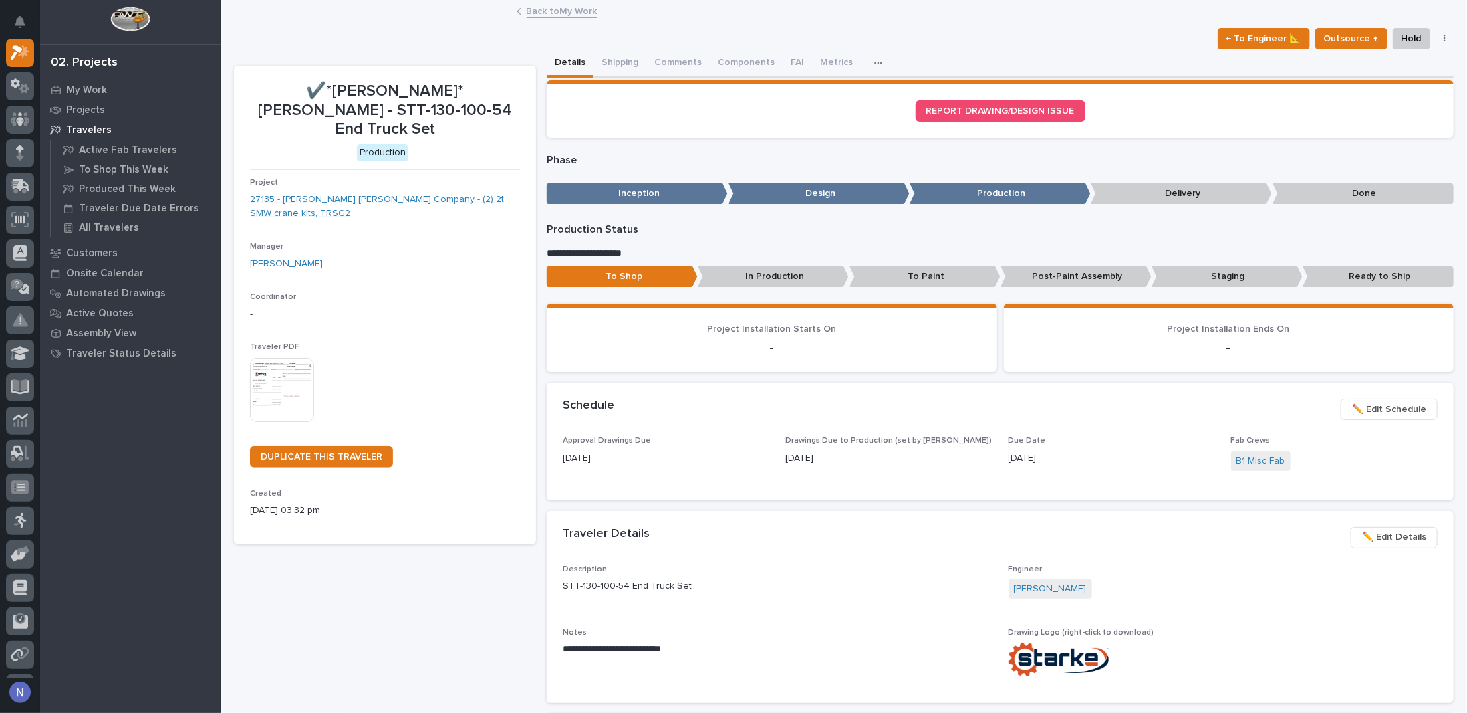
click at [335, 193] on link "27135 - [PERSON_NAME] [PERSON_NAME] Company - (2) 2t SMW crane kits, TRSG2" at bounding box center [385, 207] width 270 height 28
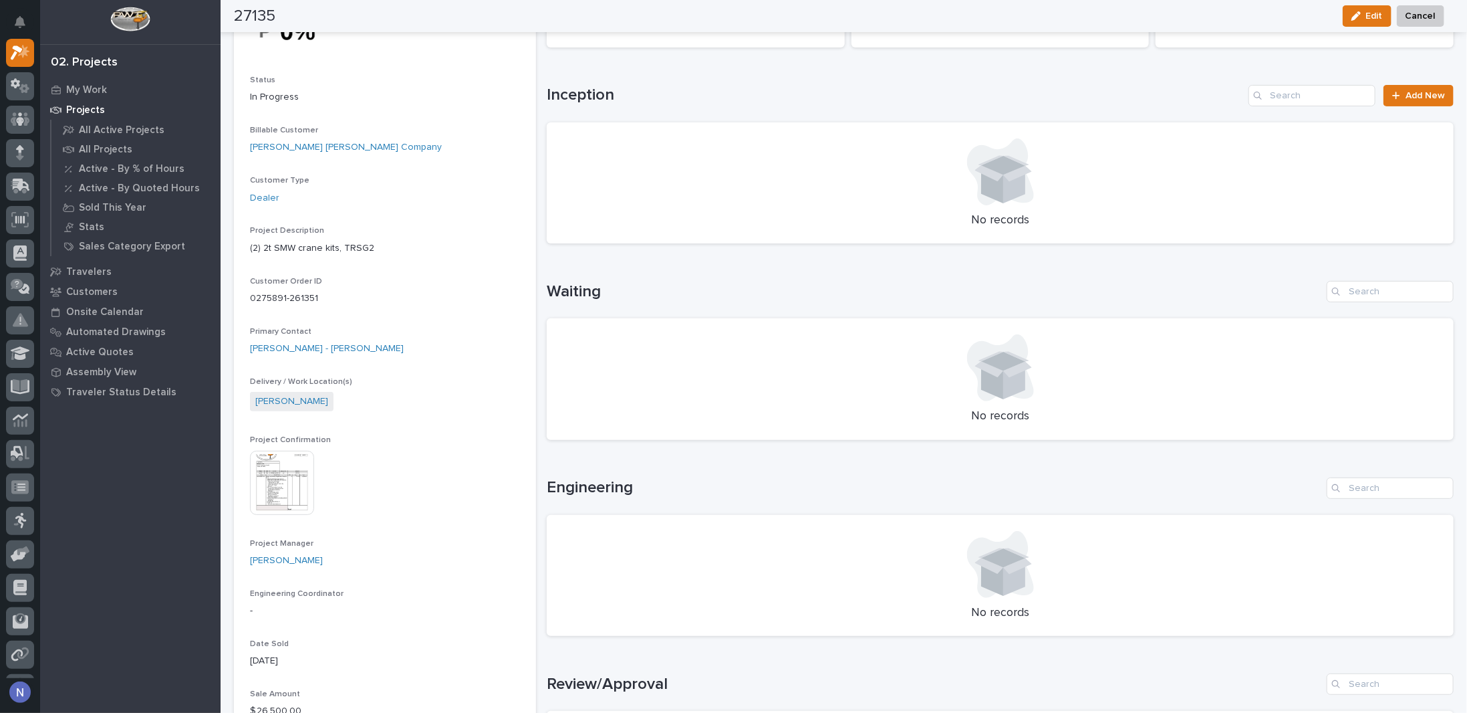
scroll to position [156, 0]
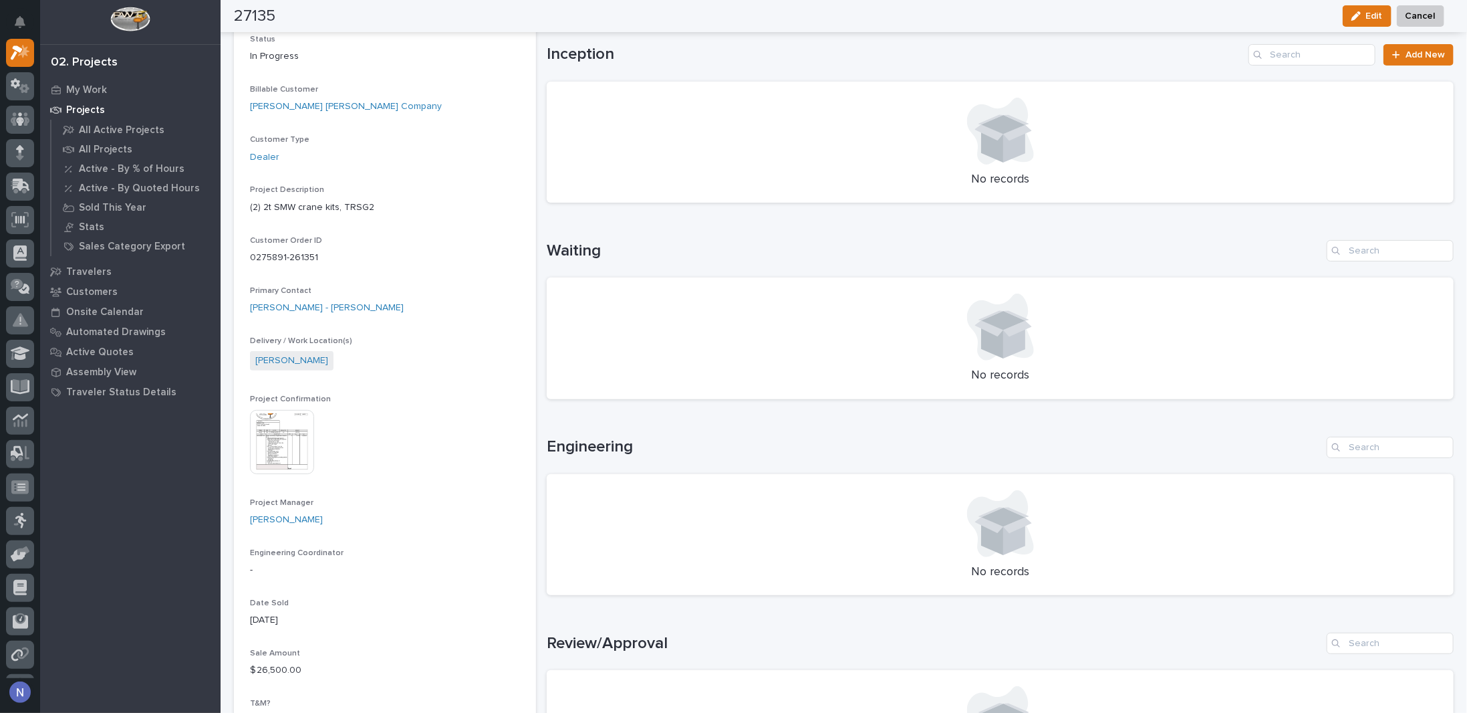
click at [303, 441] on img at bounding box center [282, 442] width 64 height 64
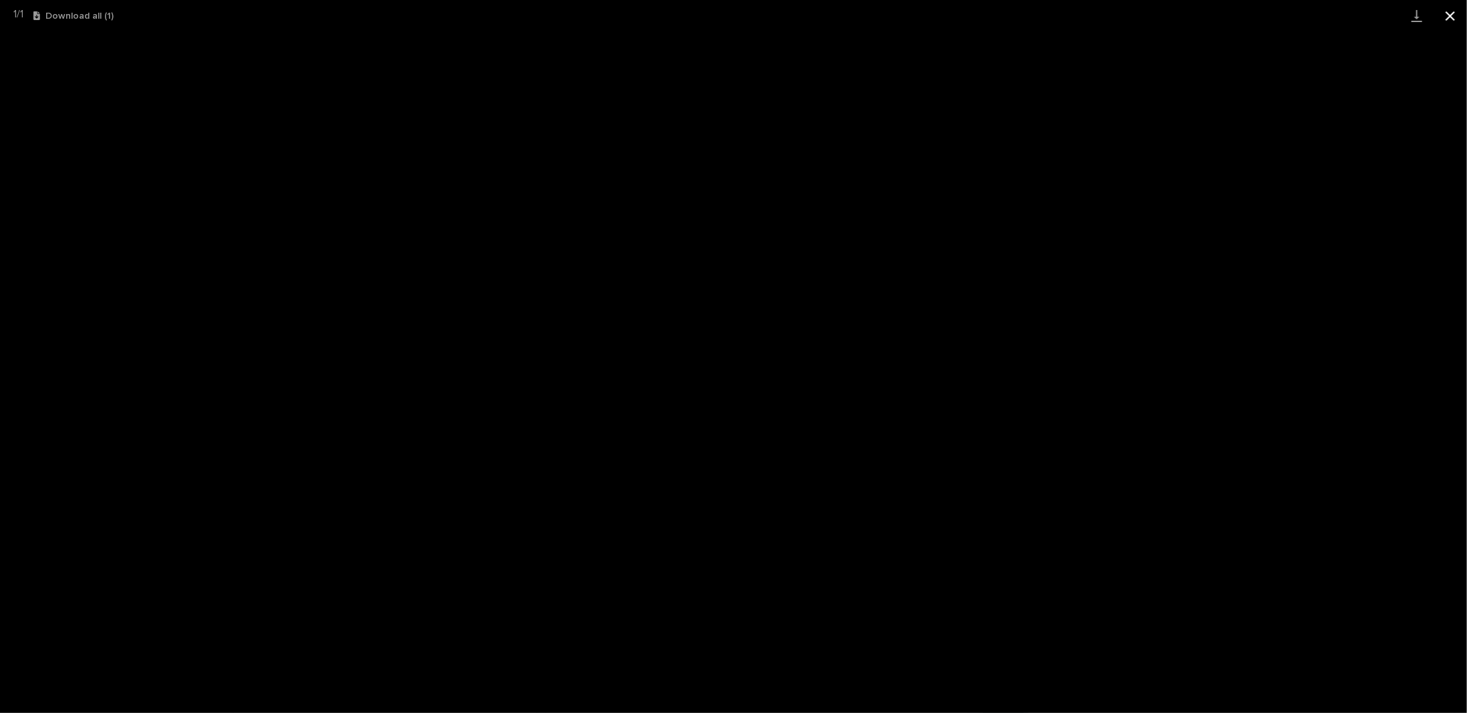
click at [1449, 13] on button "Close gallery" at bounding box center [1450, 15] width 33 height 31
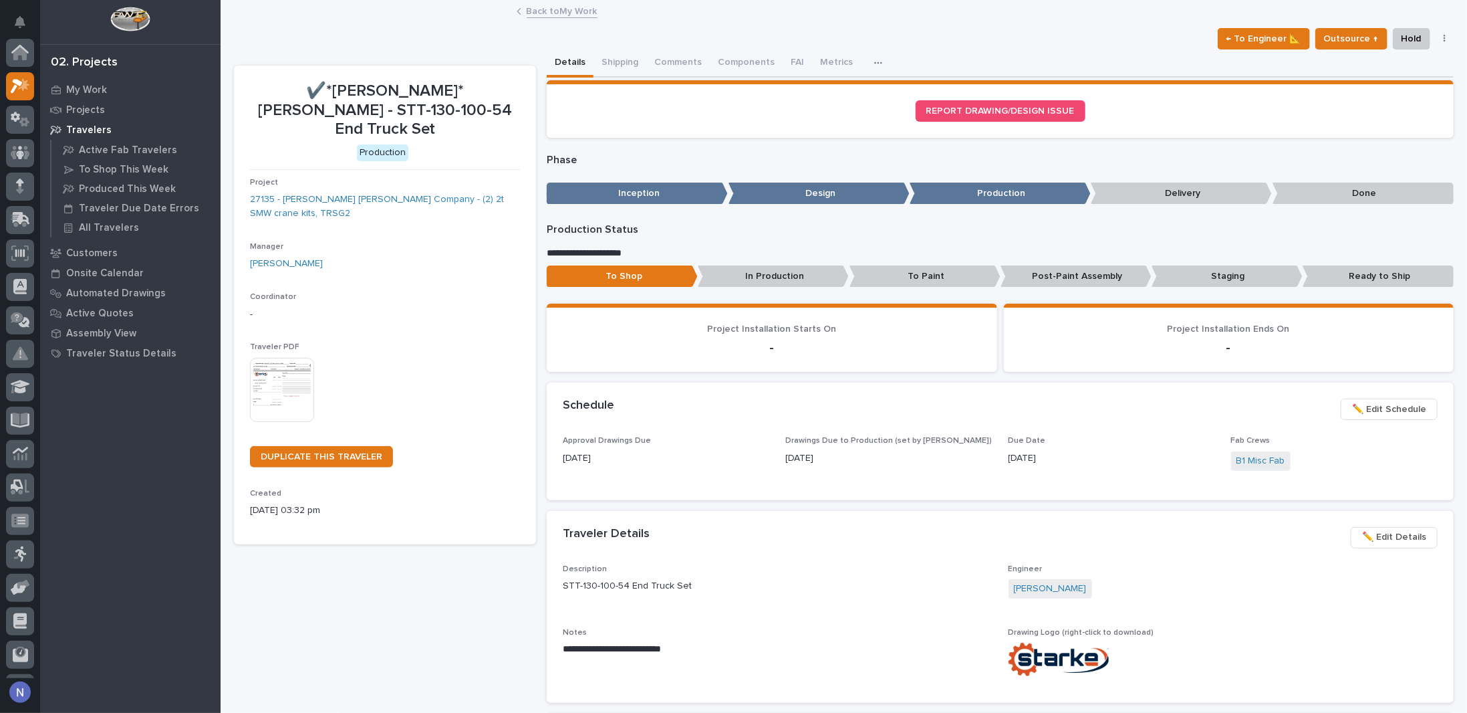
scroll to position [33, 0]
click at [749, 57] on button "Components" at bounding box center [746, 63] width 73 height 28
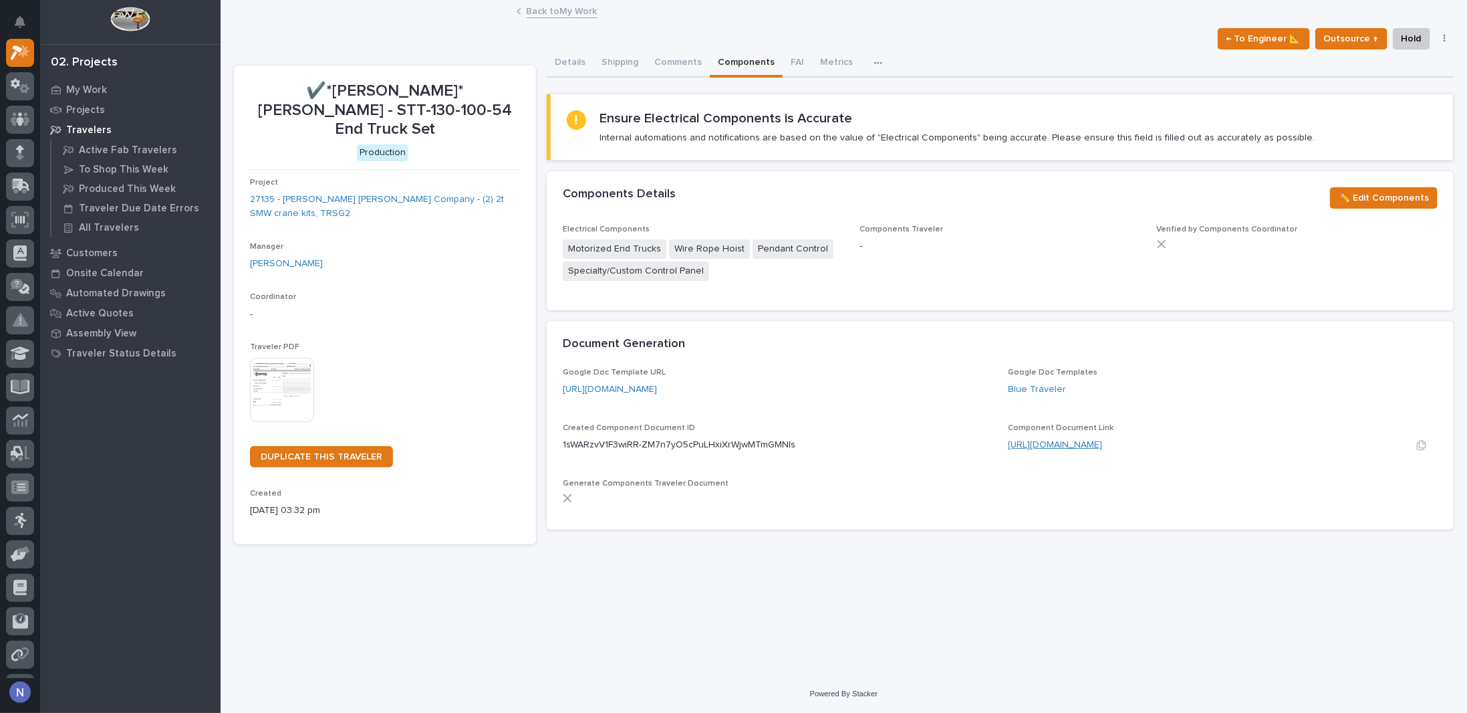
click at [1103, 442] on link "[URL][DOMAIN_NAME]" at bounding box center [1056, 444] width 94 height 9
